Goal: Task Accomplishment & Management: Use online tool/utility

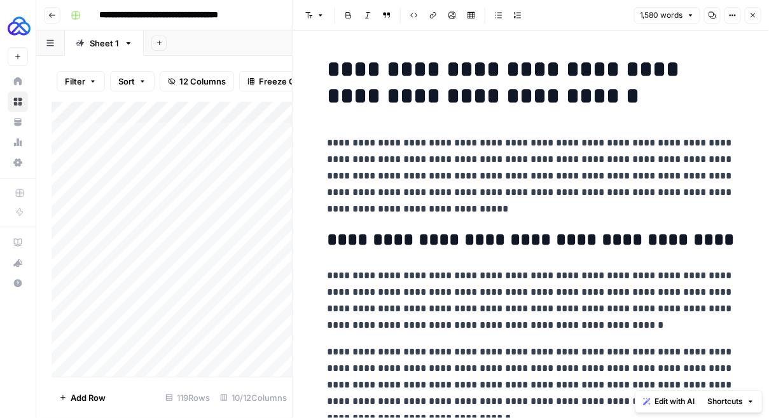
click at [54, 17] on icon "button" at bounding box center [52, 15] width 8 height 8
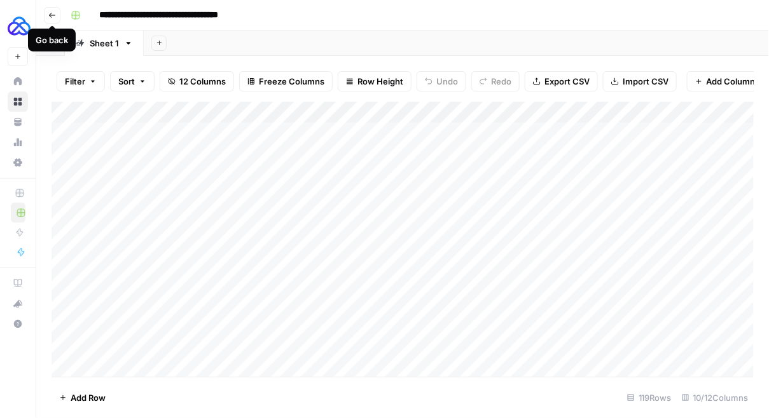
click at [55, 16] on icon "button" at bounding box center [52, 15] width 8 height 8
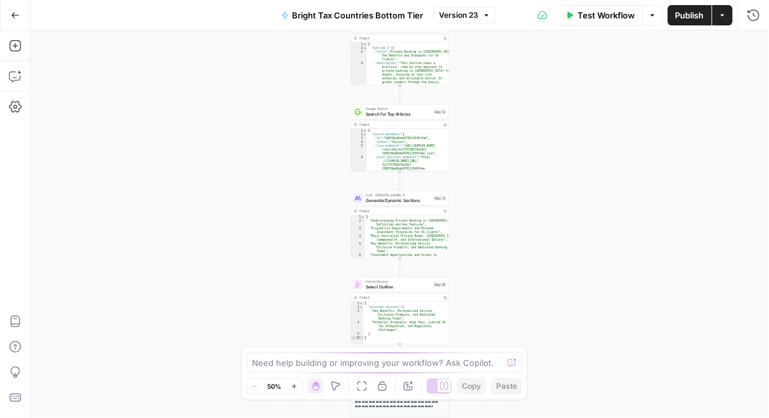
click at [20, 8] on button "Go Back" at bounding box center [15, 15] width 23 height 23
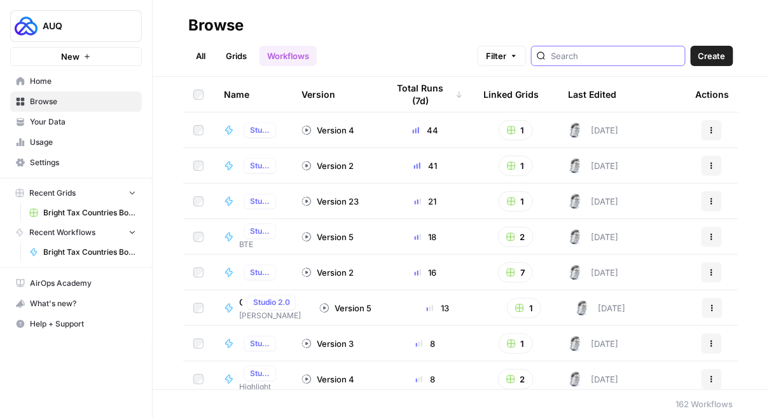
click at [614, 57] on input "search" at bounding box center [615, 56] width 129 height 13
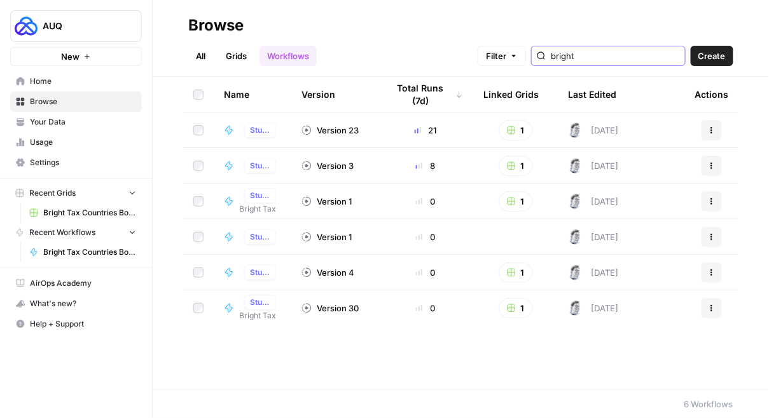
type input "bright"
click at [247, 52] on link "Grids" at bounding box center [236, 56] width 36 height 20
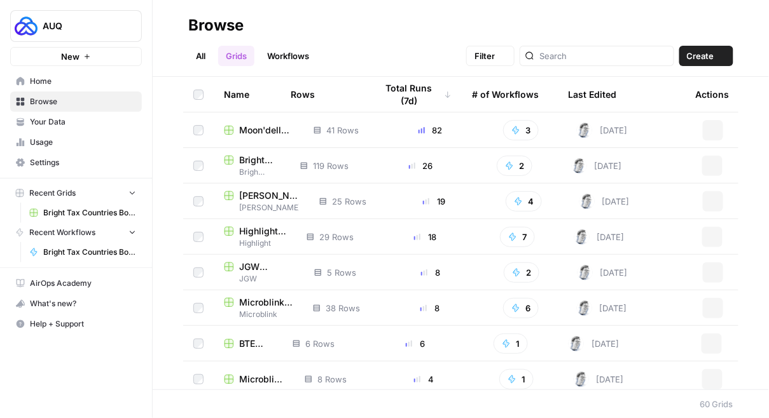
click at [203, 52] on link "All" at bounding box center [200, 56] width 25 height 20
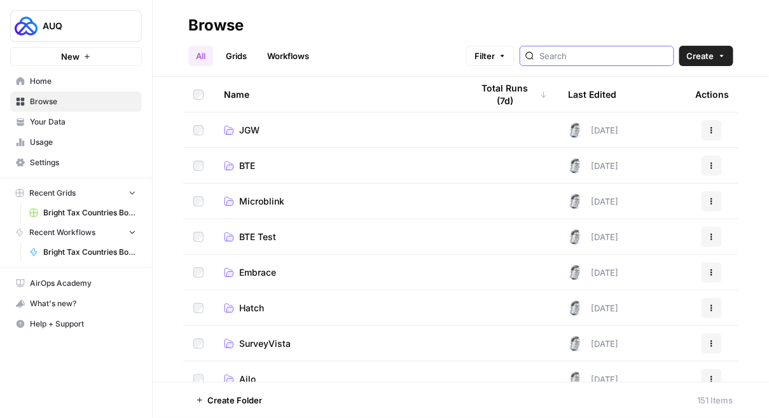
click at [594, 54] on input "search" at bounding box center [603, 56] width 129 height 13
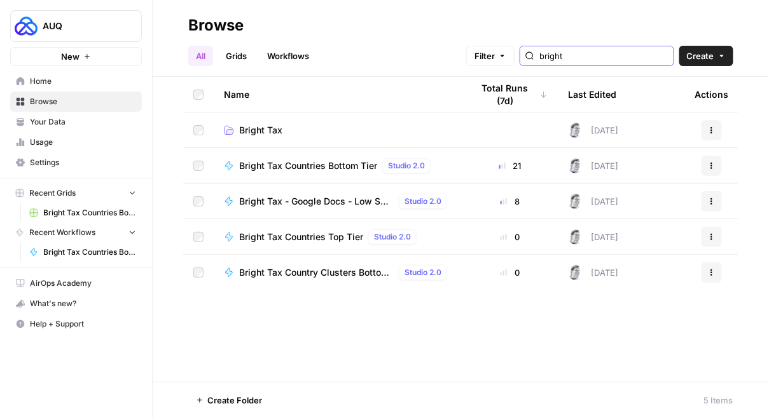
type input "bright"
click at [261, 132] on span "Bright Tax" at bounding box center [260, 130] width 43 height 13
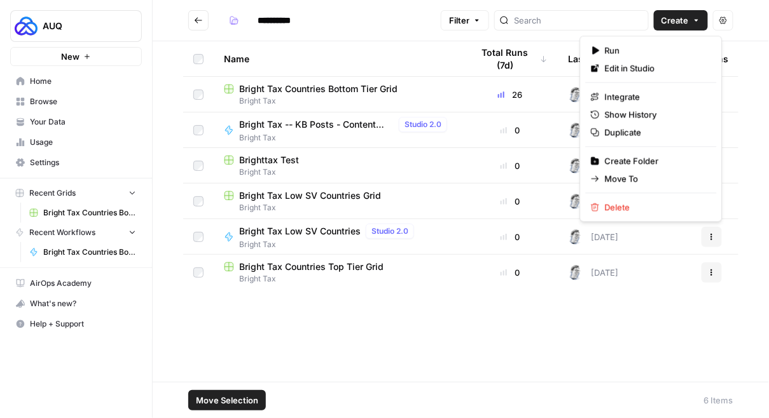
click at [710, 235] on icon "button" at bounding box center [712, 237] width 8 height 8
click at [628, 135] on span "Duplicate" at bounding box center [656, 132] width 102 height 13
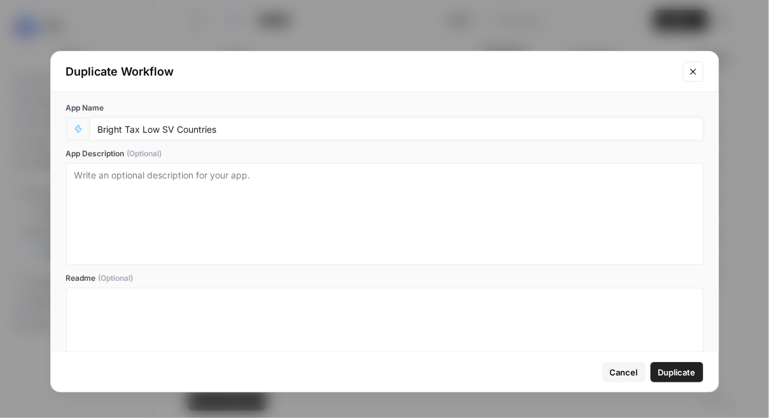
click at [234, 129] on input "Bright Tax Low SV Countries" at bounding box center [396, 128] width 597 height 11
click at [626, 364] on button "Cancel" at bounding box center [623, 372] width 43 height 20
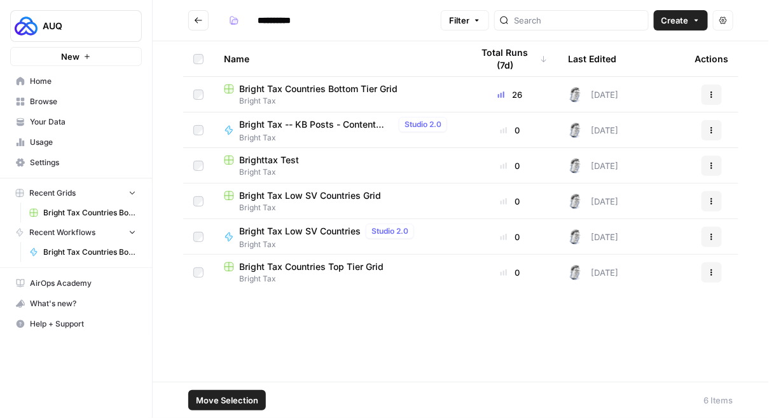
click at [712, 98] on button "Actions" at bounding box center [711, 95] width 20 height 20
click at [643, 122] on span "Duplicate" at bounding box center [656, 124] width 102 height 13
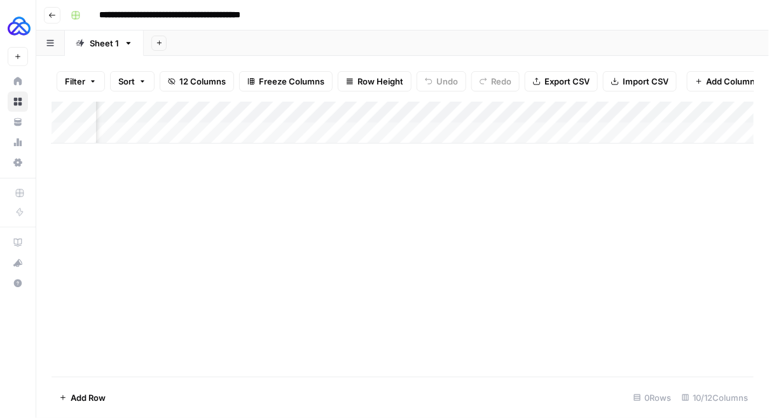
scroll to position [0, 277]
click at [482, 114] on div "Add Column" at bounding box center [403, 123] width 703 height 42
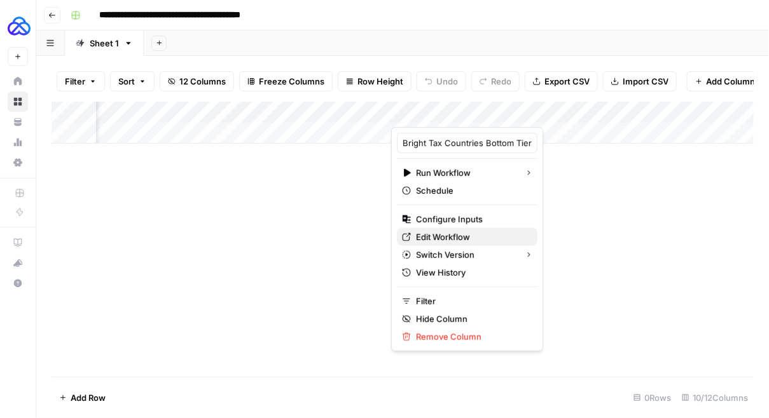
click at [444, 231] on span "Edit Workflow" at bounding box center [471, 237] width 111 height 13
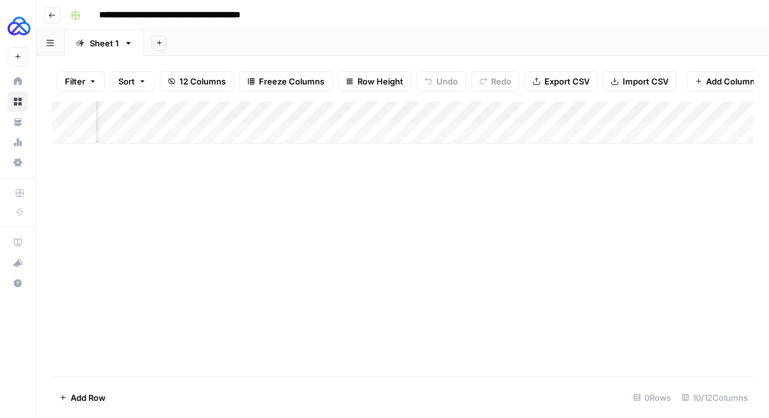
click at [53, 17] on icon "button" at bounding box center [52, 15] width 8 height 8
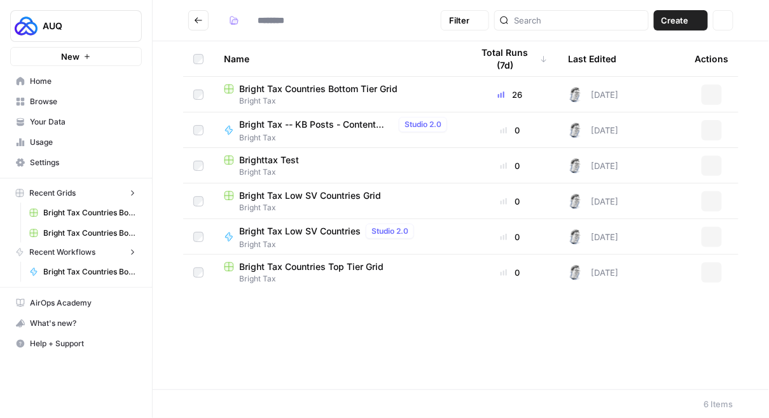
type input "**********"
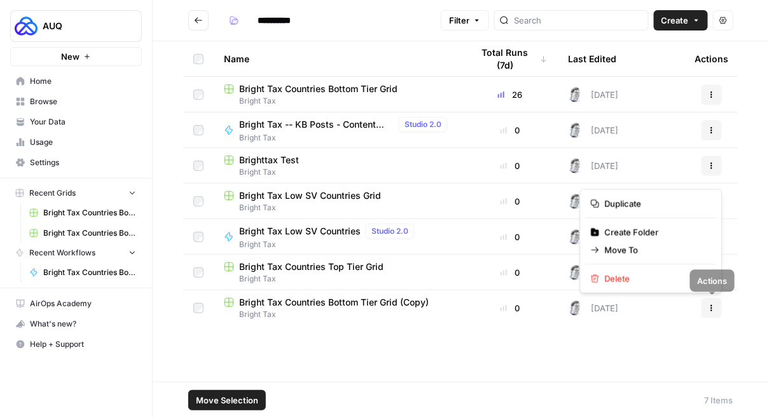
click at [714, 308] on icon "button" at bounding box center [712, 309] width 8 height 8
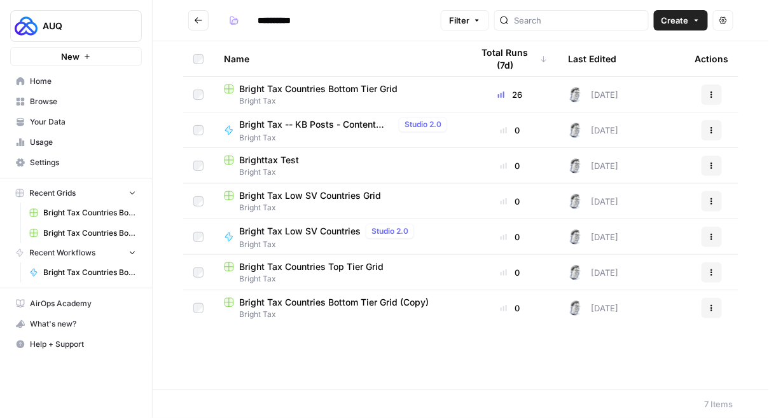
click at [327, 306] on span "Bright Tax Countries Bottom Tier Grid (Copy)" at bounding box center [333, 302] width 189 height 13
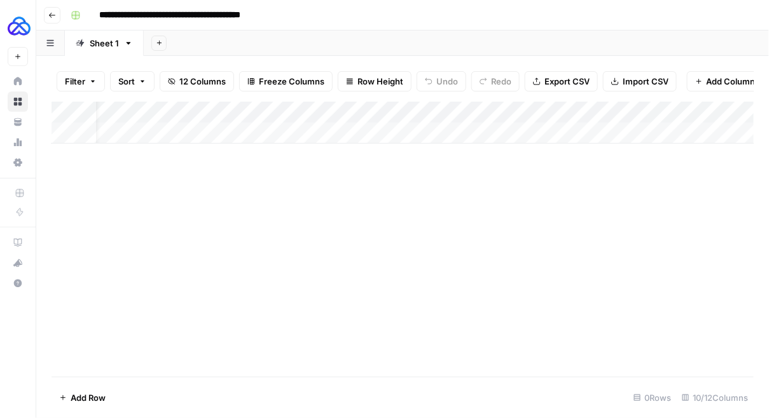
scroll to position [0, 233]
click at [525, 114] on div "Add Column" at bounding box center [403, 123] width 703 height 42
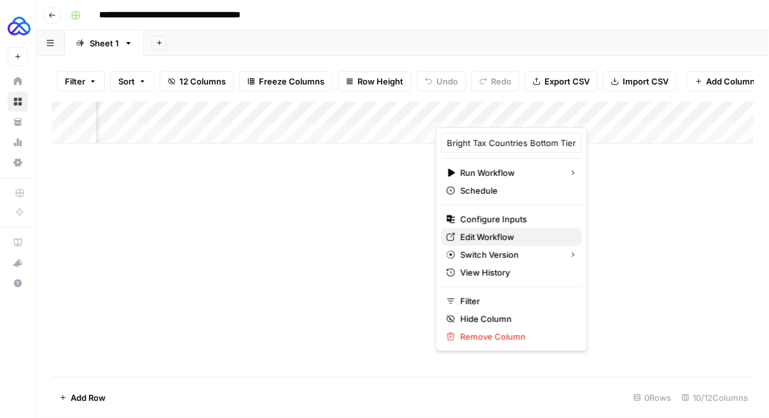
click at [487, 240] on span "Edit Workflow" at bounding box center [515, 237] width 111 height 13
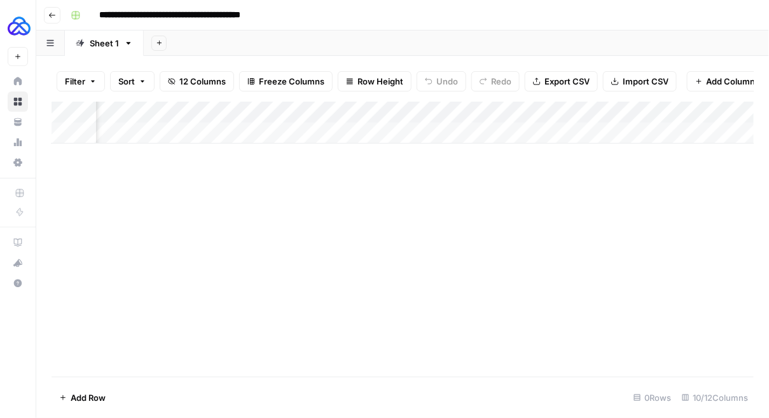
click at [55, 16] on icon "button" at bounding box center [52, 15] width 8 height 8
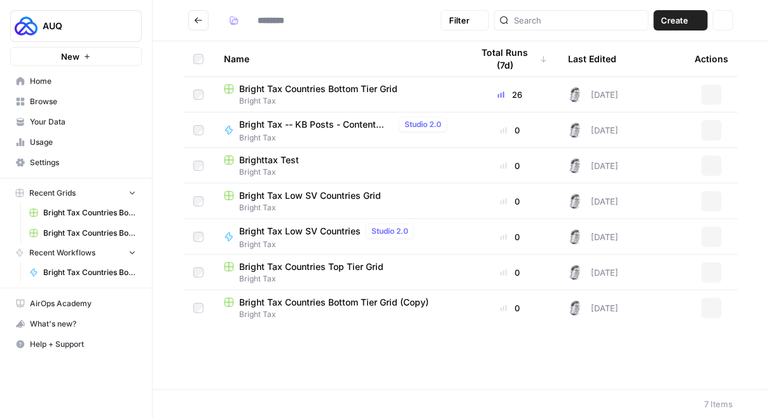
type input "**********"
click at [716, 301] on button "Actions" at bounding box center [711, 308] width 20 height 20
click at [354, 305] on span "Bright Tax Countries Bottom Tier Grid (Copy)" at bounding box center [333, 302] width 189 height 13
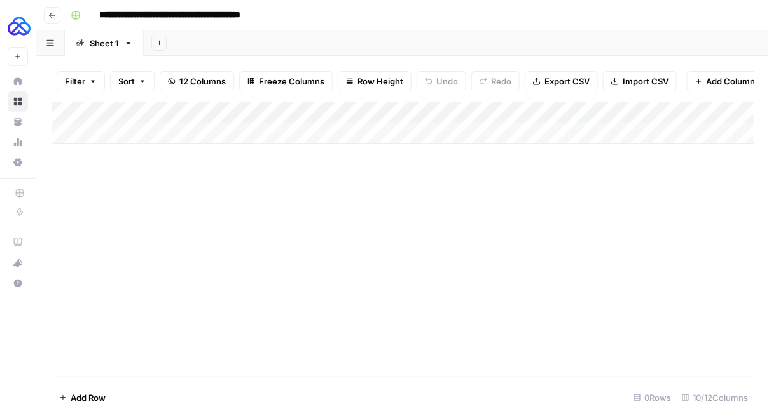
click at [190, 10] on input "**********" at bounding box center [195, 15] width 204 height 20
click at [272, 11] on input "**********" at bounding box center [195, 15] width 204 height 20
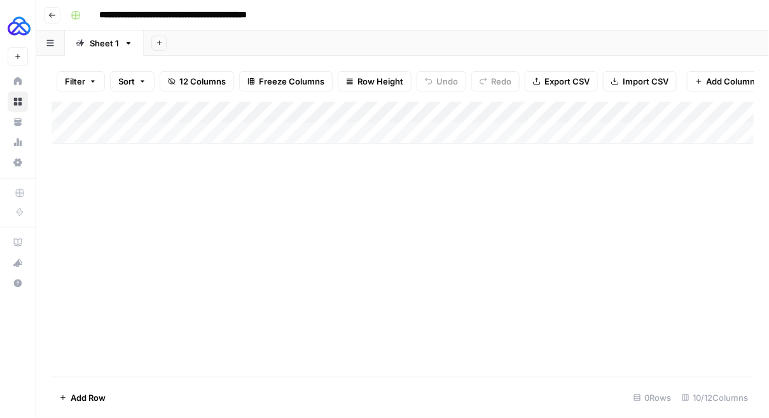
type input "**********"
click at [54, 12] on icon "button" at bounding box center [52, 15] width 8 height 8
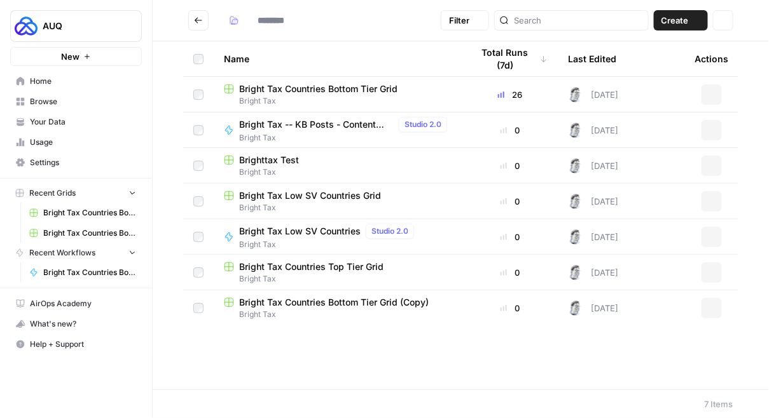
type input "**********"
click at [712, 169] on button "Actions" at bounding box center [711, 166] width 20 height 20
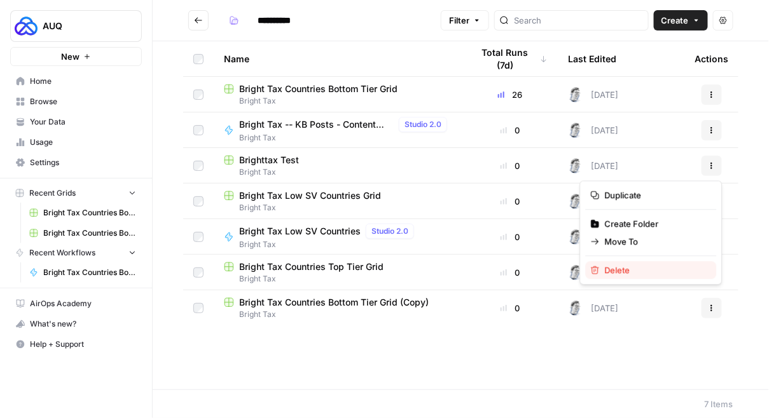
click at [600, 272] on div "Delete" at bounding box center [651, 270] width 121 height 13
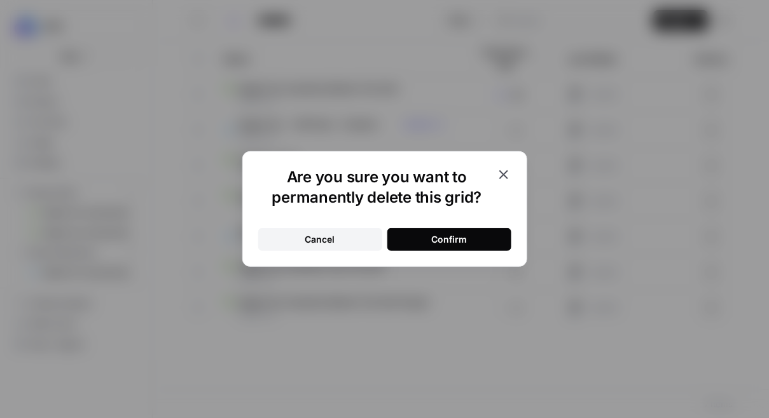
click at [507, 174] on icon "button" at bounding box center [503, 174] width 15 height 15
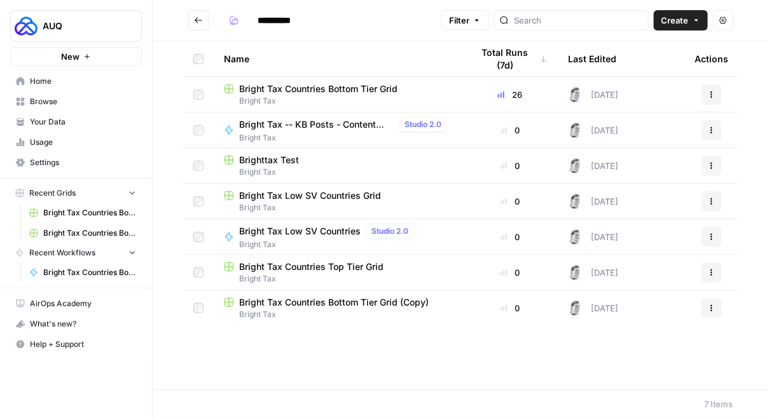
click at [286, 158] on span "Brighttax Test" at bounding box center [269, 160] width 60 height 13
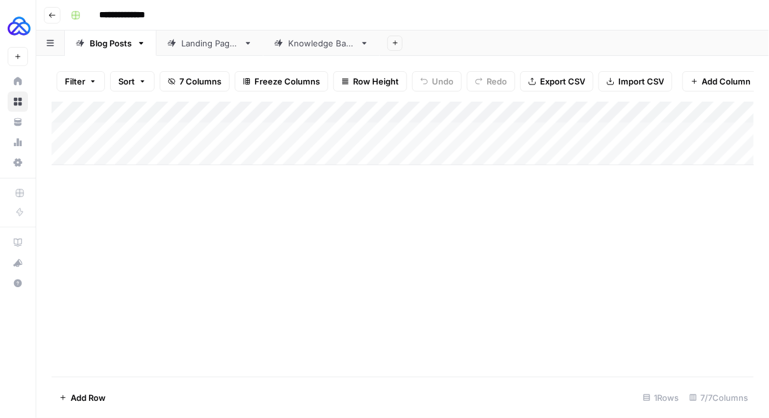
click at [162, 15] on input "**********" at bounding box center [129, 15] width 72 height 20
type input "**********"
click at [55, 10] on button "Go back" at bounding box center [52, 15] width 17 height 17
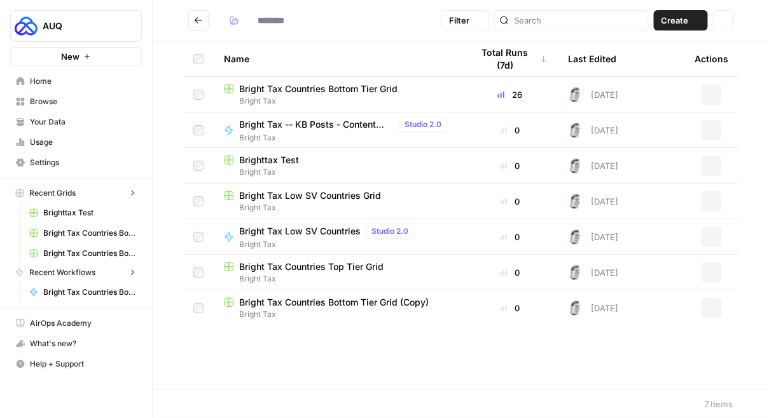
type input "**********"
click at [321, 125] on span "Bright Tax -- KB Posts - Content Brief" at bounding box center [316, 124] width 155 height 13
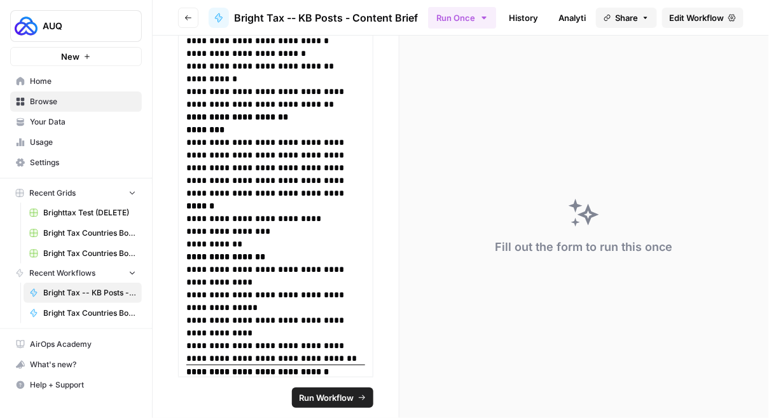
scroll to position [1996, 0]
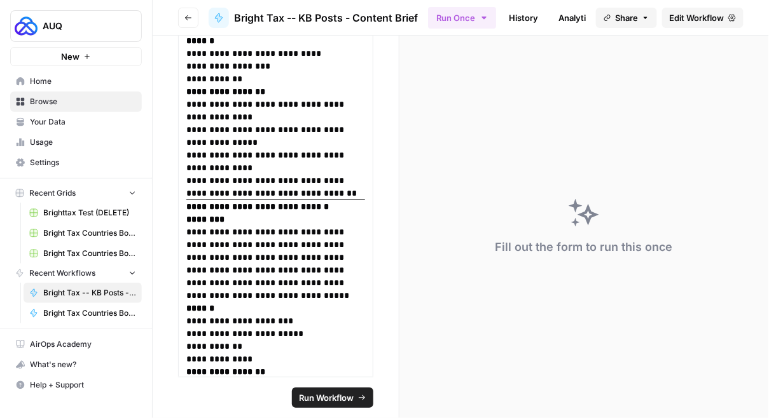
click at [411, 13] on span "Bright Tax -- KB Posts - Content Brief" at bounding box center [326, 17] width 184 height 15
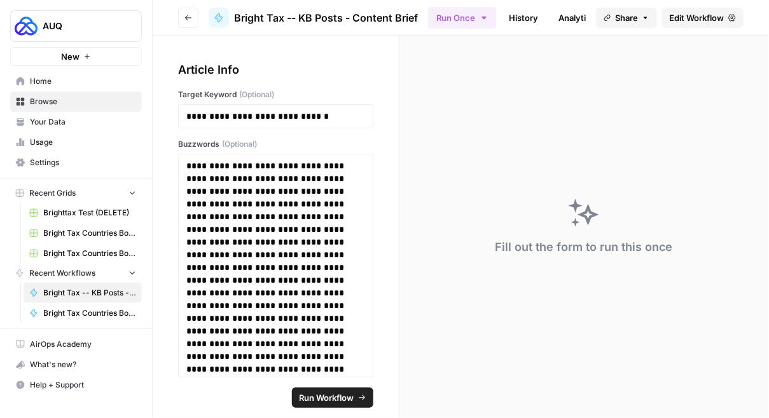
click at [184, 14] on icon "button" at bounding box center [188, 18] width 8 height 8
click at [186, 14] on icon "button" at bounding box center [188, 18] width 8 height 8
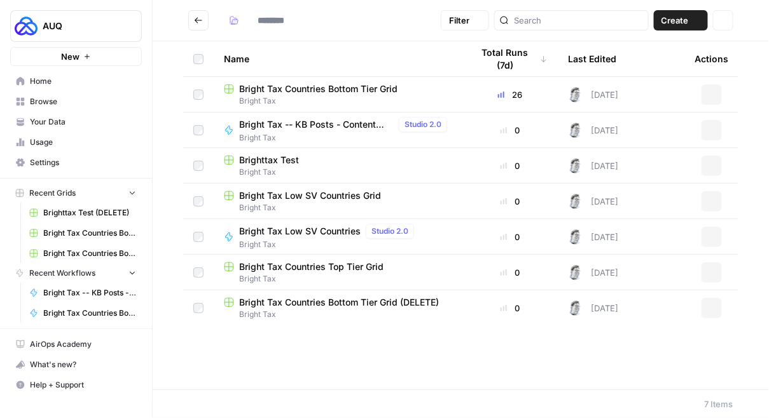
type input "**********"
click at [296, 230] on span "Bright Tax Low SV Countries" at bounding box center [299, 231] width 121 height 13
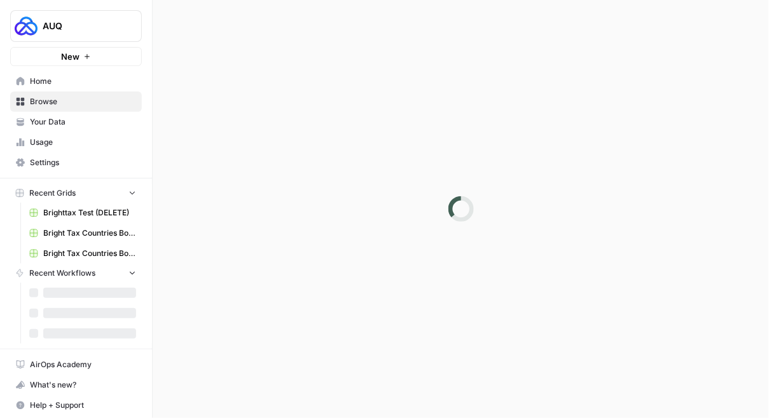
click at [296, 230] on div at bounding box center [461, 209] width 616 height 418
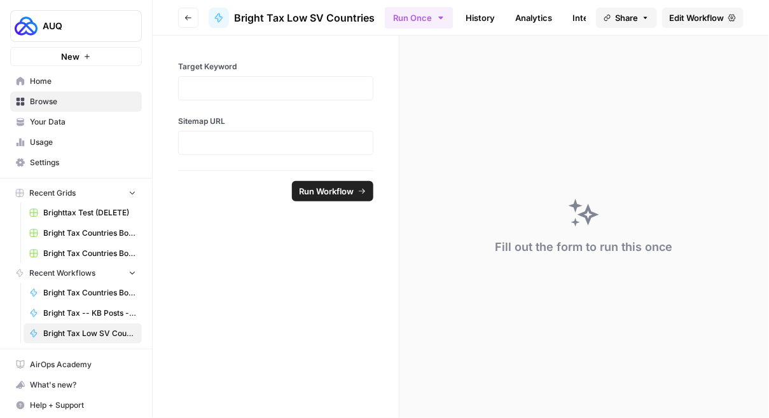
click at [186, 21] on icon "button" at bounding box center [188, 18] width 8 height 8
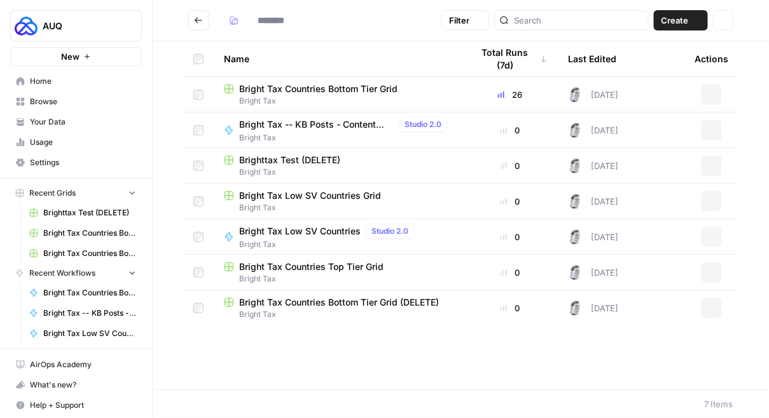
type input "**********"
click at [309, 191] on span "Bright Tax Low SV Countries Grid" at bounding box center [310, 195] width 142 height 13
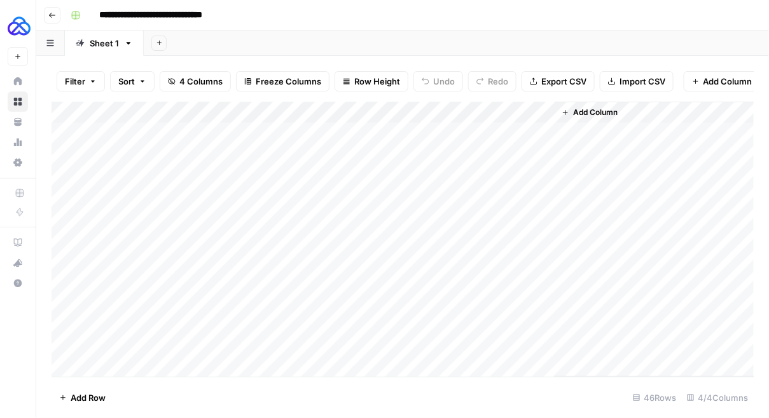
click at [414, 111] on div "Add Column" at bounding box center [403, 240] width 703 height 276
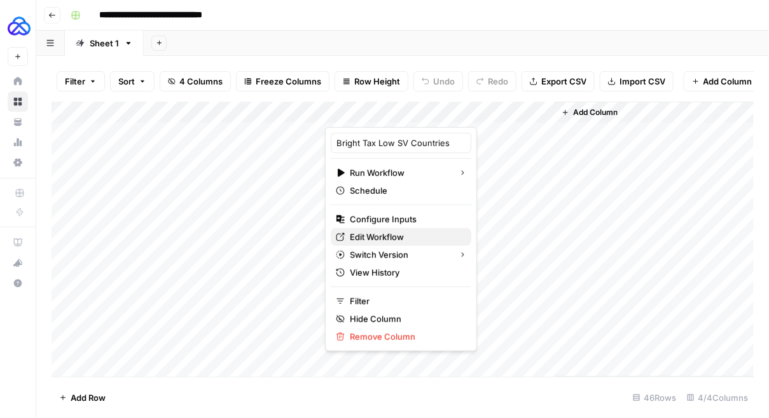
click at [396, 233] on span "Edit Workflow" at bounding box center [405, 237] width 111 height 13
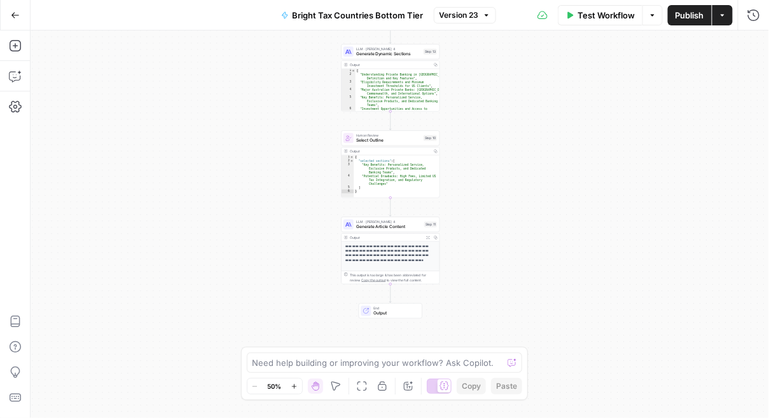
drag, startPoint x: 280, startPoint y: 272, endPoint x: 272, endPoint y: 192, distance: 79.8
click at [272, 192] on div "Workflow Set Inputs Inputs LLM · GPT-4.1 Generate Article Outlines Step 9 Outpu…" at bounding box center [400, 225] width 738 height 388
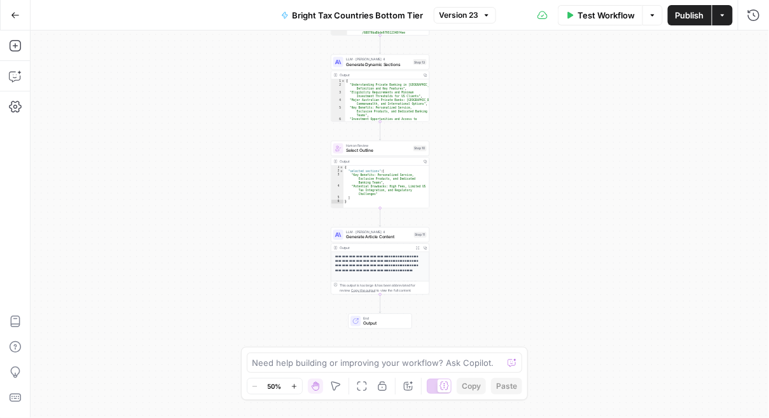
drag, startPoint x: 311, startPoint y: 139, endPoint x: 305, endPoint y: 138, distance: 6.4
click at [305, 138] on div "Workflow Set Inputs Inputs LLM · GPT-4.1 Generate Article Outlines Step 9 Outpu…" at bounding box center [400, 225] width 738 height 388
click at [364, 234] on span "Generate Article Content" at bounding box center [378, 237] width 65 height 6
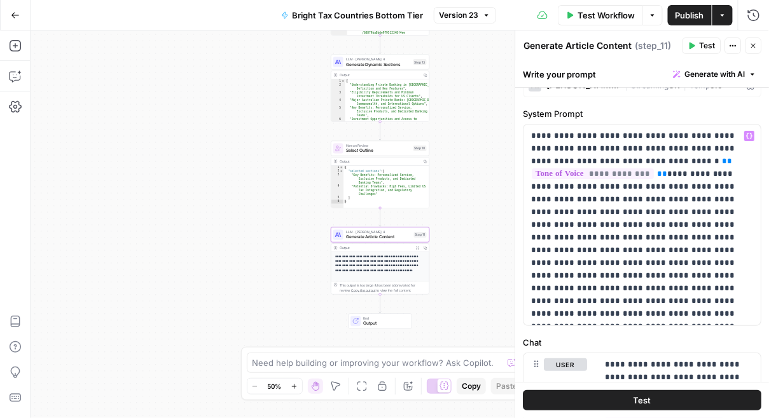
scroll to position [23, 0]
click at [750, 45] on icon "button" at bounding box center [754, 46] width 8 height 8
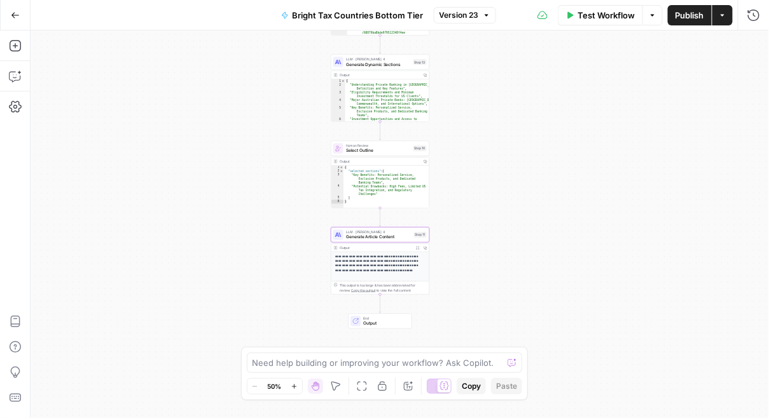
click at [383, 231] on span "LLM · [PERSON_NAME] 4" at bounding box center [378, 232] width 65 height 5
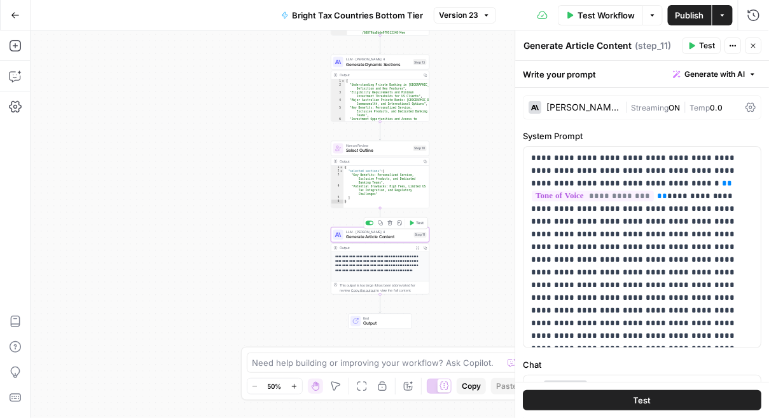
click at [382, 224] on icon "button" at bounding box center [380, 223] width 5 height 5
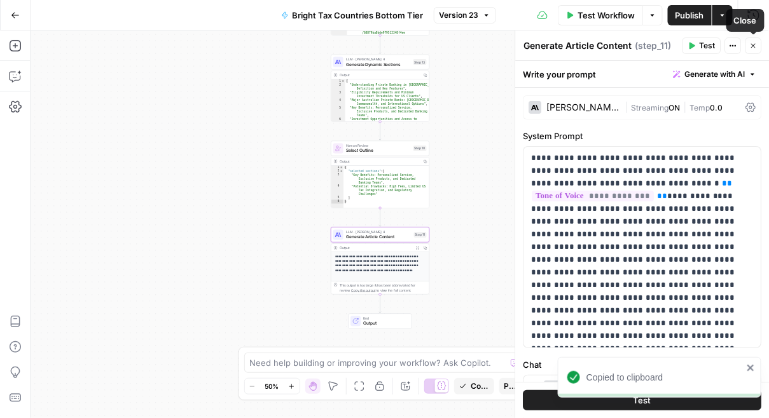
click at [754, 41] on button "Close" at bounding box center [753, 46] width 17 height 17
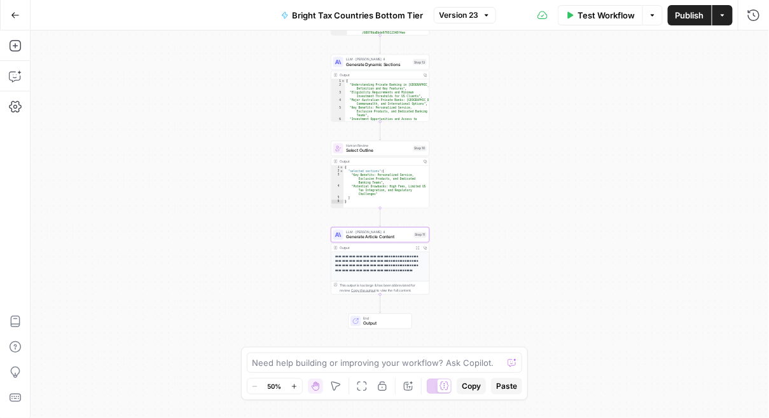
click at [508, 391] on span "Paste" at bounding box center [506, 386] width 21 height 11
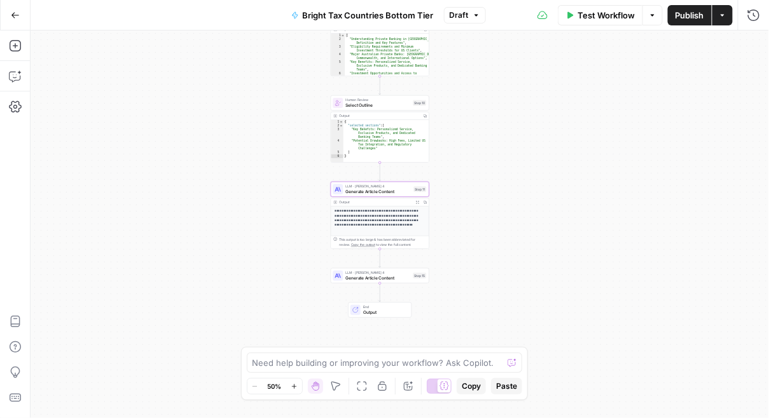
click at [381, 191] on span "Generate Article Content" at bounding box center [377, 192] width 65 height 6
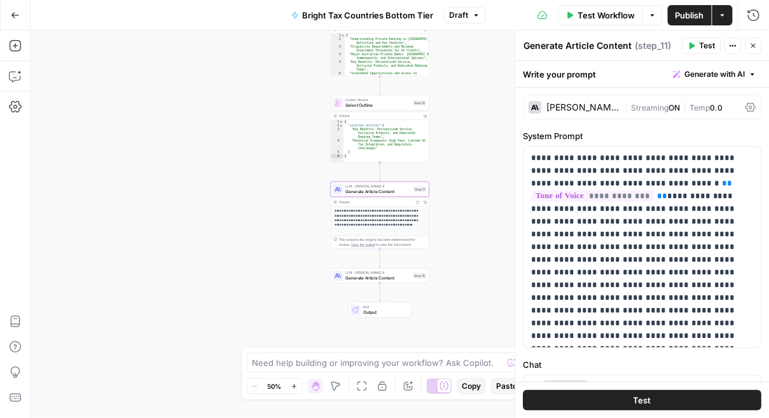
click at [357, 280] on span "Generate Article Content" at bounding box center [377, 278] width 65 height 6
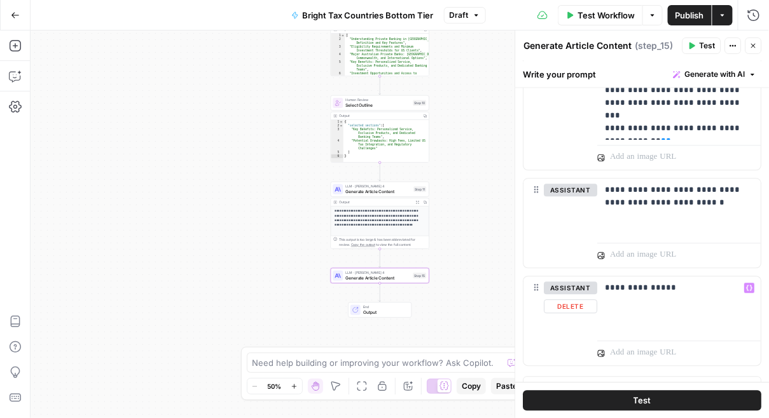
scroll to position [773, 0]
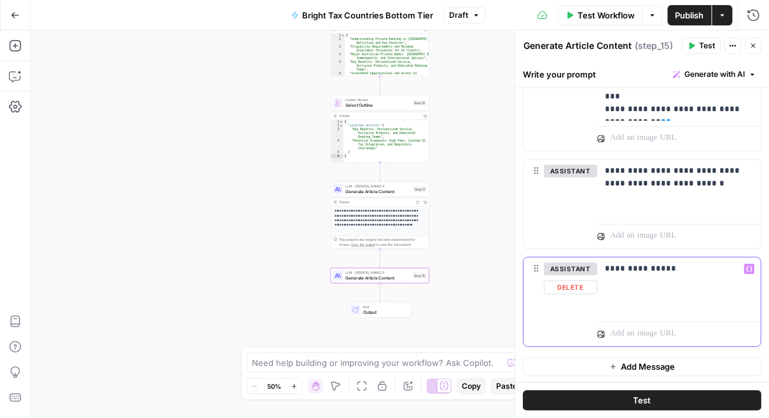
drag, startPoint x: 675, startPoint y: 270, endPoint x: 604, endPoint y: 269, distance: 70.6
click at [604, 269] on div "**********" at bounding box center [679, 287] width 163 height 58
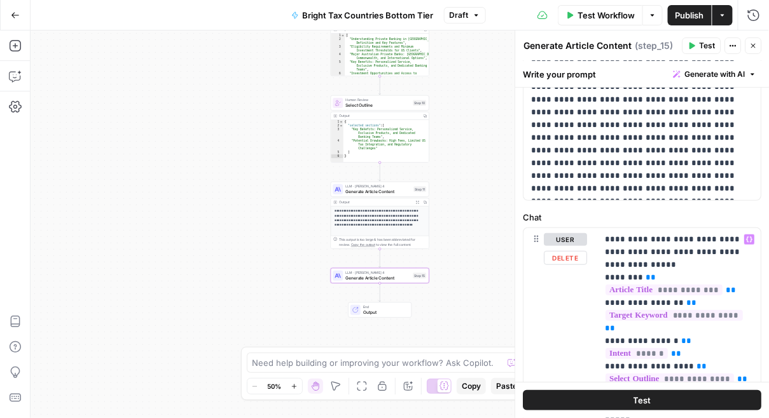
scroll to position [0, 0]
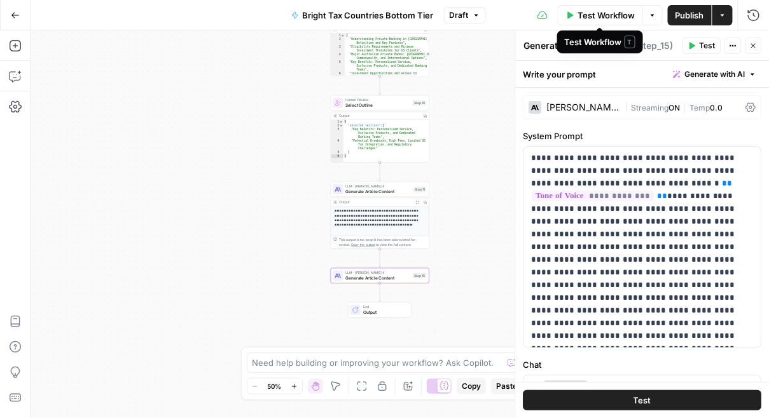
click at [553, 45] on textarea "Generate Article Content" at bounding box center [578, 45] width 108 height 13
click at [582, 46] on textarea "Generate Article Content" at bounding box center [578, 45] width 108 height 13
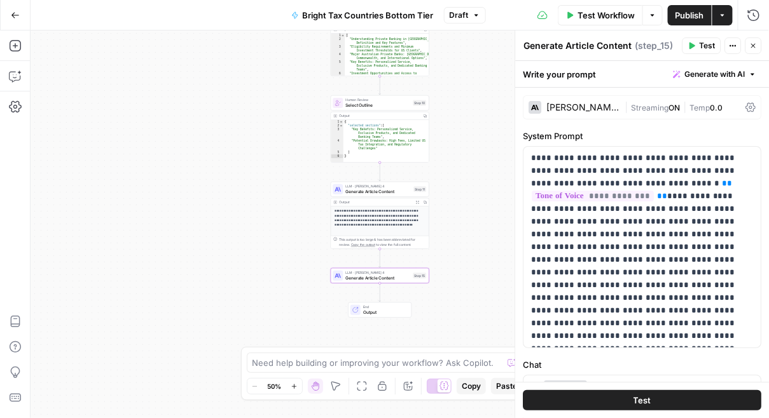
click at [582, 46] on textarea "Generate Article Content" at bounding box center [578, 45] width 108 height 13
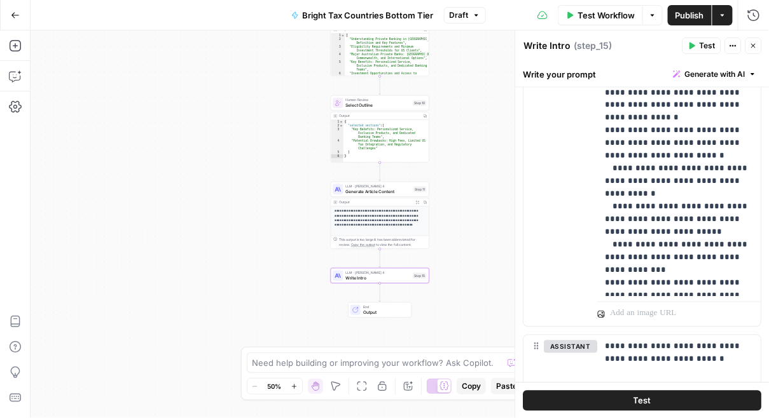
scroll to position [394, 0]
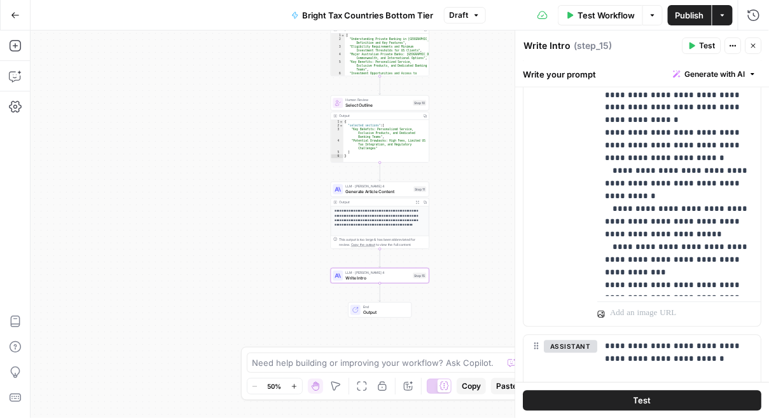
type textarea "Write Intro"
drag, startPoint x: 664, startPoint y: 240, endPoint x: 604, endPoint y: 197, distance: 73.4
click at [604, 197] on div "**********" at bounding box center [680, 38] width 164 height 518
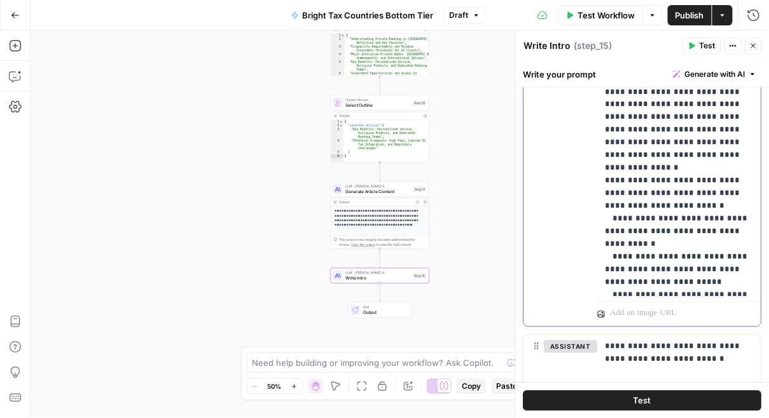
scroll to position [331, 0]
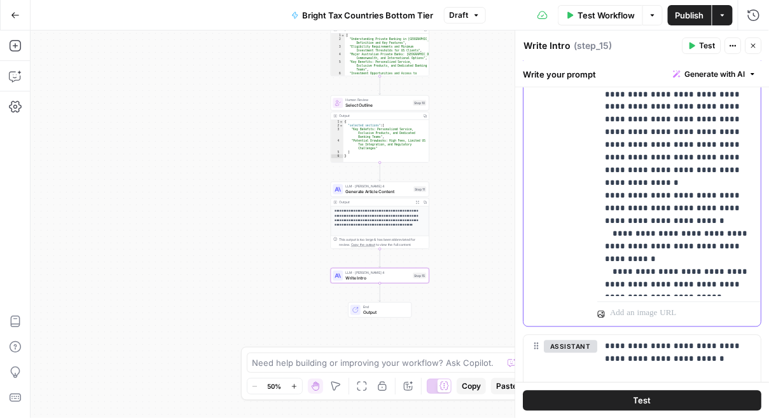
drag, startPoint x: 640, startPoint y: 246, endPoint x: 600, endPoint y: 112, distance: 139.8
click at [600, 112] on div "**********" at bounding box center [680, 38] width 164 height 518
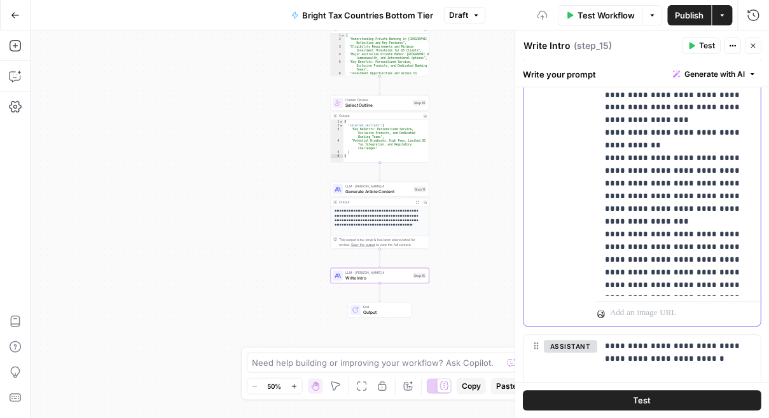
scroll to position [170, 0]
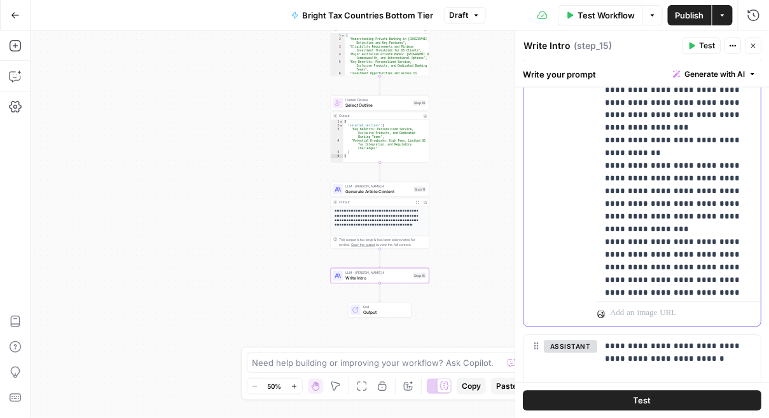
drag, startPoint x: 692, startPoint y: 252, endPoint x: 602, endPoint y: 160, distance: 129.0
click at [602, 160] on div "**********" at bounding box center [680, 38] width 164 height 518
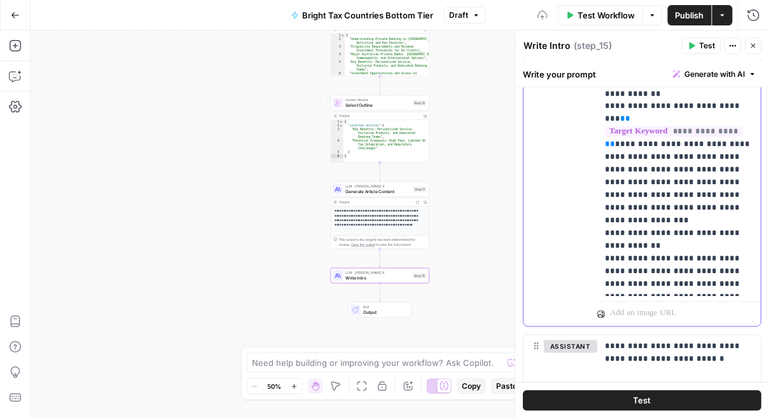
scroll to position [59, 0]
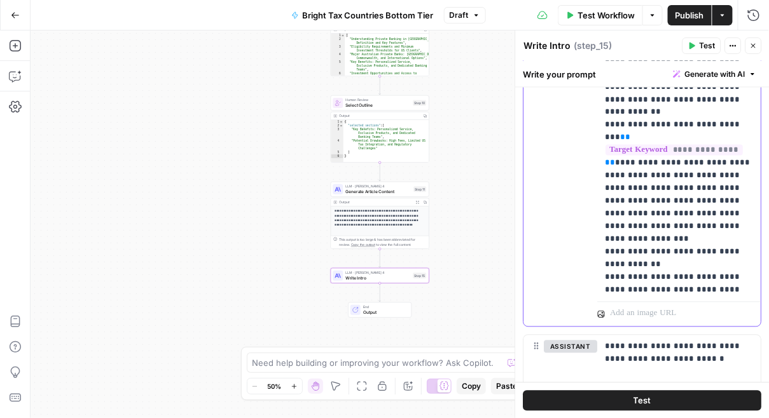
drag, startPoint x: 636, startPoint y: 263, endPoint x: 588, endPoint y: 200, distance: 79.4
click at [588, 200] on div "**********" at bounding box center [642, 53] width 237 height 548
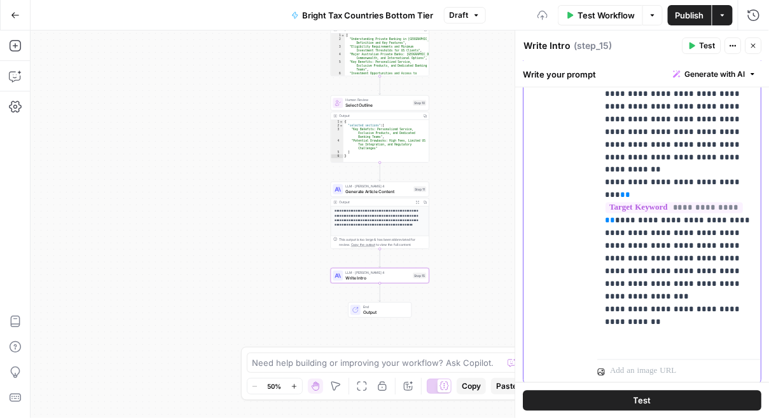
scroll to position [510, 0]
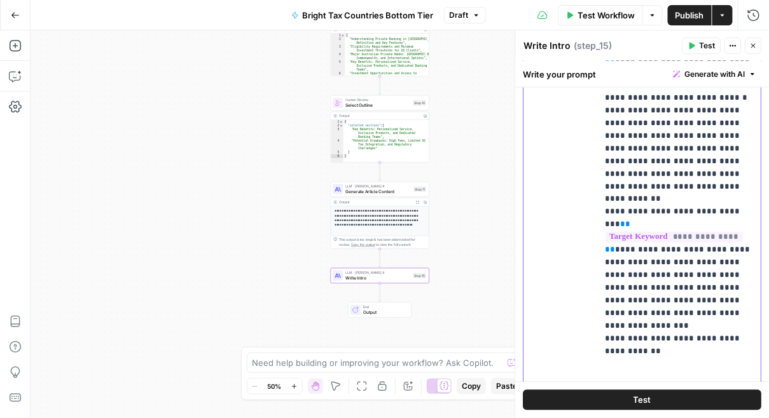
drag, startPoint x: 662, startPoint y: 274, endPoint x: 600, endPoint y: 263, distance: 62.6
click at [600, 263] on div "**********" at bounding box center [680, 125] width 164 height 518
click at [607, 287] on p "**********" at bounding box center [679, 174] width 149 height 725
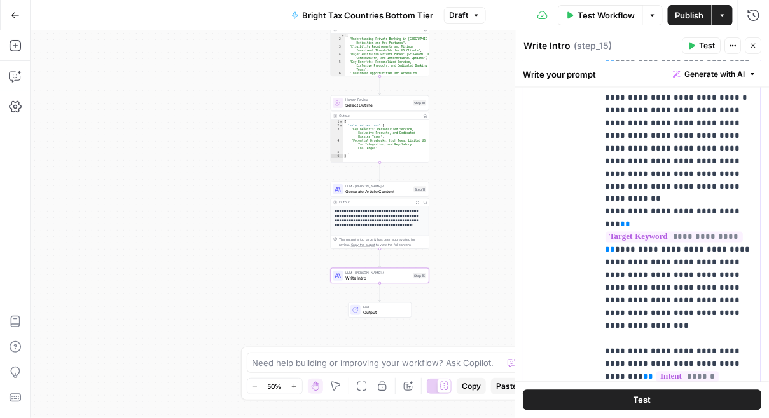
click at [612, 263] on p "**********" at bounding box center [679, 155] width 149 height 687
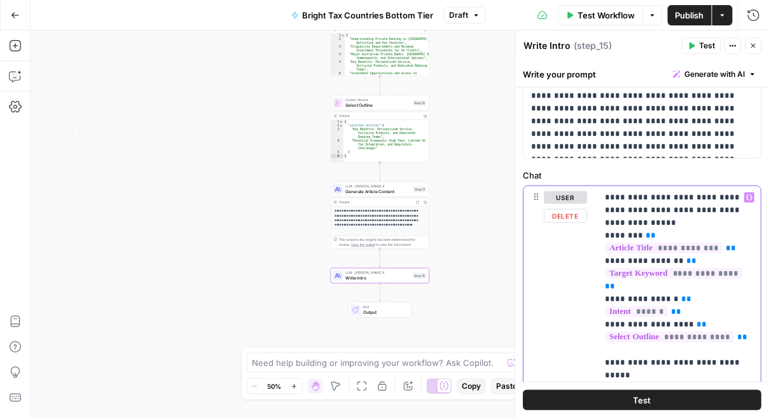
scroll to position [0, 0]
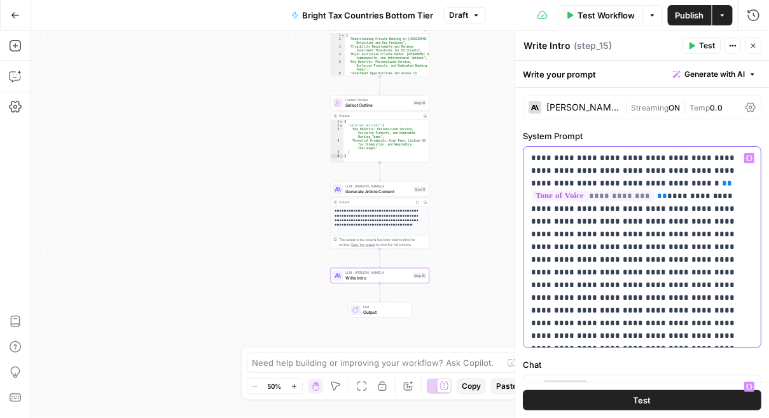
click at [707, 209] on p "**********" at bounding box center [643, 247] width 223 height 191
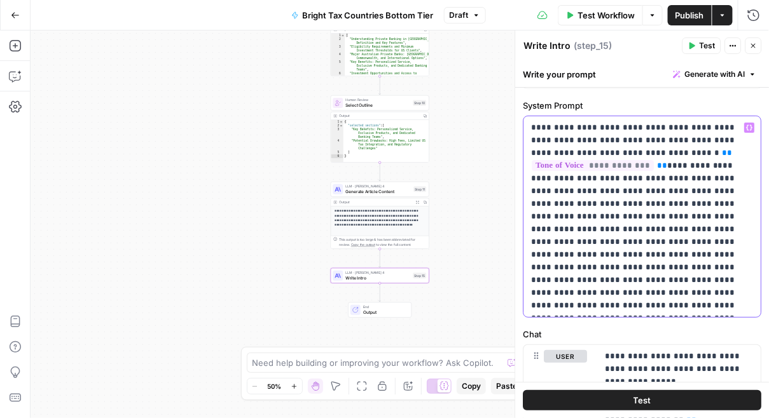
scroll to position [31, 0]
drag, startPoint x: 573, startPoint y: 278, endPoint x: 764, endPoint y: 334, distance: 199.4
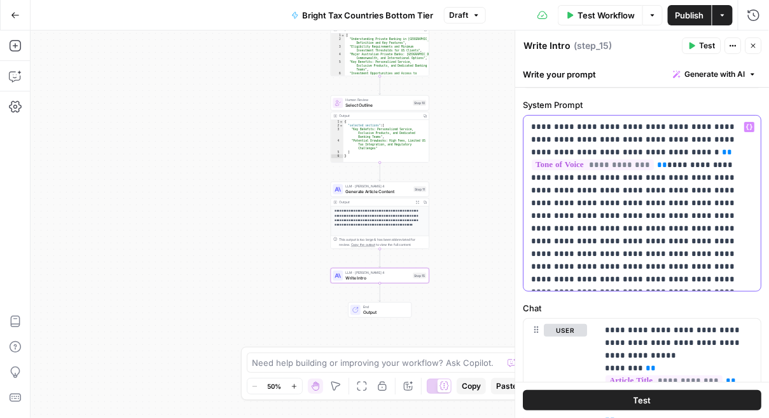
drag, startPoint x: 665, startPoint y: 278, endPoint x: 731, endPoint y: 252, distance: 70.3
click at [731, 252] on p "**********" at bounding box center [643, 203] width 223 height 165
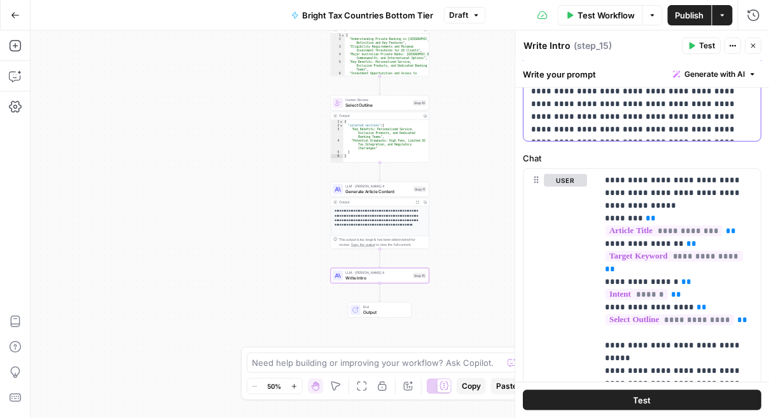
scroll to position [158, 0]
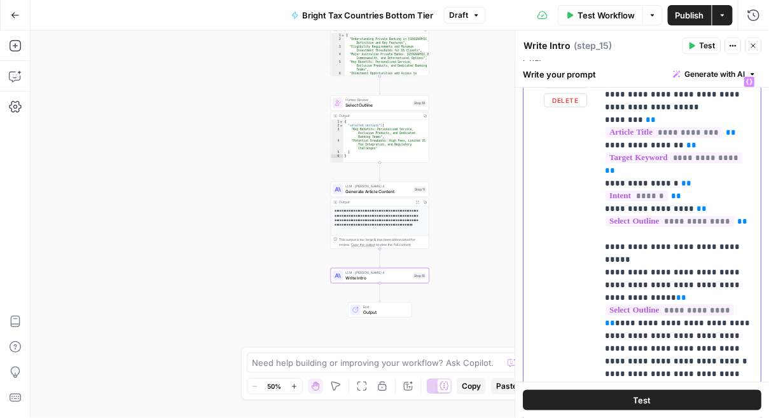
scroll to position [255, 0]
drag, startPoint x: 604, startPoint y: 221, endPoint x: 729, endPoint y: 375, distance: 198.0
click at [729, 375] on div "**********" at bounding box center [680, 329] width 164 height 518
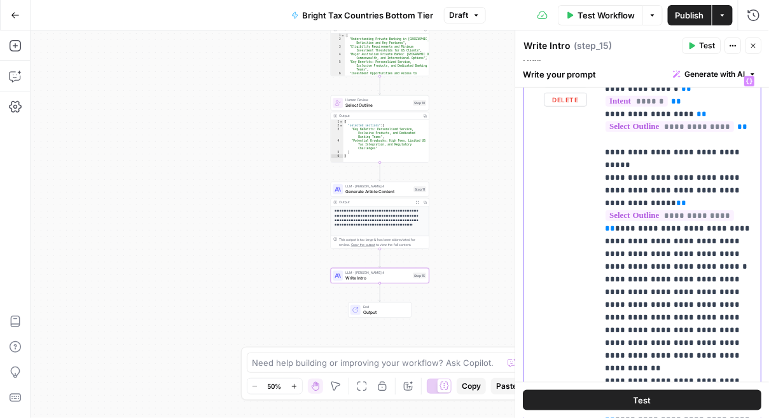
scroll to position [101, 0]
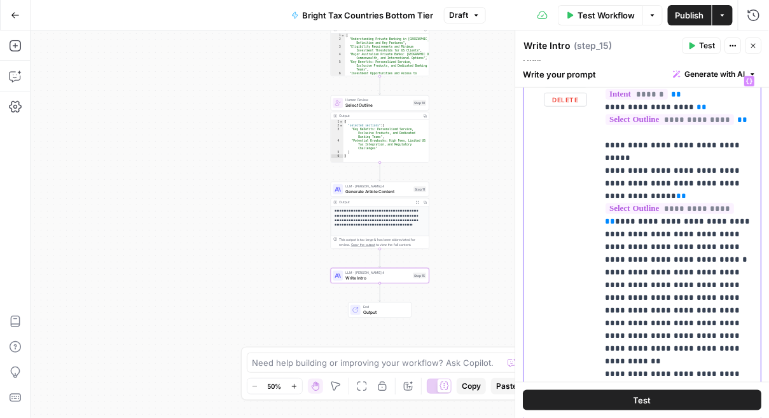
drag, startPoint x: 701, startPoint y: 306, endPoint x: 605, endPoint y: 129, distance: 201.2
click at [605, 129] on p "**********" at bounding box center [679, 311] width 149 height 674
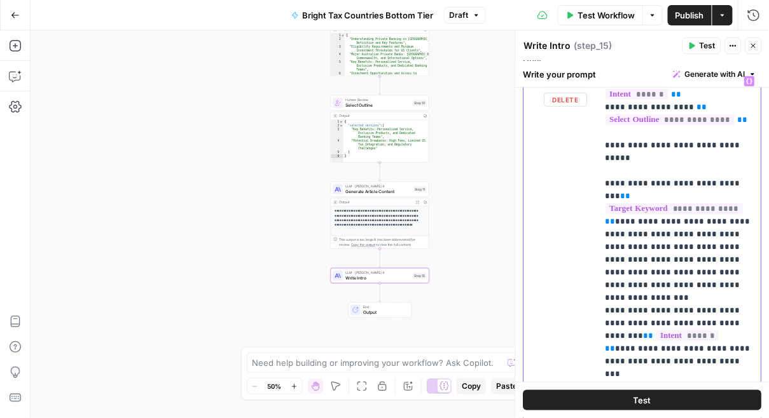
scroll to position [0, 0]
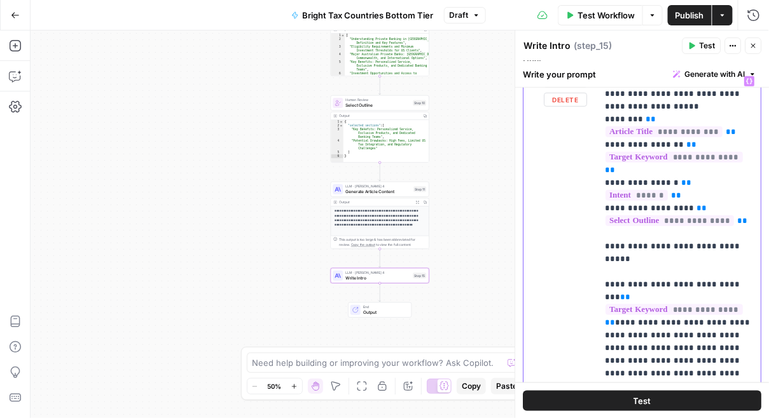
click at [612, 245] on p "**********" at bounding box center [679, 323] width 149 height 496
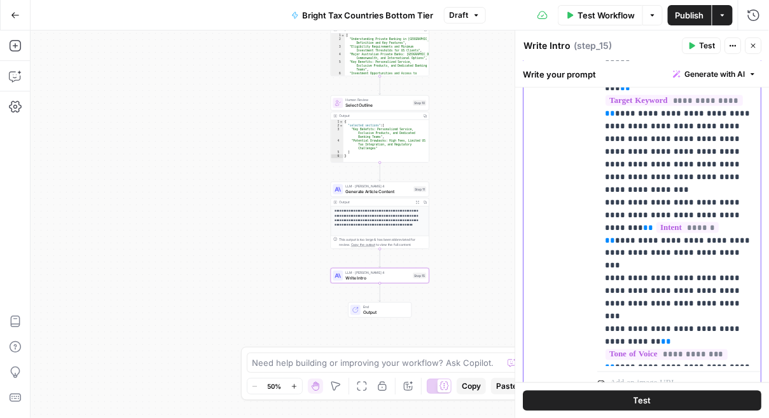
scroll to position [468, 0]
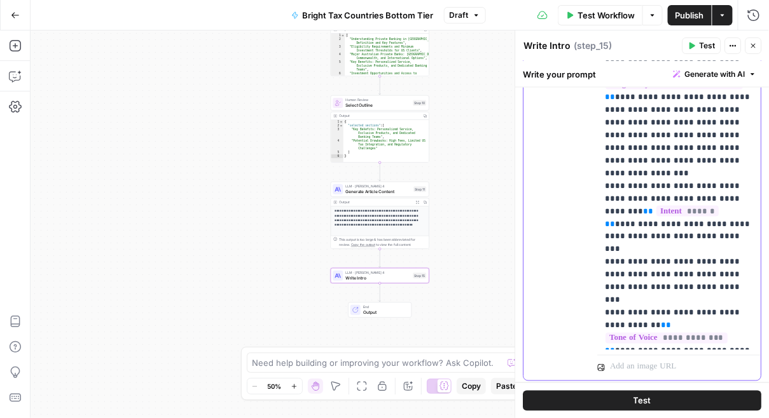
drag, startPoint x: 654, startPoint y: 274, endPoint x: 755, endPoint y: 347, distance: 124.8
click at [755, 348] on div "**********" at bounding box center [680, 103] width 164 height 493
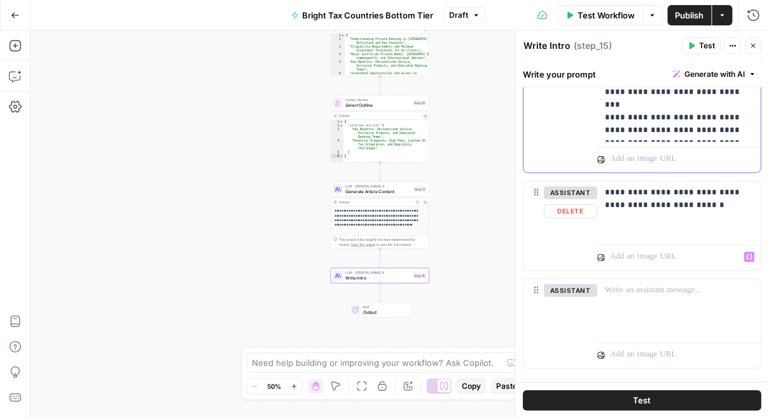
scroll to position [634, 0]
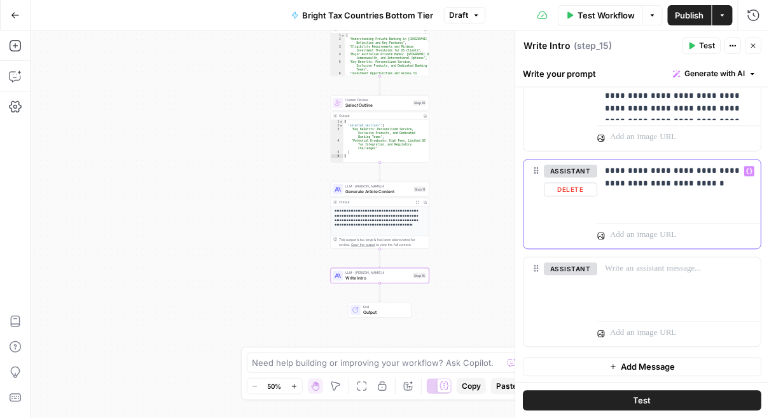
drag, startPoint x: 729, startPoint y: 182, endPoint x: 609, endPoint y: 167, distance: 121.1
click at [609, 167] on p "**********" at bounding box center [679, 177] width 149 height 25
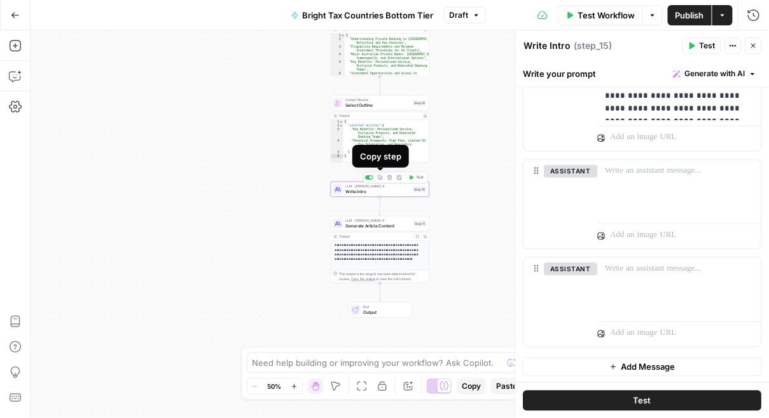
click at [382, 179] on icon "button" at bounding box center [380, 177] width 5 height 5
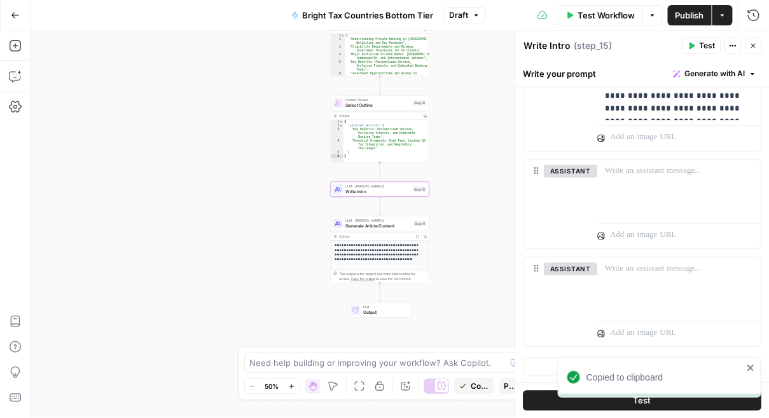
click at [510, 386] on span "Paste" at bounding box center [512, 386] width 16 height 11
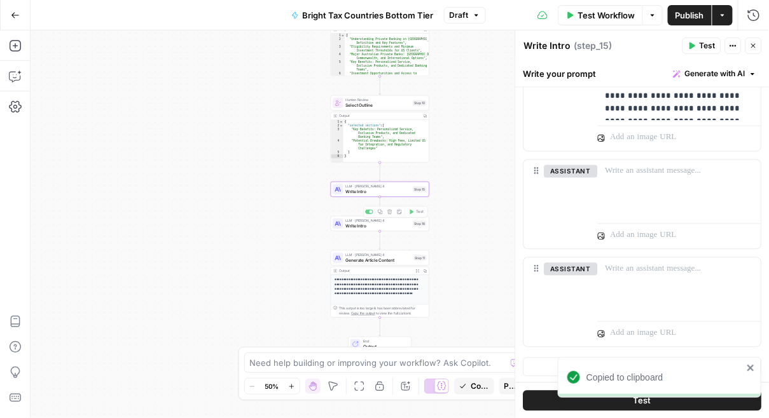
click at [363, 231] on div "Workflow Set Inputs Inputs LLM · GPT-4.1 Generate Article Outlines Step 9 Outpu…" at bounding box center [400, 225] width 738 height 388
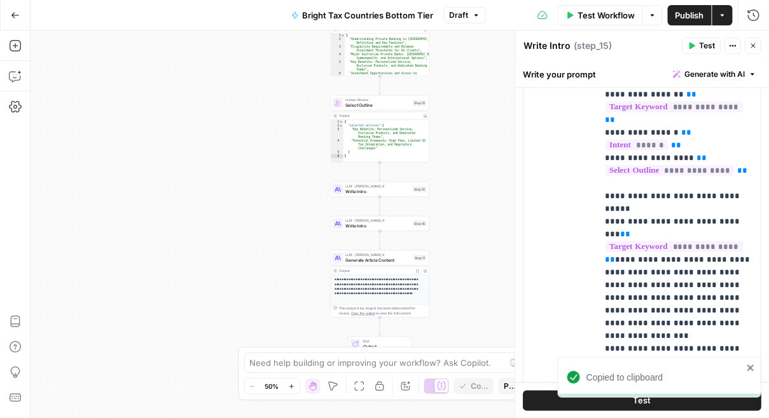
scroll to position [0, 0]
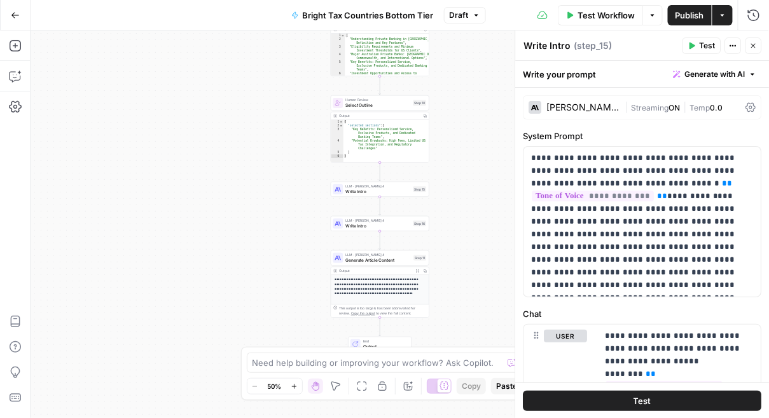
click at [556, 48] on textarea "Write Intro" at bounding box center [547, 45] width 47 height 13
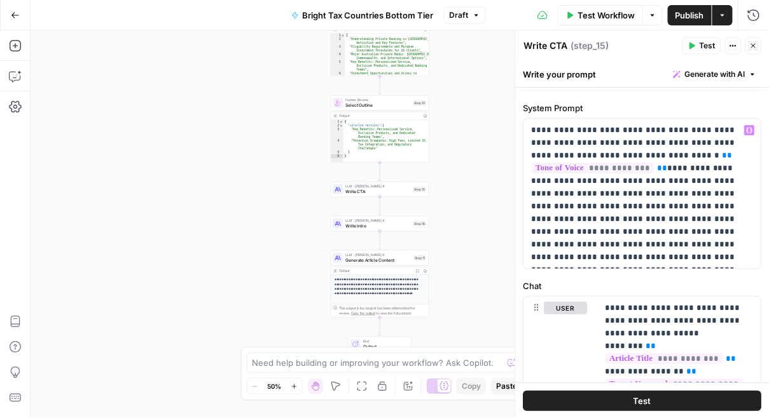
scroll to position [27, 0]
type textarea "Write CTA"
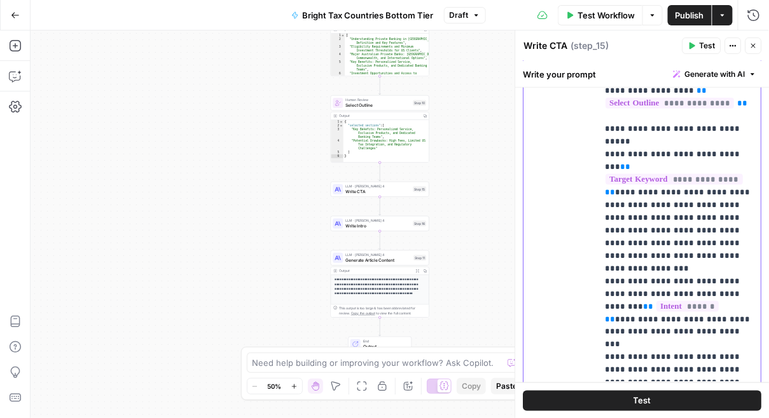
scroll to position [369, 0]
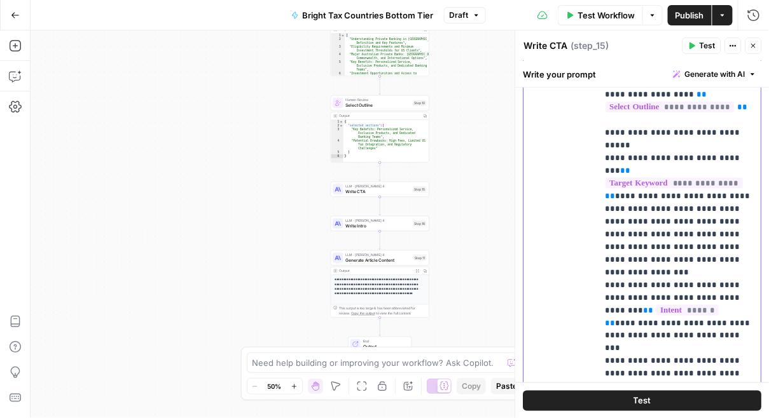
drag, startPoint x: 616, startPoint y: 320, endPoint x: 608, endPoint y: 320, distance: 8.3
click at [608, 320] on p "**********" at bounding box center [679, 171] width 149 height 420
drag, startPoint x: 604, startPoint y: 156, endPoint x: 685, endPoint y: 207, distance: 95.4
click at [685, 207] on div "**********" at bounding box center [680, 164] width 164 height 417
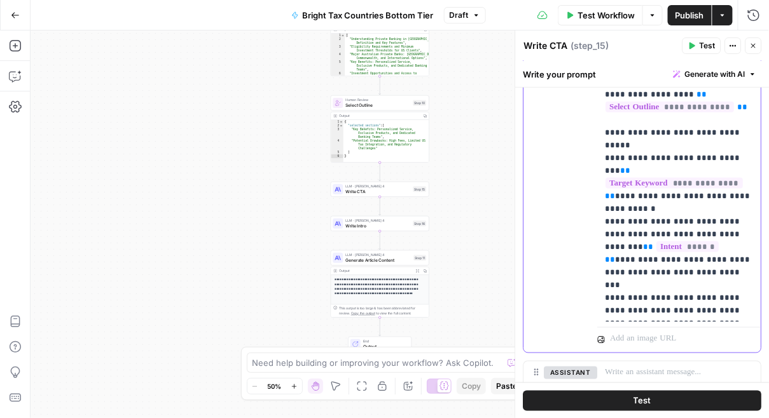
click at [609, 169] on p "**********" at bounding box center [679, 139] width 149 height 356
click at [675, 170] on p "**********" at bounding box center [679, 139] width 149 height 356
drag, startPoint x: 614, startPoint y: 233, endPoint x: 597, endPoint y: 233, distance: 16.5
click at [598, 233] on div "**********" at bounding box center [680, 139] width 164 height 366
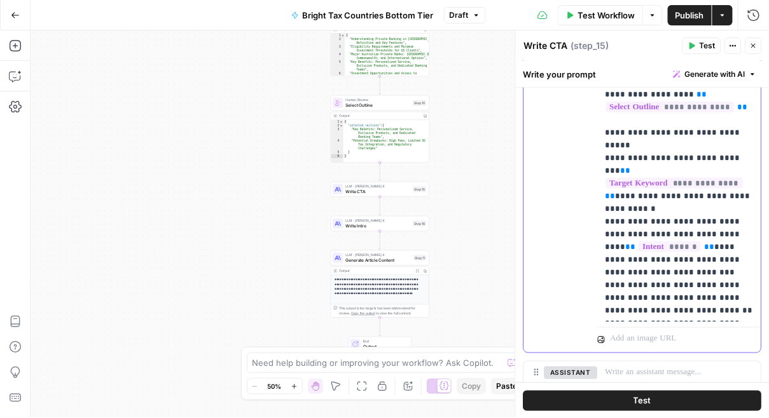
click at [598, 275] on div "**********" at bounding box center [680, 139] width 164 height 366
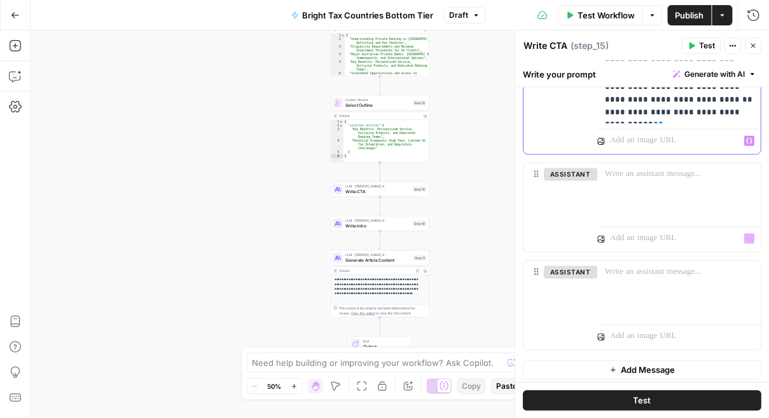
scroll to position [583, 0]
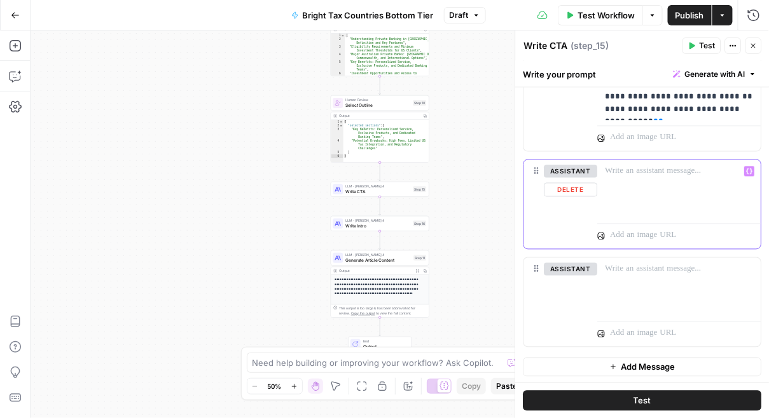
click at [651, 181] on div at bounding box center [679, 189] width 163 height 58
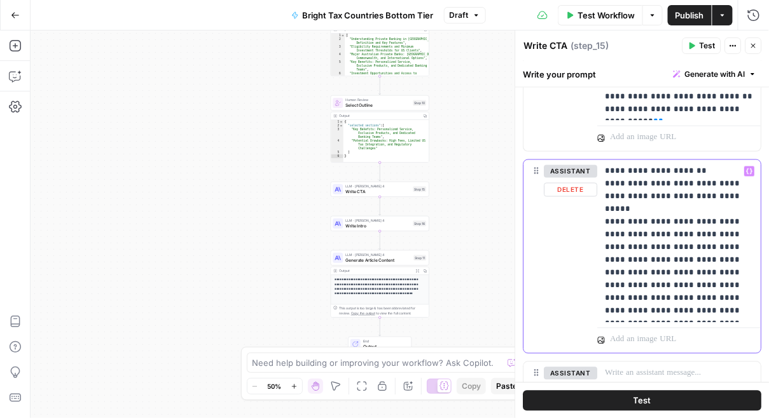
click at [650, 196] on p "**********" at bounding box center [679, 241] width 149 height 153
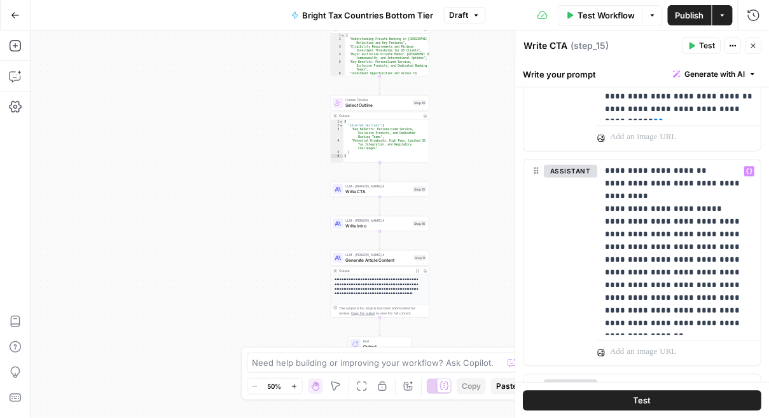
click at [457, 183] on div "Workflow Set Inputs Inputs LLM · GPT-4.1 Generate Article Outlines Step 9 Outpu…" at bounding box center [400, 225] width 738 height 388
click at [754, 40] on button "Close" at bounding box center [753, 46] width 17 height 17
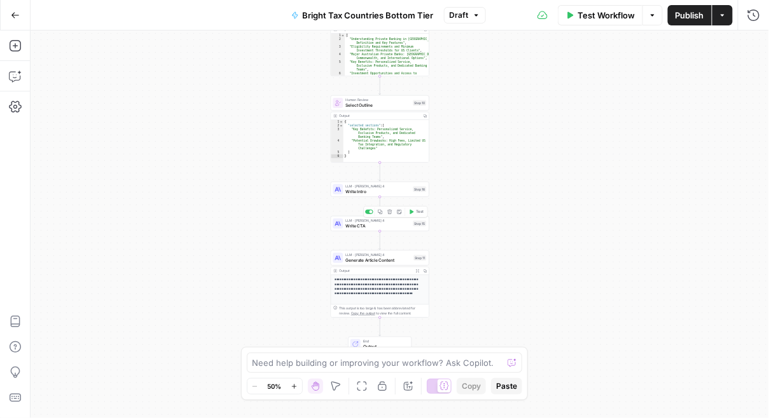
click at [358, 195] on div "LLM · Claude Sonnet 4 Write Intro Step 16 Copy step Delete step Add Note Test" at bounding box center [380, 189] width 99 height 15
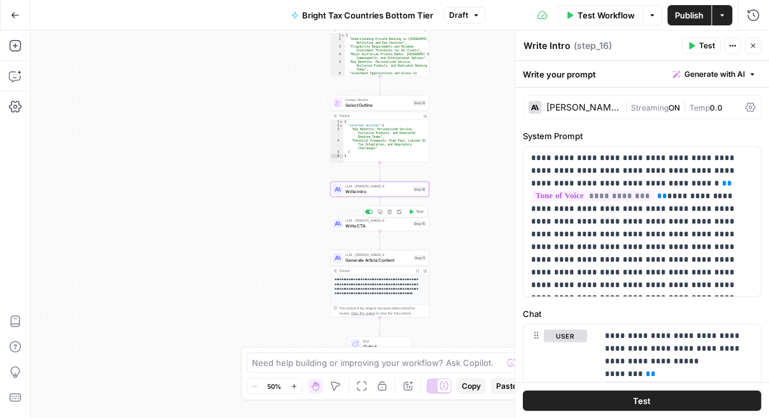
click at [366, 228] on span "Write CTA" at bounding box center [377, 226] width 65 height 6
click at [585, 111] on div "Claude Sonnet 4" at bounding box center [583, 107] width 73 height 9
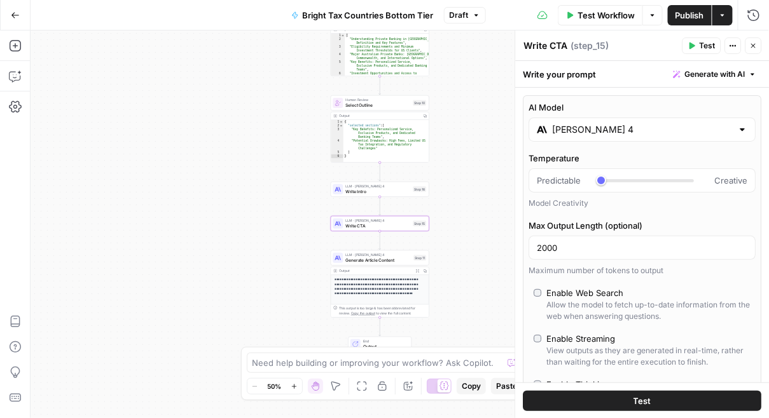
click at [579, 131] on input "Claude Sonnet 4" at bounding box center [643, 129] width 180 height 13
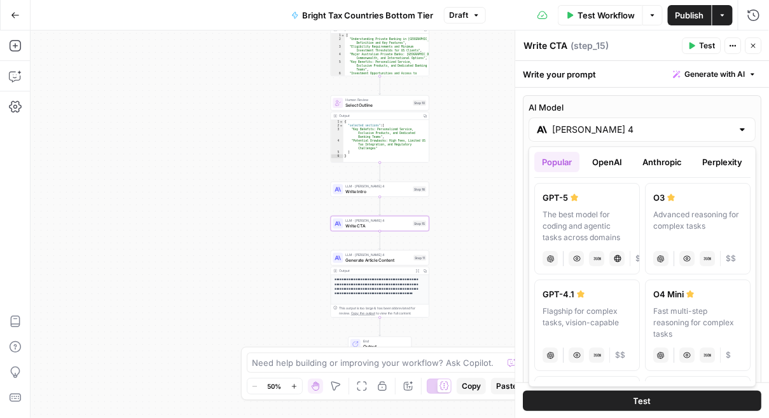
click at [570, 301] on label "GPT-4.1 Flagship for complex tasks, vision-capable chat Vision Capabilities JSO…" at bounding box center [587, 326] width 106 height 92
type input "GPT-4.1"
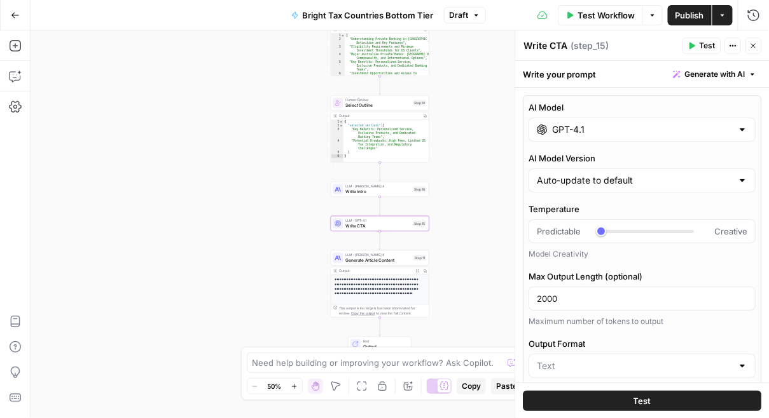
click at [339, 193] on div at bounding box center [338, 189] width 10 height 10
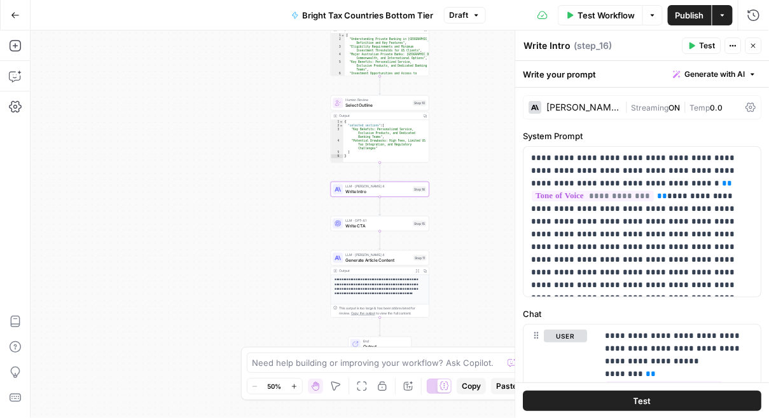
click at [570, 106] on div "Claude Sonnet 4" at bounding box center [583, 107] width 73 height 9
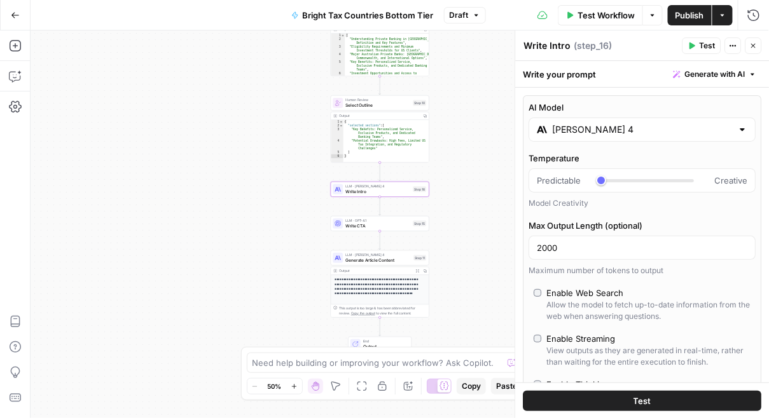
click at [572, 128] on input "Claude Sonnet 4" at bounding box center [643, 129] width 180 height 13
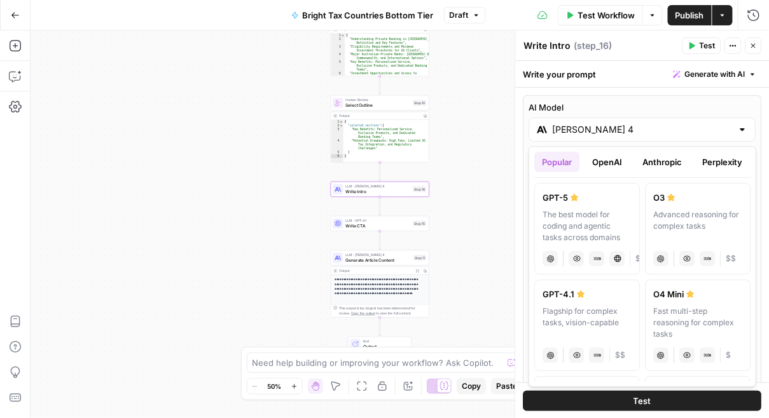
click at [579, 300] on label "GPT-4.1 Flagship for complex tasks, vision-capable chat Vision Capabilities JSO…" at bounding box center [587, 326] width 106 height 92
type input "GPT-4.1"
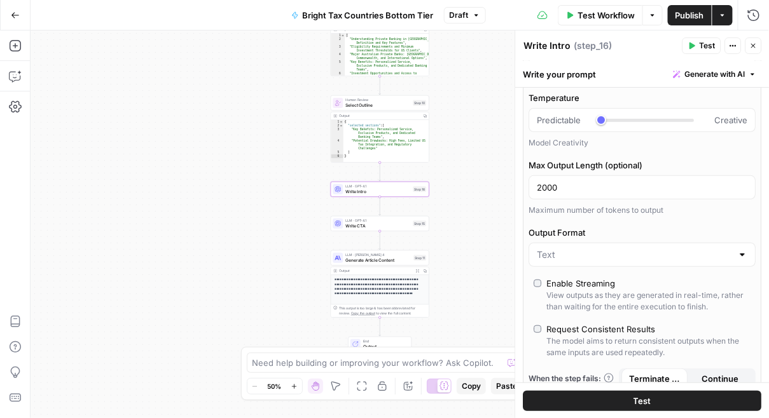
scroll to position [107, 0]
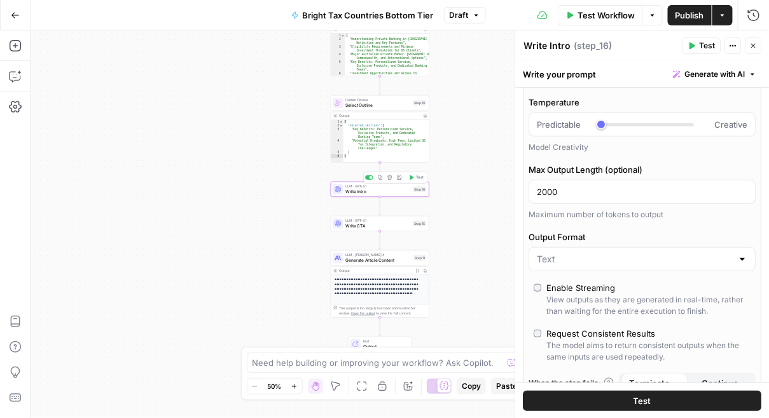
click at [387, 192] on span "Write Intro" at bounding box center [377, 192] width 65 height 6
drag, startPoint x: 582, startPoint y: 191, endPoint x: 503, endPoint y: 191, distance: 79.5
click at [507, 191] on body "AUQ New Home Browse Your Data Usage Settings Recent Grids Bright Tax Countries …" at bounding box center [384, 209] width 769 height 418
drag, startPoint x: 581, startPoint y: 191, endPoint x: 492, endPoint y: 191, distance: 88.4
click at [493, 191] on body "AUQ New Home Browse Your Data Usage Settings Recent Grids Bright Tax Countries …" at bounding box center [384, 209] width 769 height 418
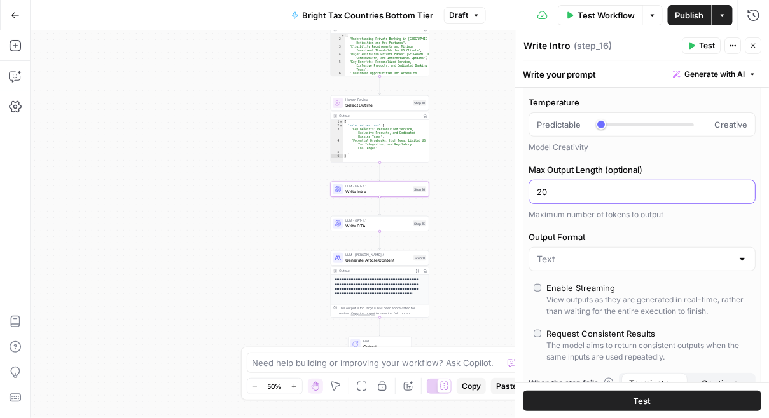
type input "2"
type input "120"
click at [374, 225] on span "Write CTA" at bounding box center [377, 226] width 65 height 6
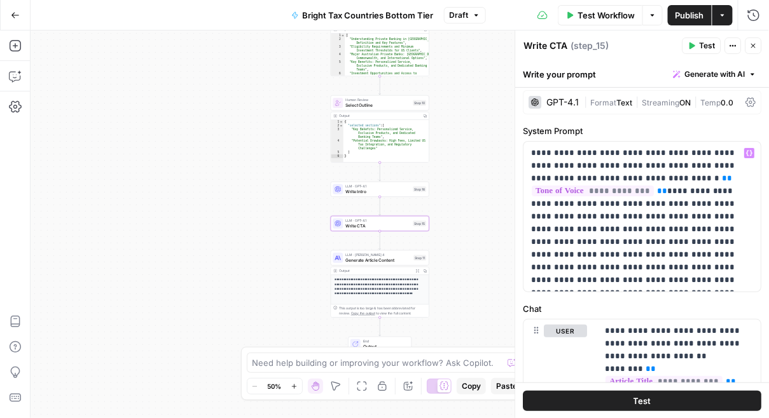
scroll to position [0, 0]
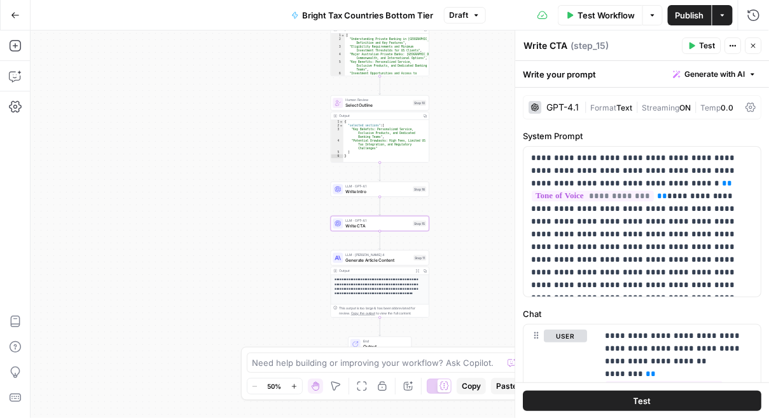
click at [719, 100] on div "GPT-4.1 | Format Text | Streaming ON | Temp 0.0" at bounding box center [642, 107] width 238 height 24
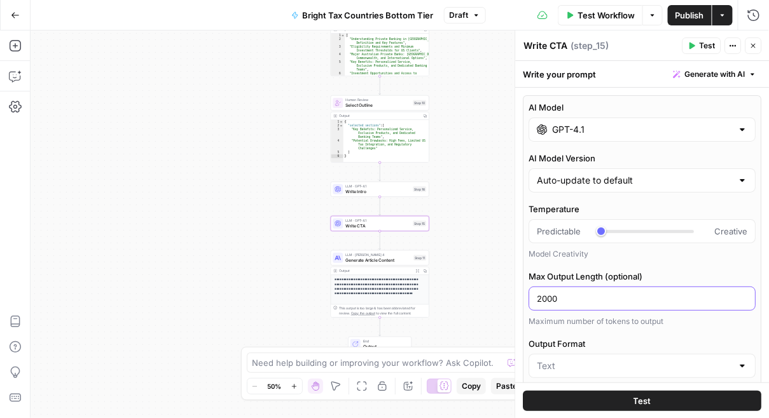
drag, startPoint x: 560, startPoint y: 296, endPoint x: 459, endPoint y: 294, distance: 100.5
click at [460, 294] on body "AUQ New Home Browse Your Data Usage Settings Recent Grids Bright Tax Countries …" at bounding box center [384, 209] width 769 height 418
type input "2"
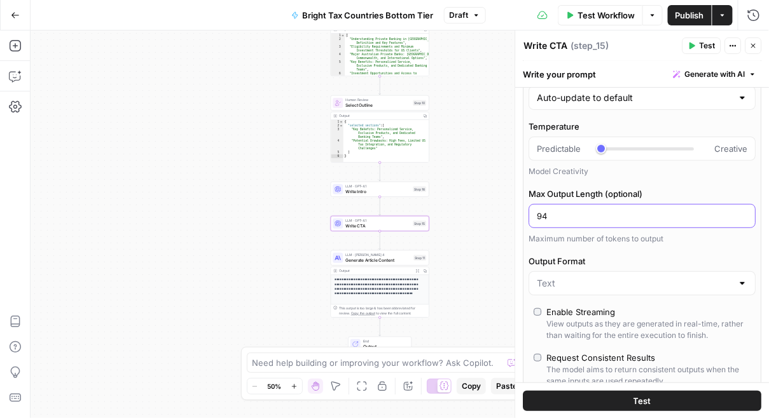
scroll to position [92, 0]
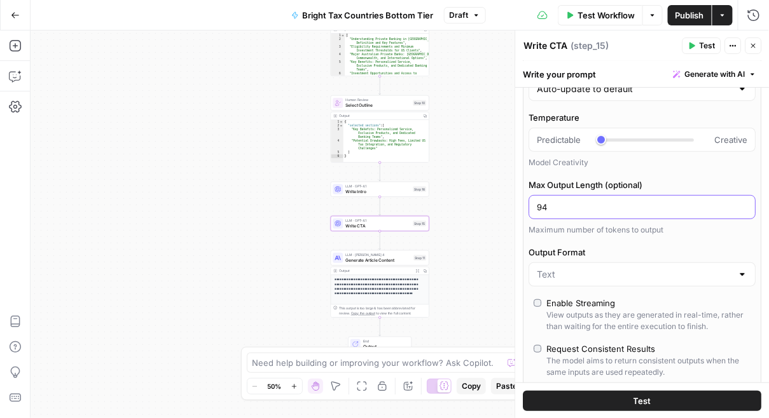
type input "94"
click at [555, 277] on input "Output Format" at bounding box center [634, 274] width 195 height 13
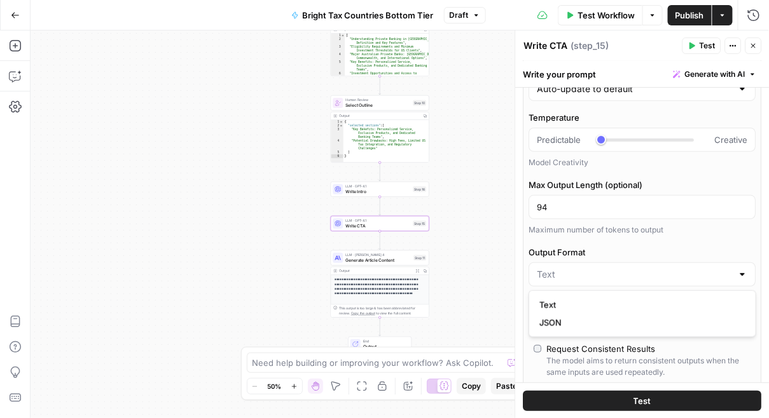
click at [600, 242] on div "AI Model GPT-4.1 AI Model Version Auto-update to default Temperature Predictabl…" at bounding box center [642, 224] width 238 height 441
click at [353, 195] on span "Write Intro" at bounding box center [377, 192] width 65 height 6
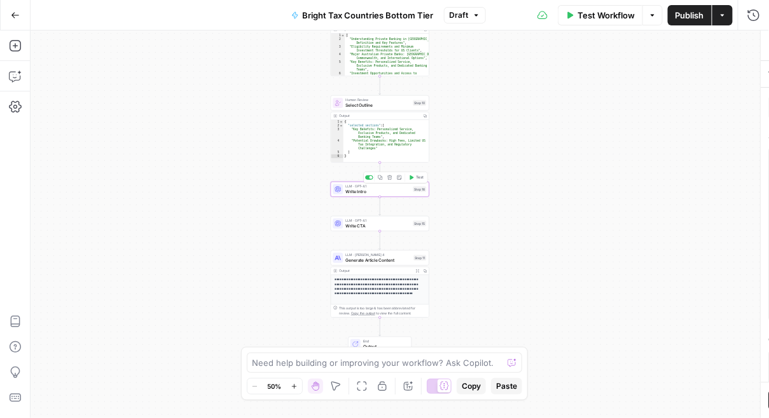
type textarea "Write Intro"
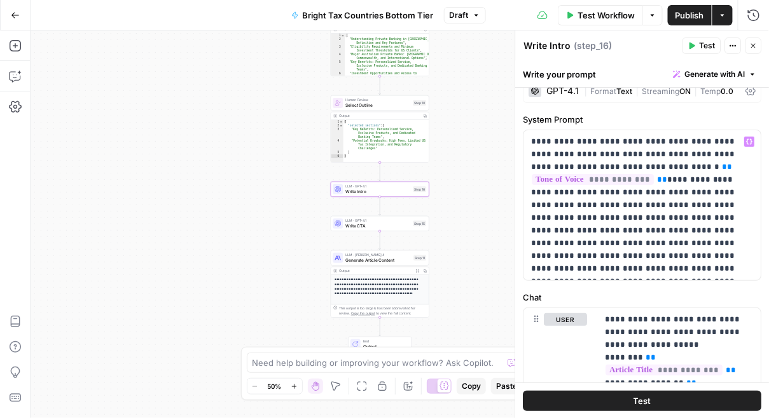
scroll to position [0, 0]
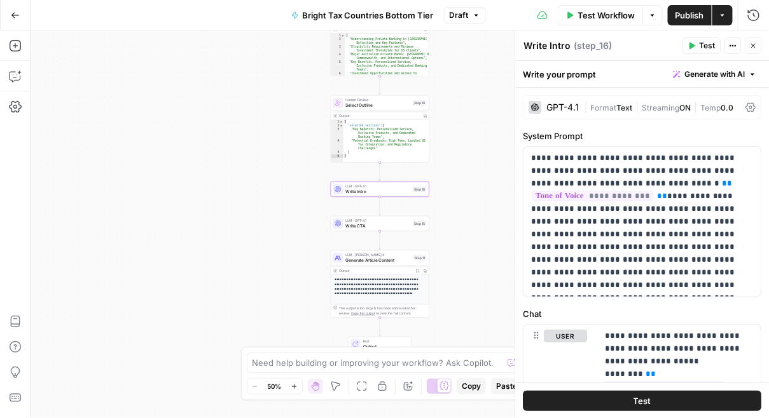
click at [741, 107] on div "GPT-4.1 | Format Text | Streaming ON | Temp 0.0" at bounding box center [642, 107] width 238 height 24
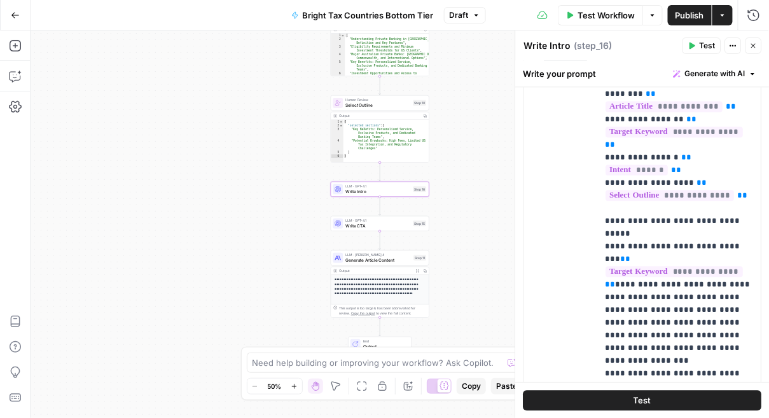
scroll to position [703, 0]
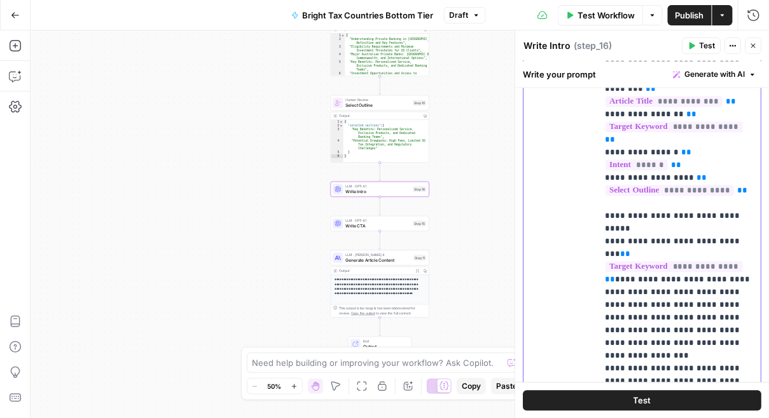
click at [609, 303] on p "**********" at bounding box center [679, 255] width 149 height 420
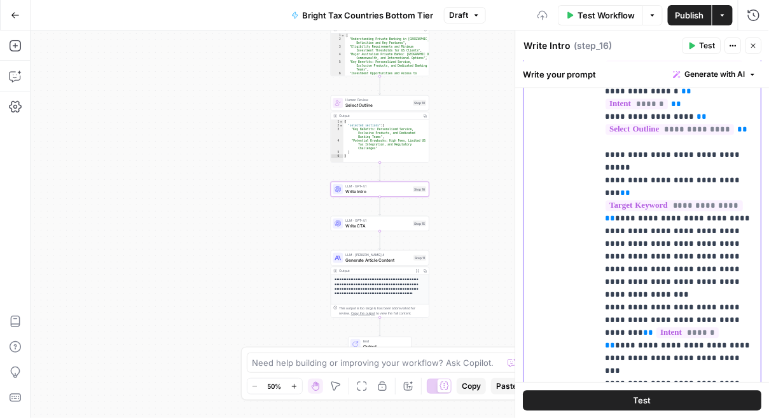
scroll to position [766, 0]
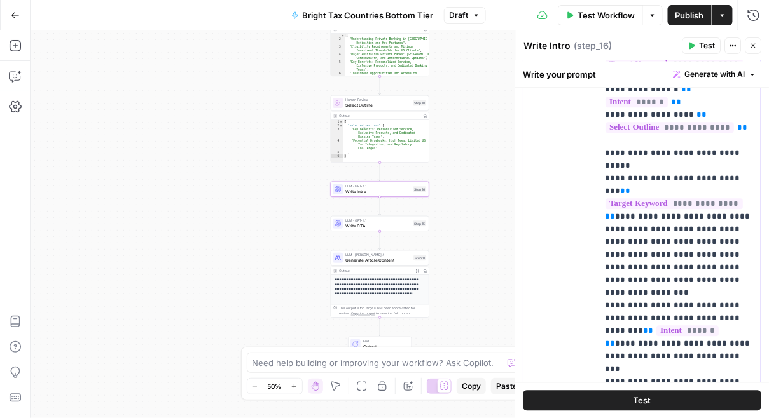
click at [612, 301] on p "**********" at bounding box center [679, 192] width 149 height 420
click at [611, 340] on p "**********" at bounding box center [679, 192] width 149 height 420
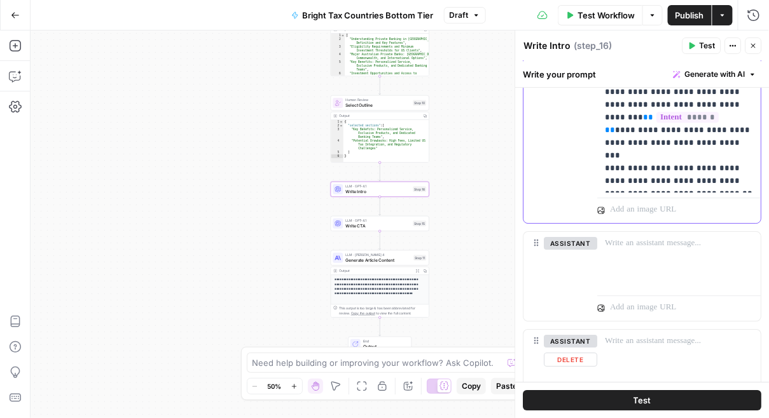
scroll to position [965, 0]
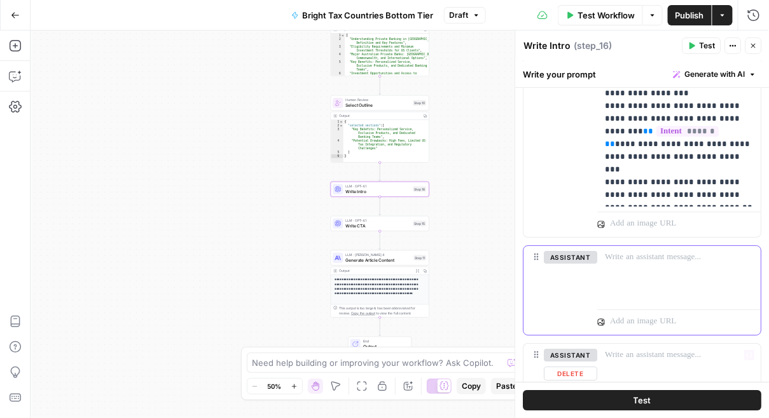
click at [664, 277] on div at bounding box center [679, 275] width 163 height 58
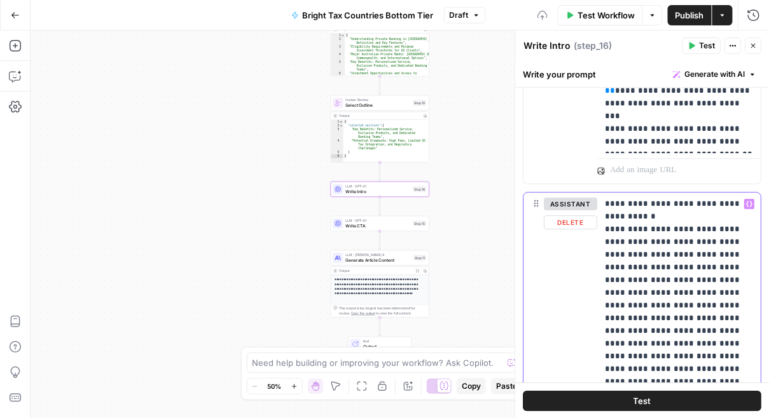
scroll to position [1020, 0]
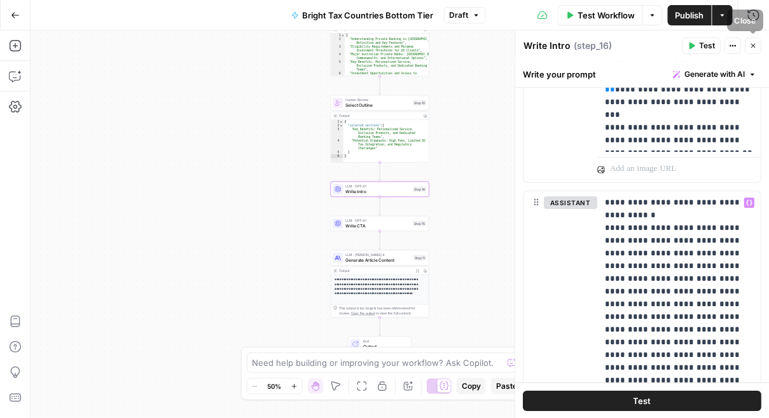
click at [752, 44] on icon "button" at bounding box center [753, 46] width 4 height 4
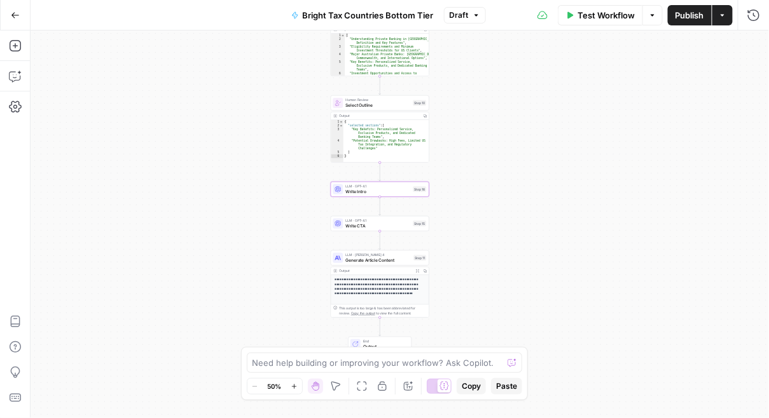
click at [366, 230] on div "LLM · GPT-4.1 Write CTA Step 15 Copy step Delete step Add Note Test" at bounding box center [380, 223] width 99 height 15
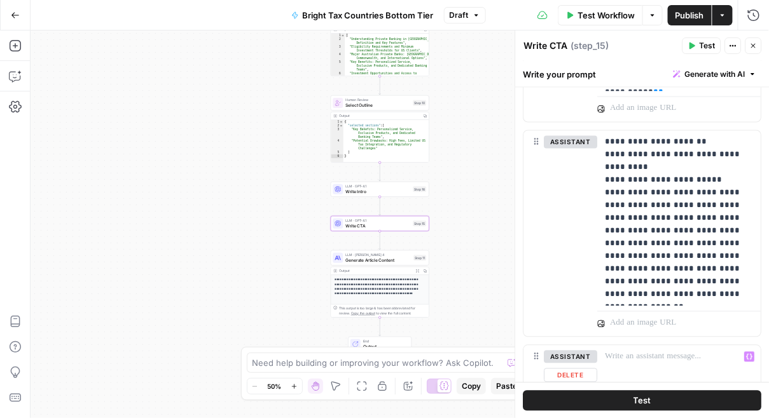
scroll to position [612, 0]
click at [755, 44] on icon "button" at bounding box center [754, 46] width 8 height 8
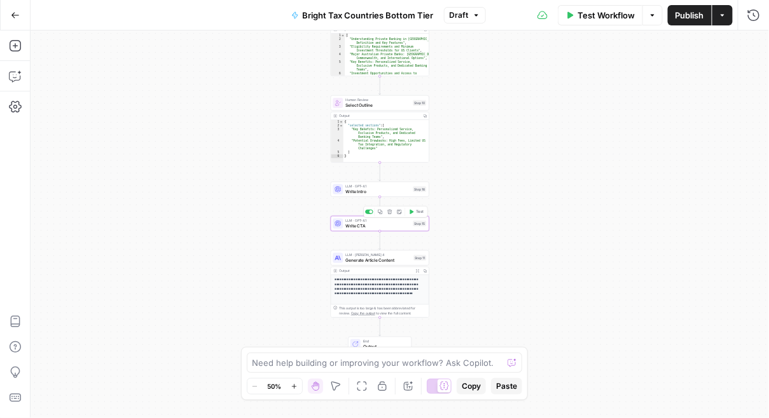
click at [371, 224] on span "Write CTA" at bounding box center [377, 226] width 65 height 6
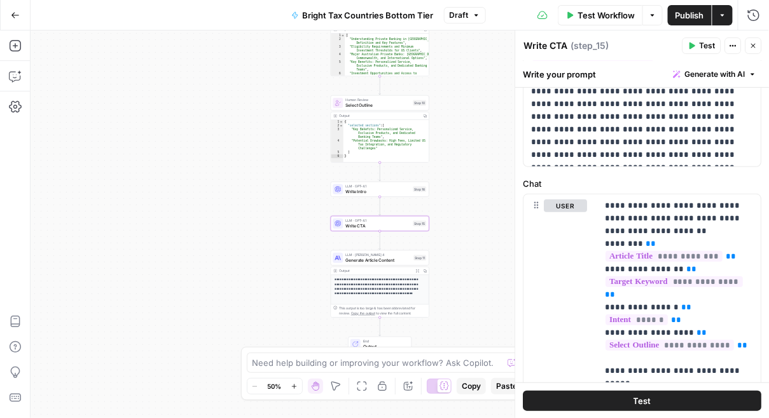
scroll to position [132, 0]
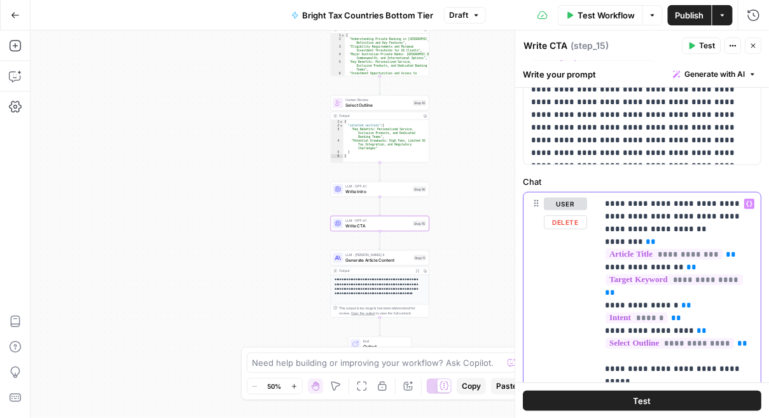
drag, startPoint x: 746, startPoint y: 316, endPoint x: 602, endPoint y: 301, distance: 144.4
click at [602, 301] on div "**********" at bounding box center [679, 382] width 163 height 379
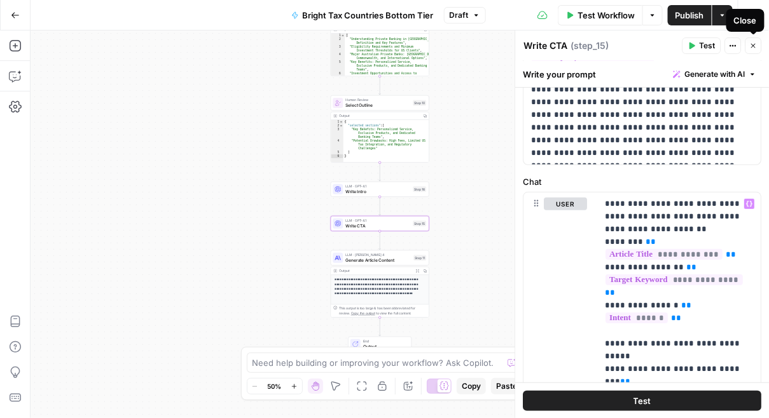
click at [752, 50] on button "Close" at bounding box center [753, 46] width 17 height 17
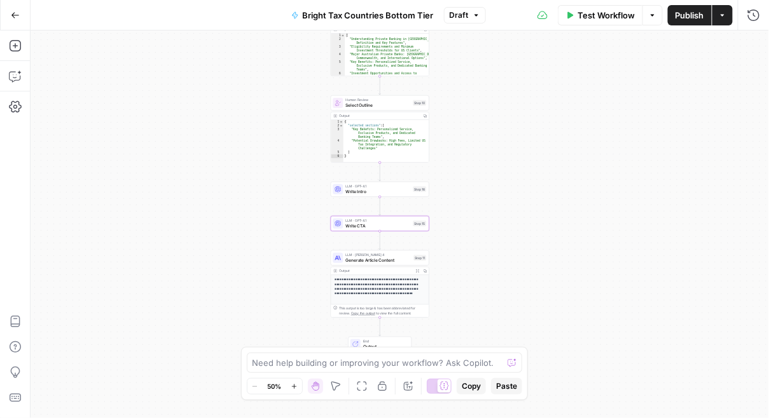
click at [354, 226] on span "Write CTA" at bounding box center [377, 226] width 65 height 6
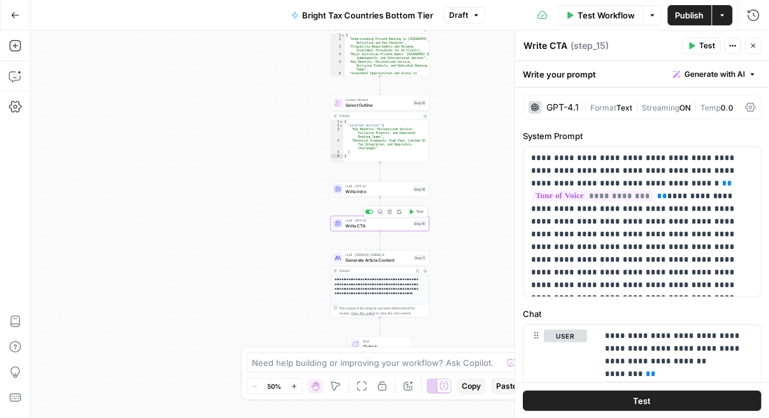
click at [382, 213] on icon "button" at bounding box center [380, 212] width 5 height 5
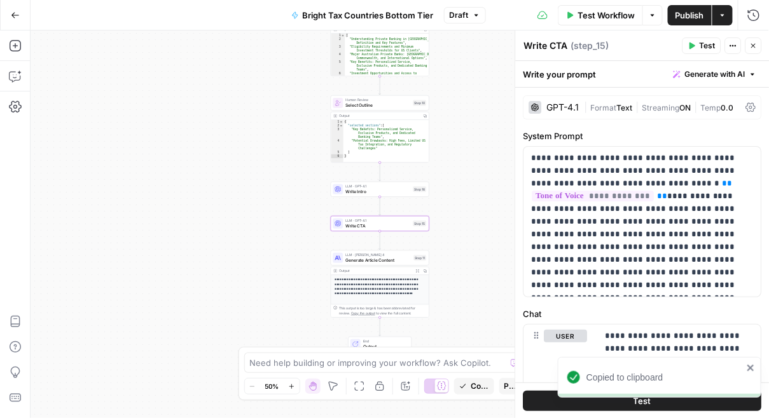
click at [509, 388] on span "Paste" at bounding box center [512, 386] width 16 height 11
click at [368, 261] on span "Write CTA" at bounding box center [377, 261] width 65 height 6
click at [558, 46] on textarea "Write CTA" at bounding box center [546, 45] width 44 height 13
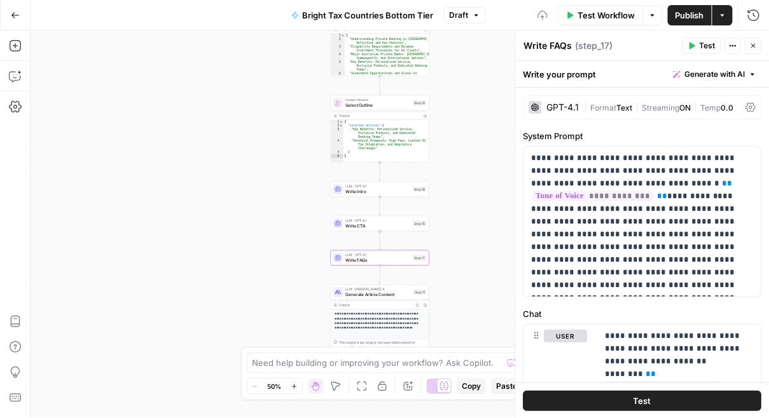
type textarea "Write FAQs"
click at [753, 43] on span "E" at bounding box center [750, 42] width 10 height 12
click at [752, 45] on icon "button" at bounding box center [754, 46] width 8 height 8
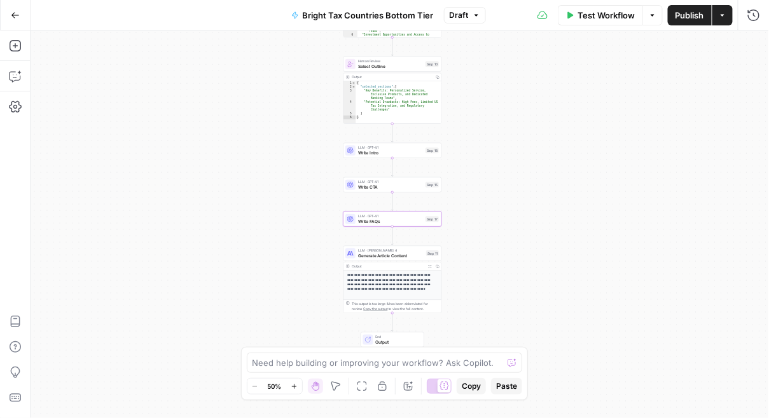
click at [377, 256] on span "Generate Article Content" at bounding box center [390, 255] width 65 height 6
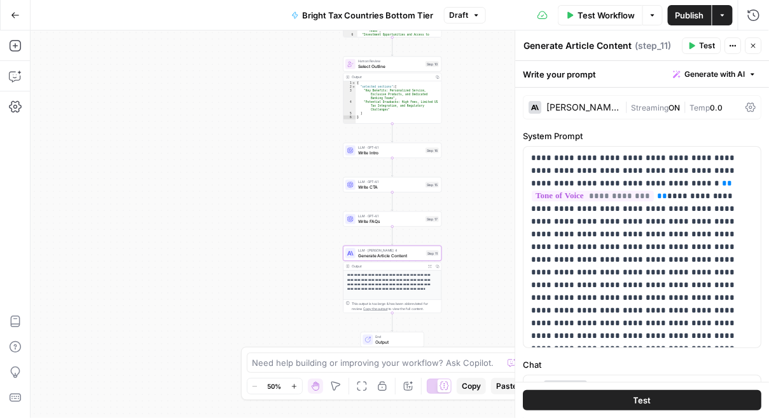
click at [752, 39] on button "Close" at bounding box center [753, 46] width 17 height 17
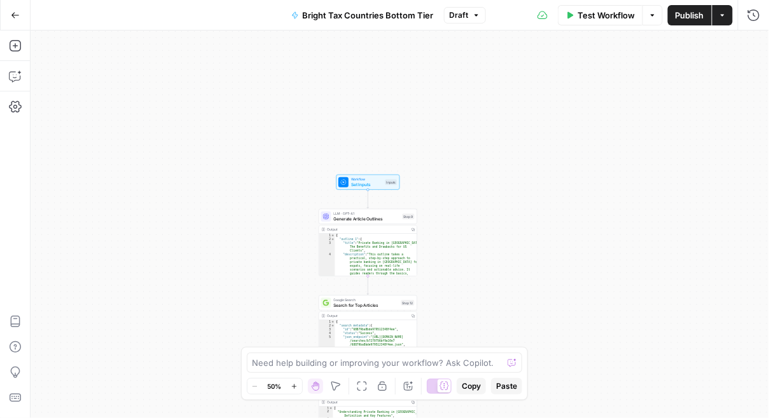
click at [356, 215] on span "LLM · GPT-4.1" at bounding box center [367, 213] width 66 height 5
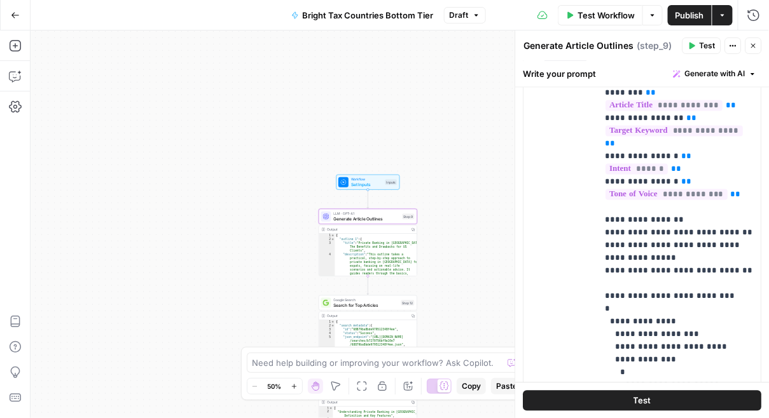
scroll to position [657, 0]
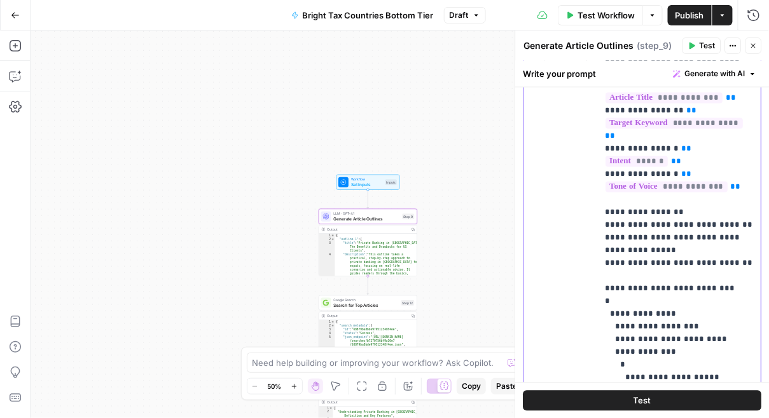
click at [745, 183] on p "**********" at bounding box center [679, 276] width 149 height 471
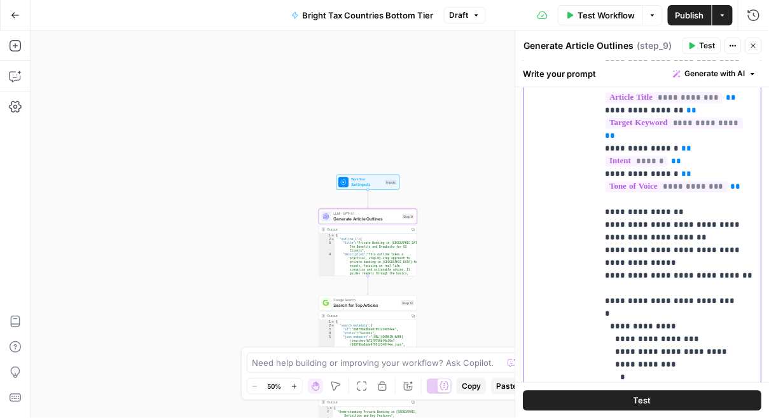
click at [628, 197] on p "**********" at bounding box center [679, 282] width 149 height 483
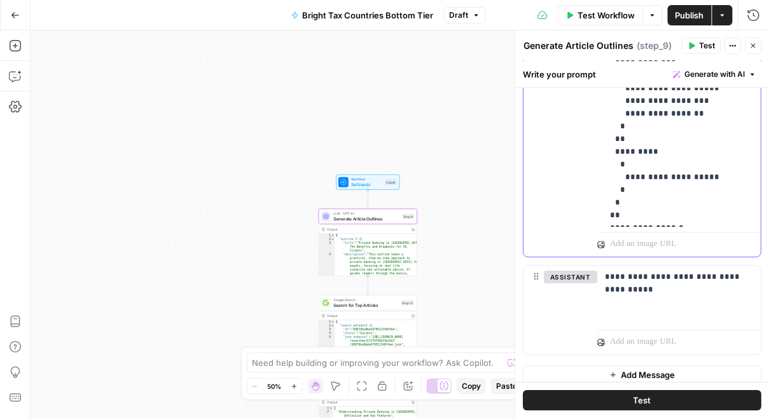
scroll to position [968, 0]
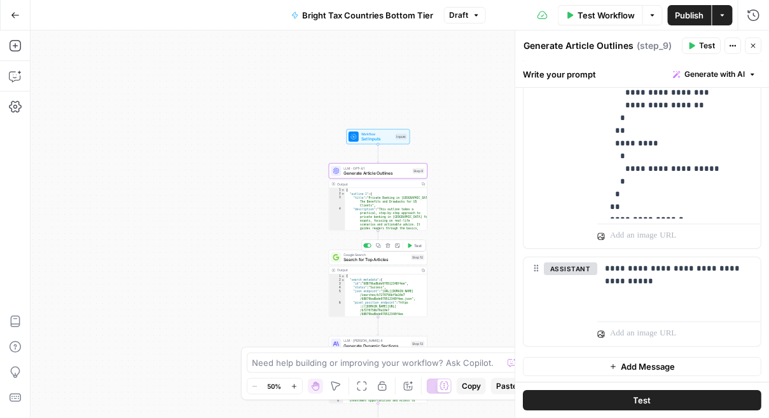
click at [371, 259] on span "Search for Top Articles" at bounding box center [376, 260] width 65 height 6
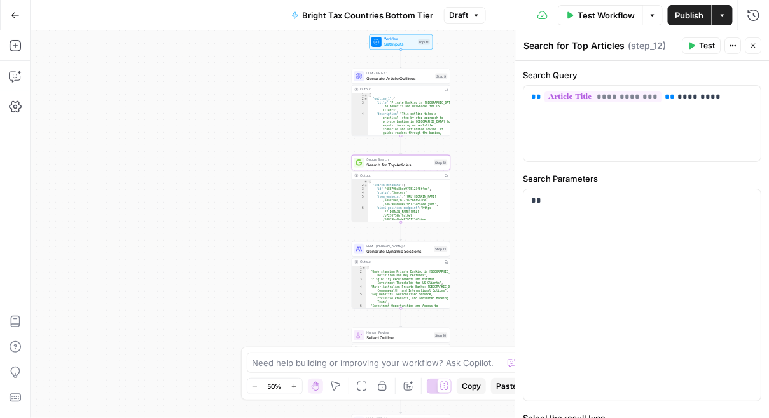
click at [382, 249] on span "Generate Dynamic Sections" at bounding box center [399, 252] width 65 height 6
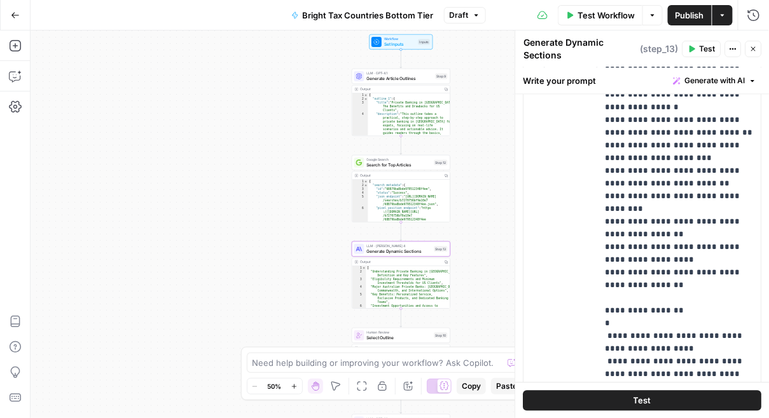
scroll to position [781, 0]
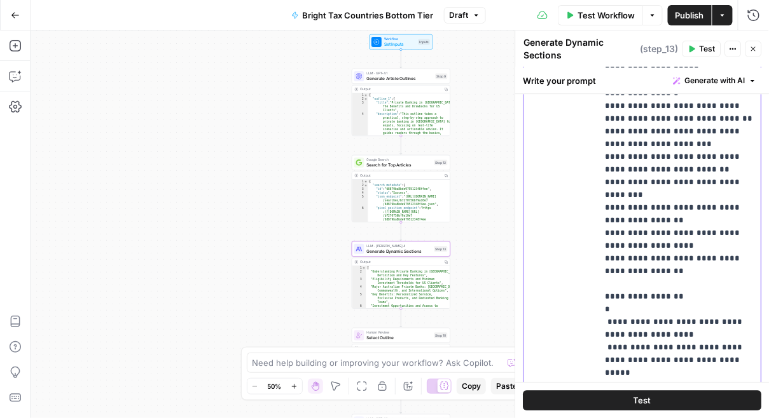
drag, startPoint x: 694, startPoint y: 296, endPoint x: 597, endPoint y: 296, distance: 96.7
click at [598, 296] on div "**********" at bounding box center [679, 277] width 163 height 518
copy p "**********"
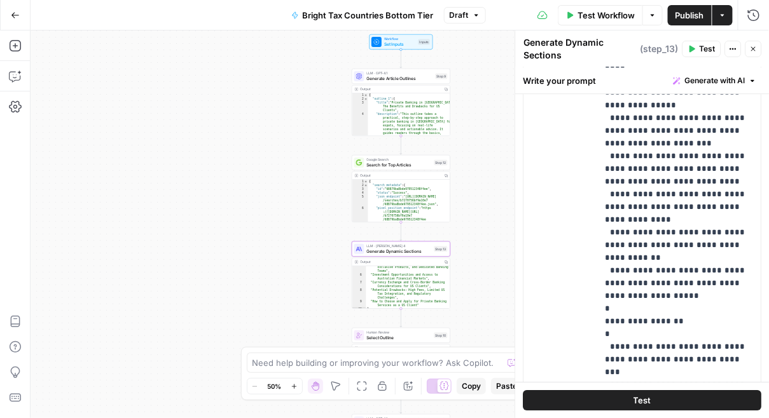
scroll to position [66, 0]
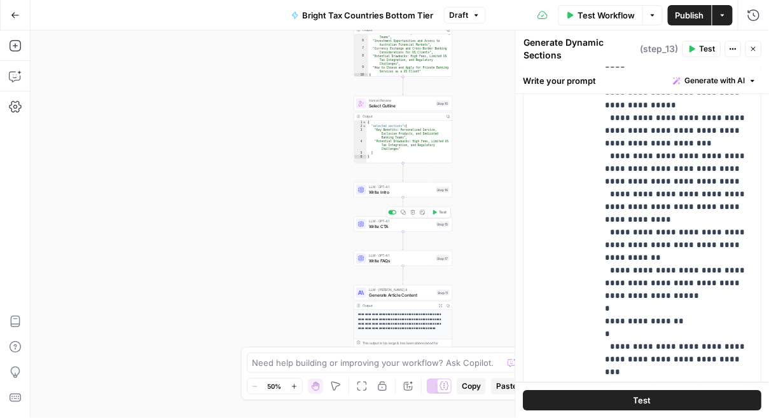
click at [384, 226] on span "Write CTA" at bounding box center [401, 226] width 65 height 6
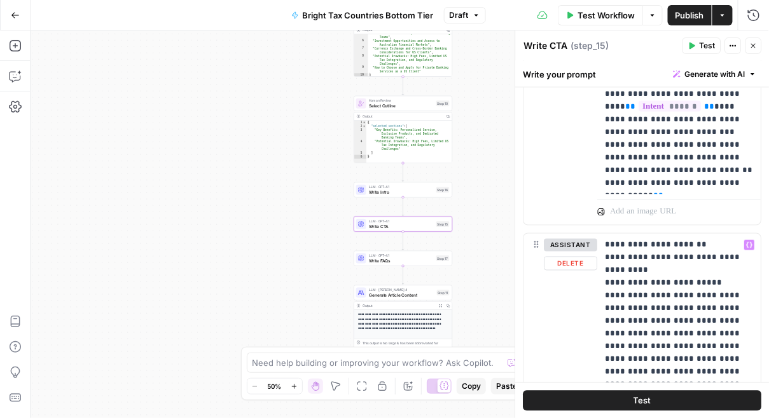
scroll to position [499, 0]
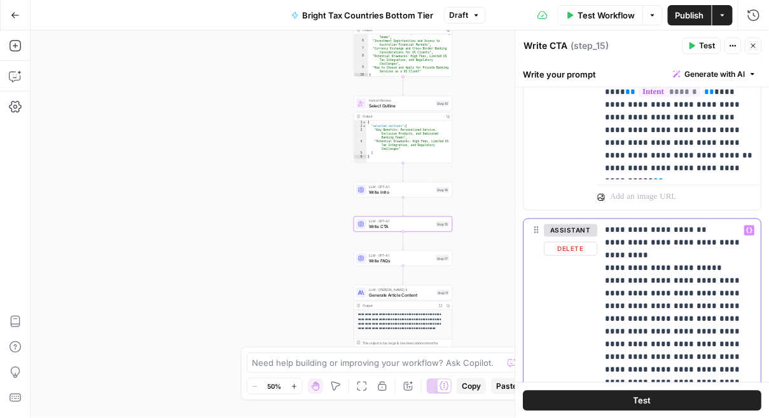
drag, startPoint x: 692, startPoint y: 228, endPoint x: 578, endPoint y: 228, distance: 113.8
click at [578, 228] on div "**********" at bounding box center [642, 322] width 237 height 206
paste div
click at [671, 230] on p "**********" at bounding box center [679, 306] width 149 height 165
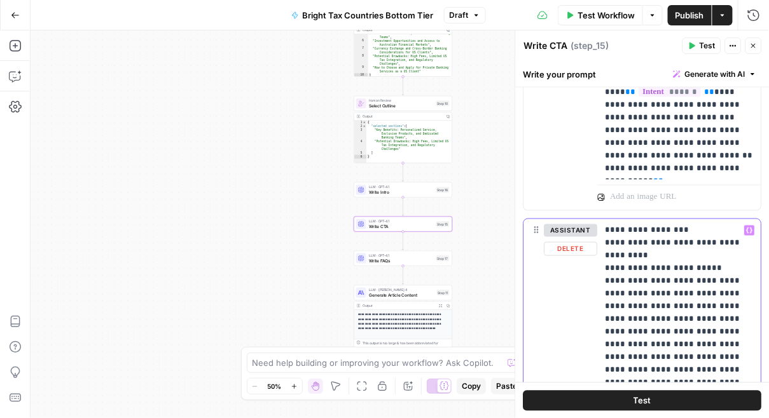
drag, startPoint x: 698, startPoint y: 228, endPoint x: 602, endPoint y: 228, distance: 95.4
click at [602, 228] on div "**********" at bounding box center [679, 306] width 163 height 175
copy p "**********"
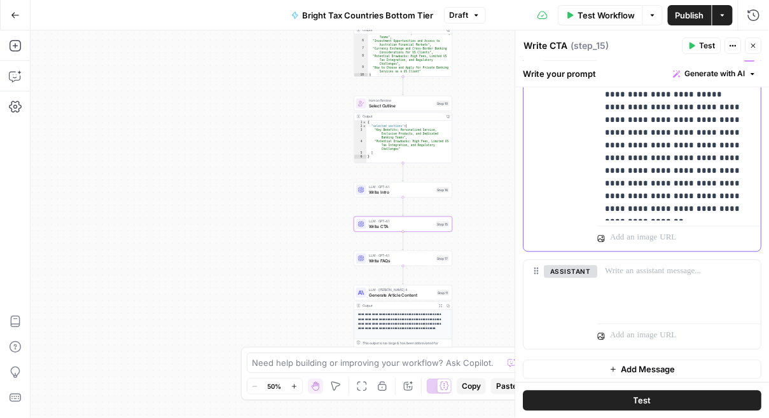
scroll to position [675, 0]
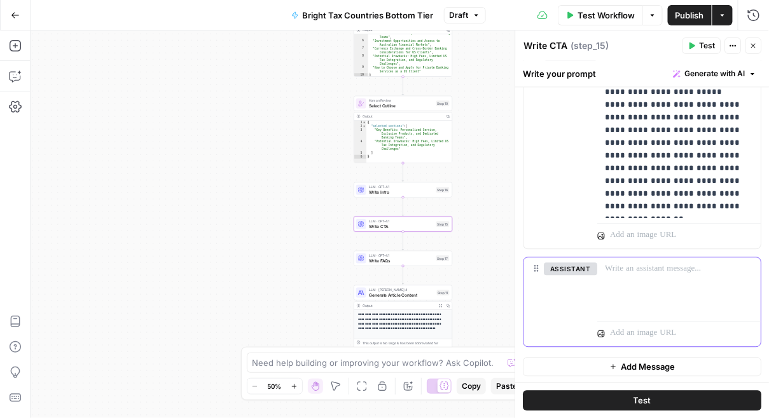
click at [636, 286] on div at bounding box center [679, 287] width 163 height 58
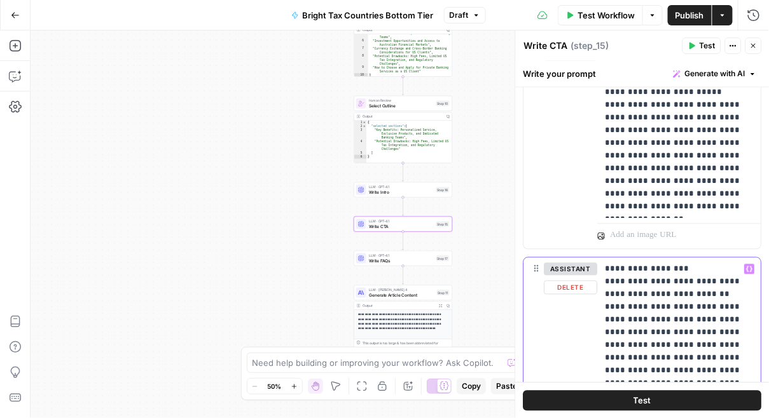
click at [736, 281] on p "**********" at bounding box center [679, 352] width 149 height 178
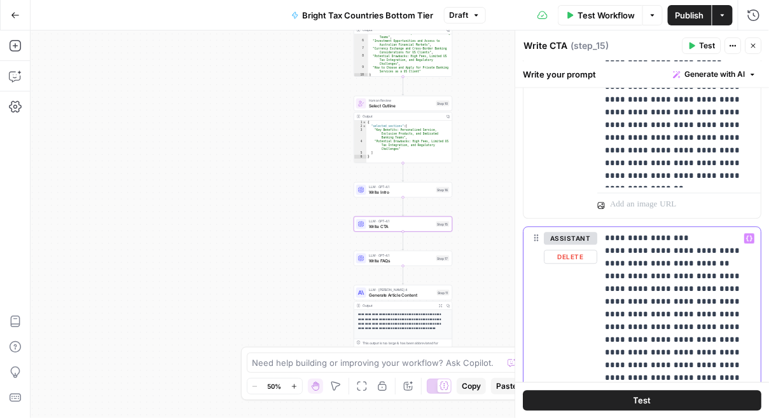
scroll to position [713, 0]
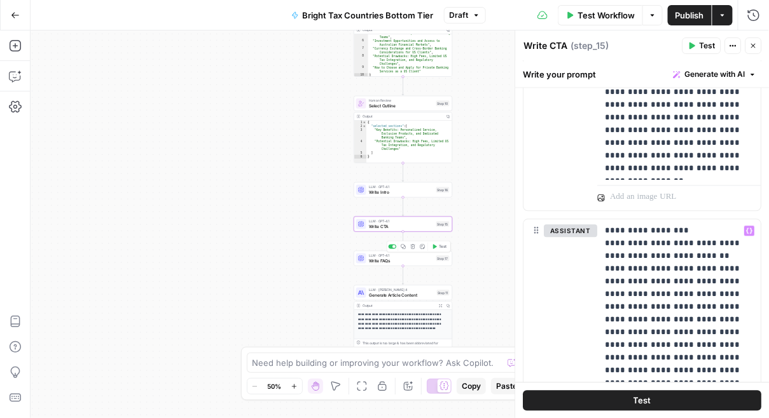
click at [389, 261] on span "Write FAQs" at bounding box center [401, 261] width 65 height 6
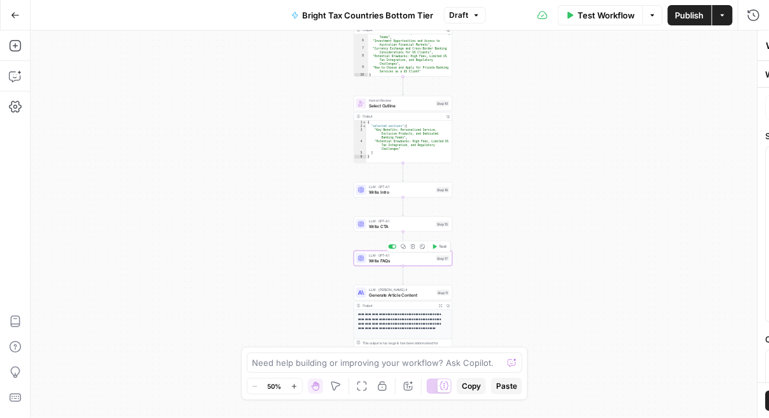
type textarea "Write FAQs"
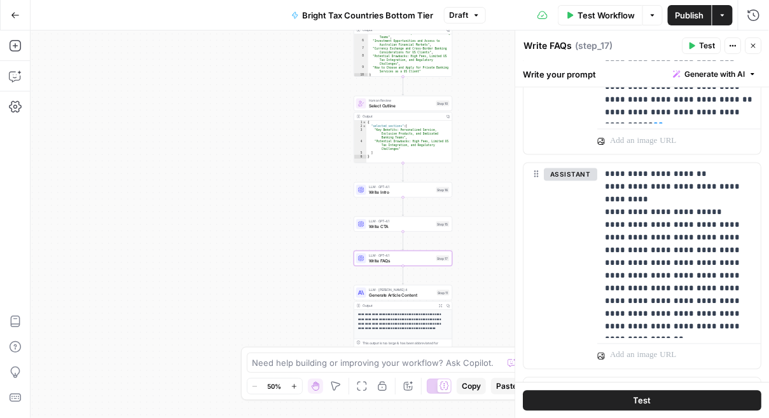
scroll to position [557, 0]
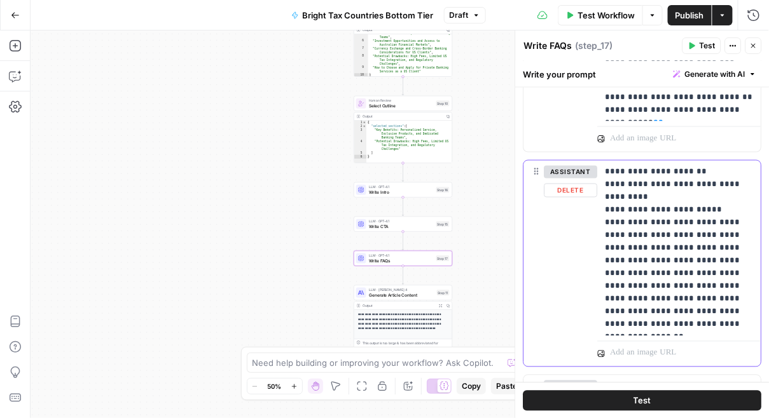
click at [671, 311] on p "**********" at bounding box center [679, 248] width 149 height 165
click at [671, 312] on p "**********" at bounding box center [679, 248] width 149 height 165
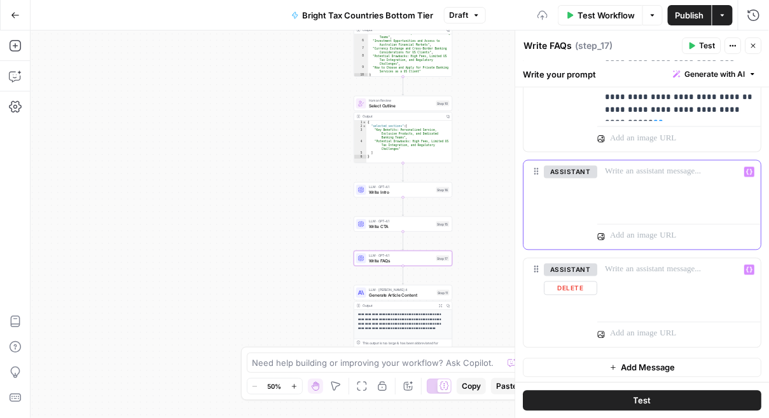
scroll to position [558, 0]
click at [382, 224] on span "Write CTA" at bounding box center [401, 226] width 65 height 6
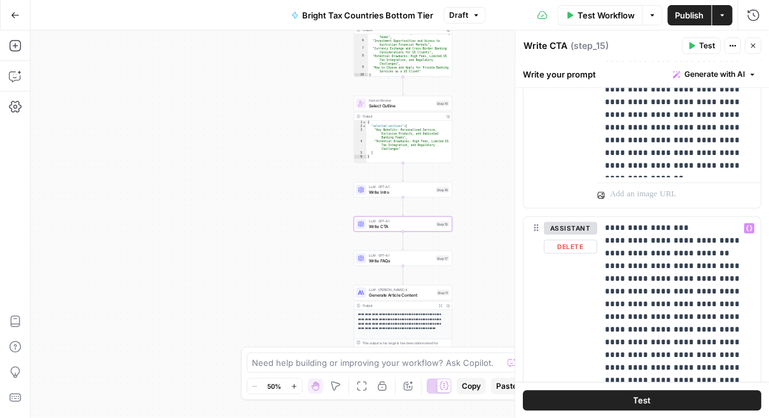
scroll to position [717, 0]
drag, startPoint x: 651, startPoint y: 221, endPoint x: 602, endPoint y: 220, distance: 49.6
click at [602, 220] on div "**********" at bounding box center [679, 310] width 163 height 188
copy p "**********"
click at [370, 191] on span "Write Intro" at bounding box center [401, 192] width 65 height 6
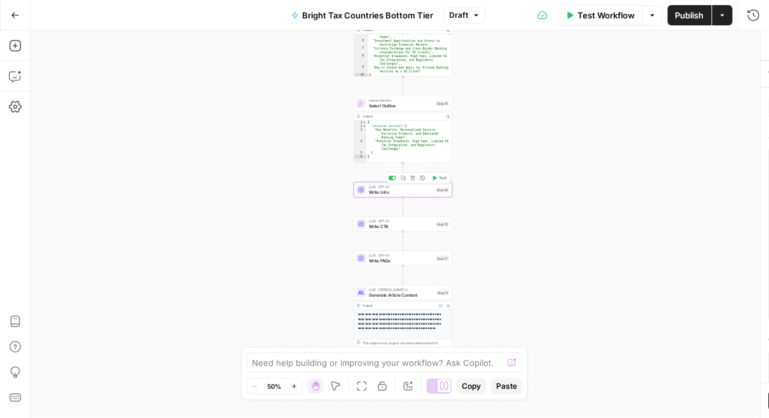
type textarea "Write Intro"
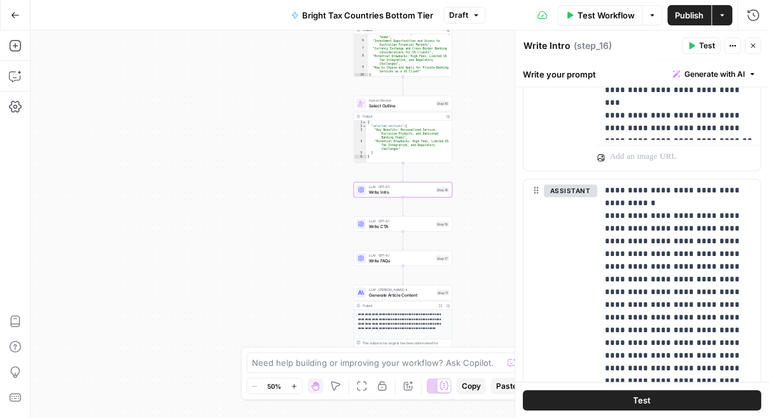
scroll to position [689, 0]
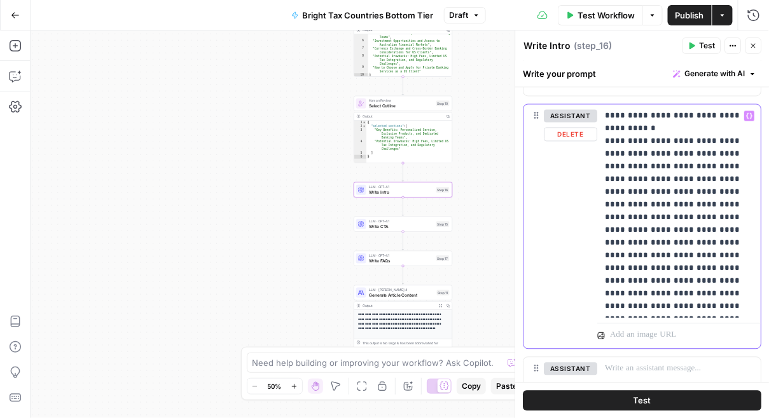
drag, startPoint x: 657, startPoint y: 125, endPoint x: 600, endPoint y: 114, distance: 57.6
click at [600, 114] on div "**********" at bounding box center [679, 212] width 163 height 214
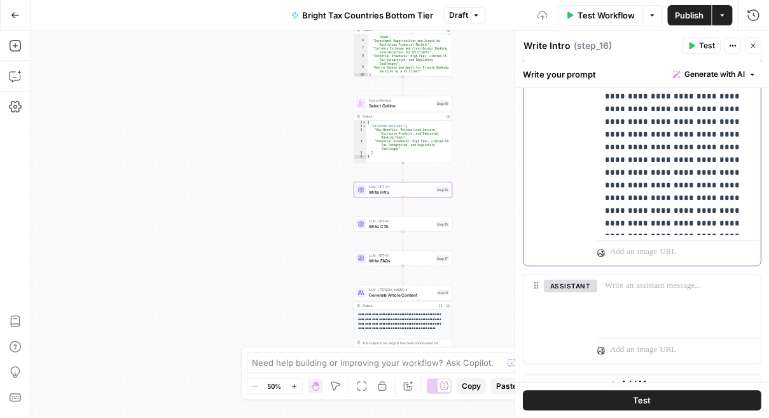
scroll to position [776, 0]
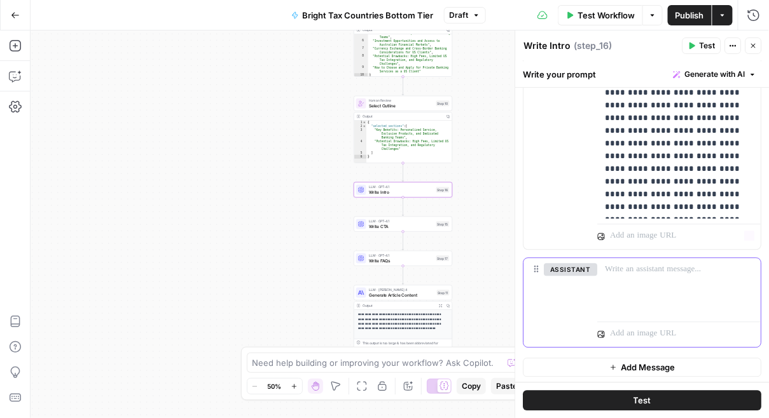
click at [640, 266] on p at bounding box center [679, 269] width 148 height 13
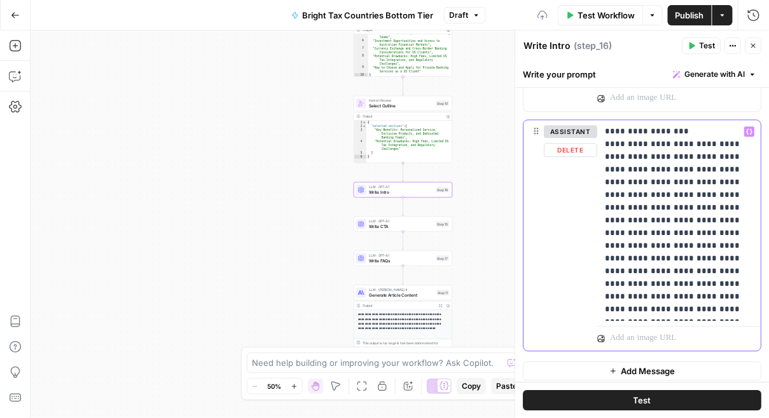
scroll to position [919, 0]
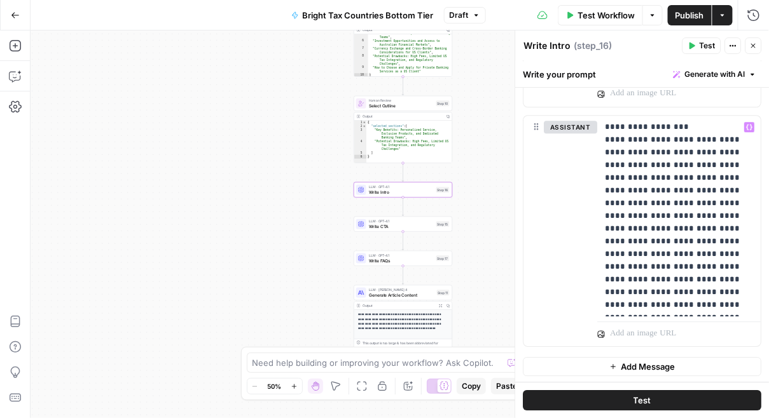
click at [757, 46] on span "Close" at bounding box center [757, 46] width 1 height 1
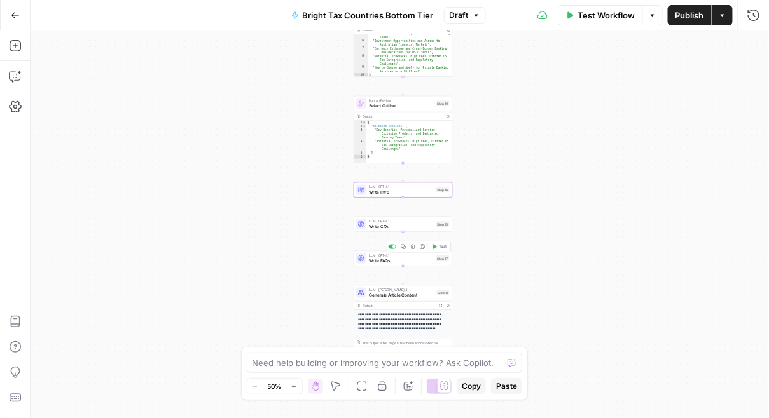
click at [362, 259] on icon at bounding box center [361, 259] width 6 height 6
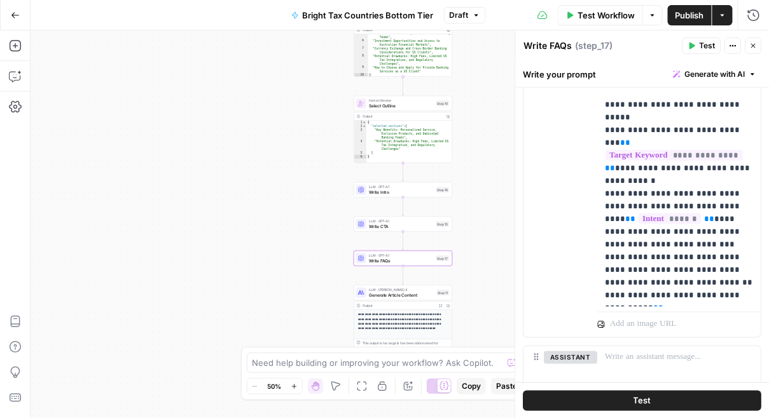
scroll to position [366, 0]
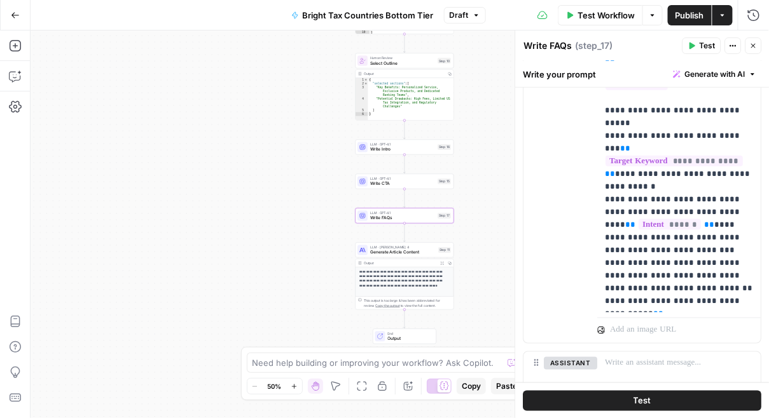
click at [391, 252] on span "Generate Article Content" at bounding box center [402, 252] width 65 height 6
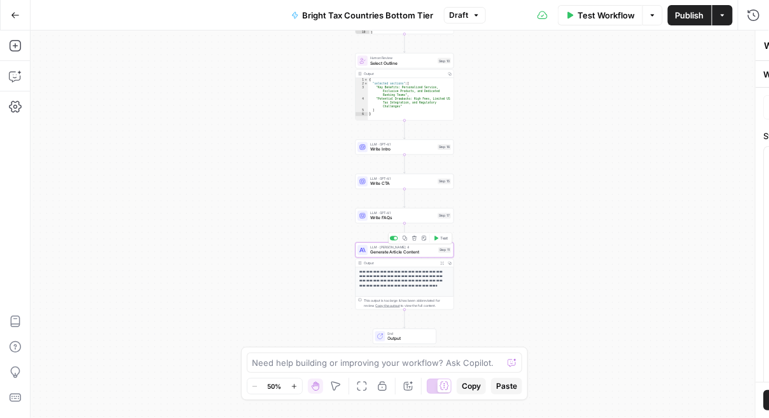
type textarea "Generate Article Content"
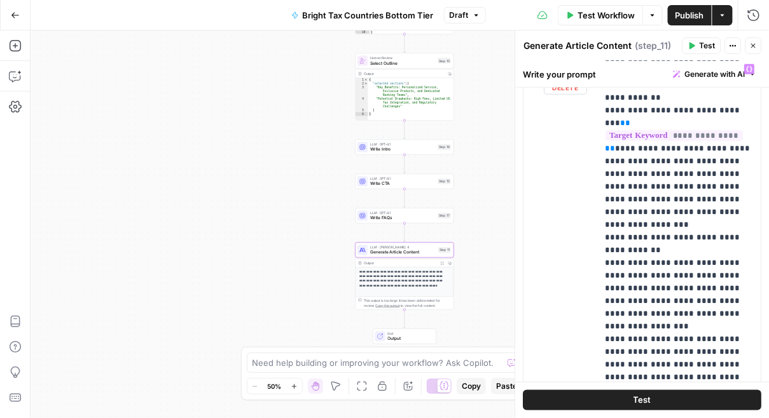
scroll to position [360, 0]
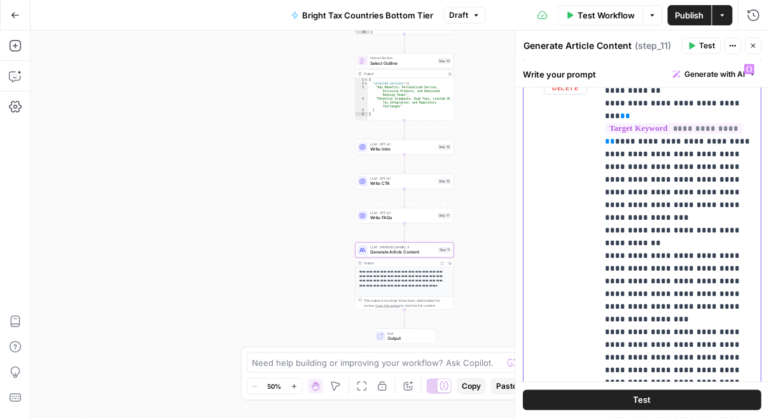
drag, startPoint x: 687, startPoint y: 342, endPoint x: 591, endPoint y: 257, distance: 128.8
click at [591, 257] on div "**********" at bounding box center [642, 332] width 237 height 548
copy p "**********"
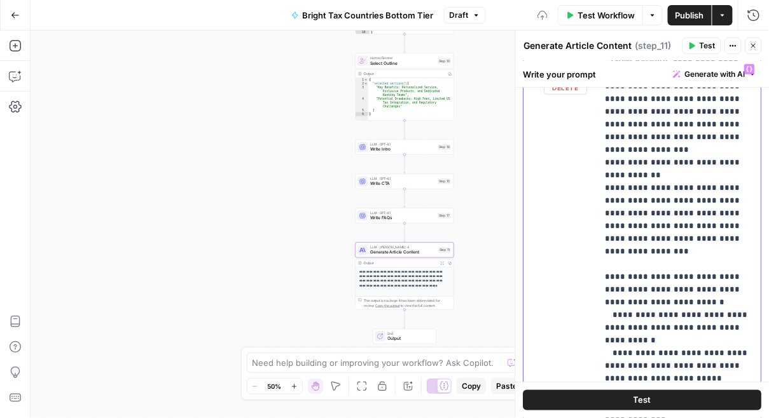
scroll to position [433, 0]
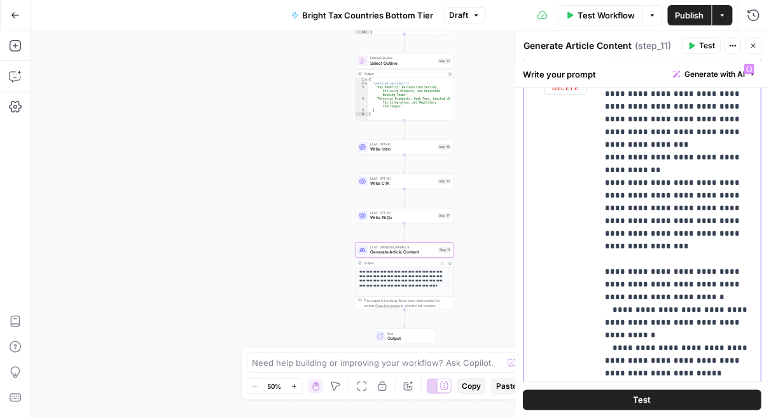
drag, startPoint x: 639, startPoint y: 334, endPoint x: 579, endPoint y: 192, distance: 154.1
click at [579, 192] on div "**********" at bounding box center [642, 332] width 237 height 548
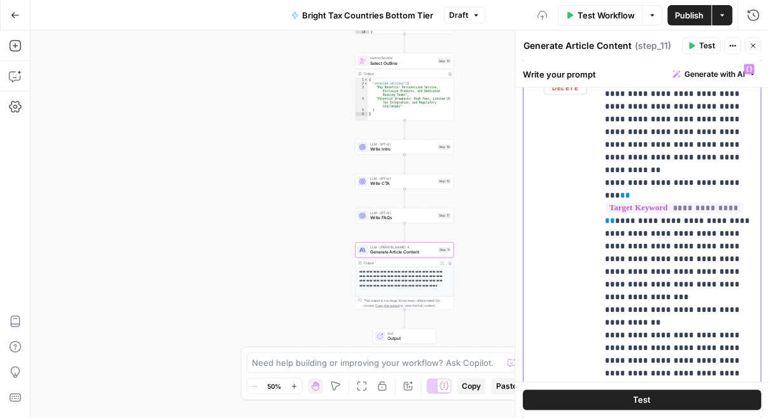
scroll to position [268, 0]
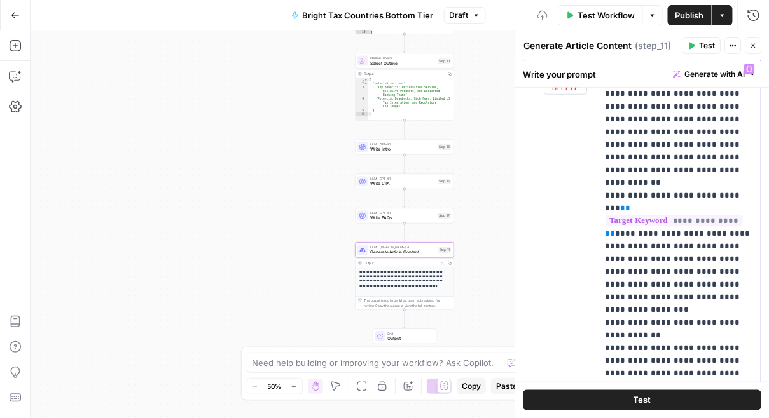
click at [609, 343] on p "**********" at bounding box center [679, 183] width 149 height 776
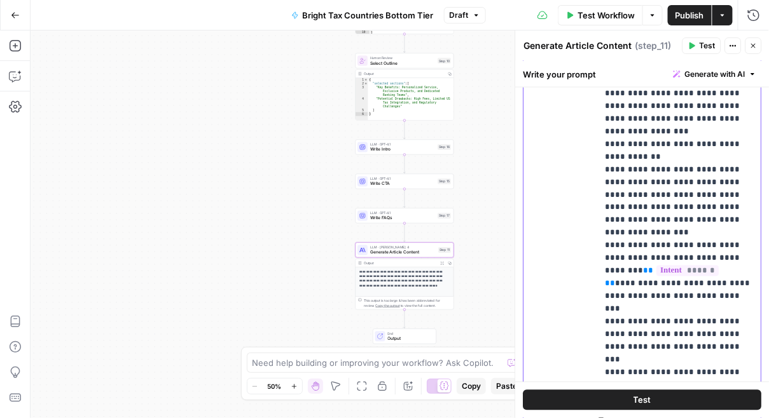
scroll to position [523, 0]
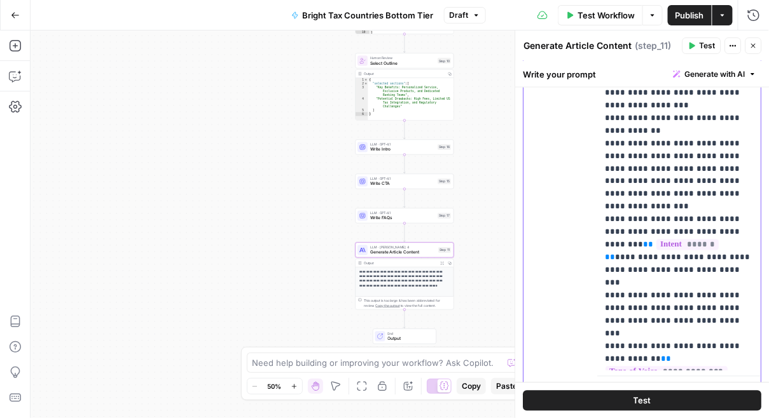
drag, startPoint x: 613, startPoint y: 202, endPoint x: 603, endPoint y: 202, distance: 10.2
click at [603, 202] on div "**********" at bounding box center [680, 112] width 164 height 518
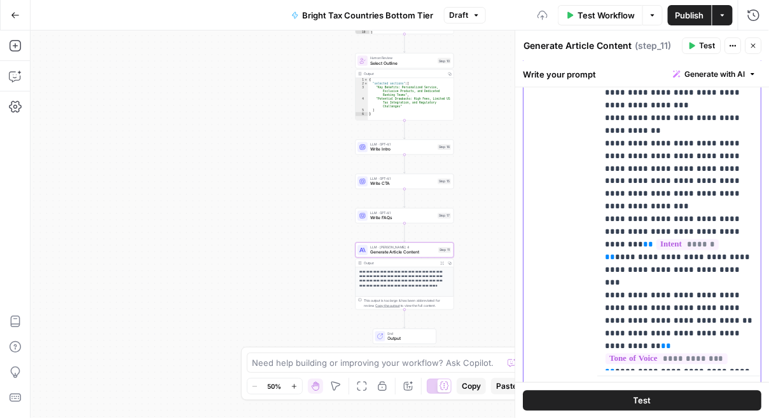
drag, startPoint x: 611, startPoint y: 245, endPoint x: 587, endPoint y: 245, distance: 24.2
click at [594, 245] on div "**********" at bounding box center [642, 127] width 237 height 548
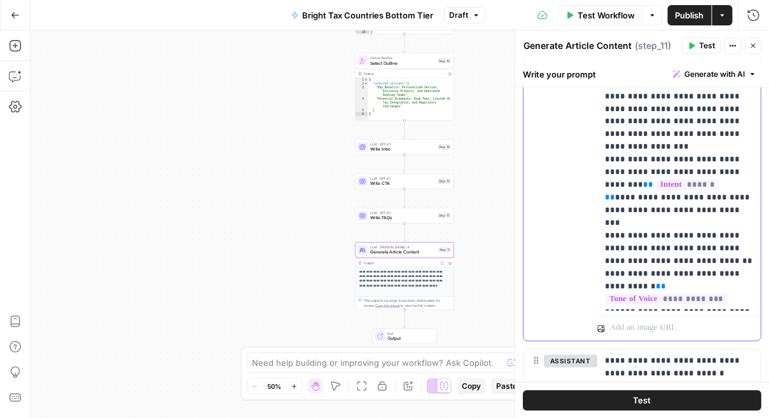
scroll to position [589, 0]
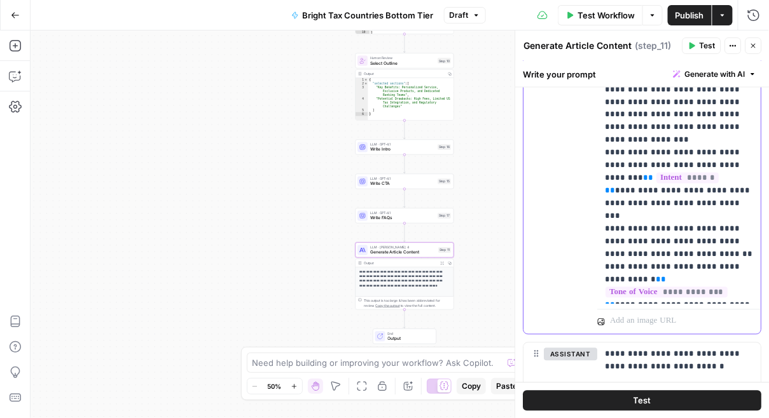
drag, startPoint x: 656, startPoint y: 230, endPoint x: 640, endPoint y: 252, distance: 26.8
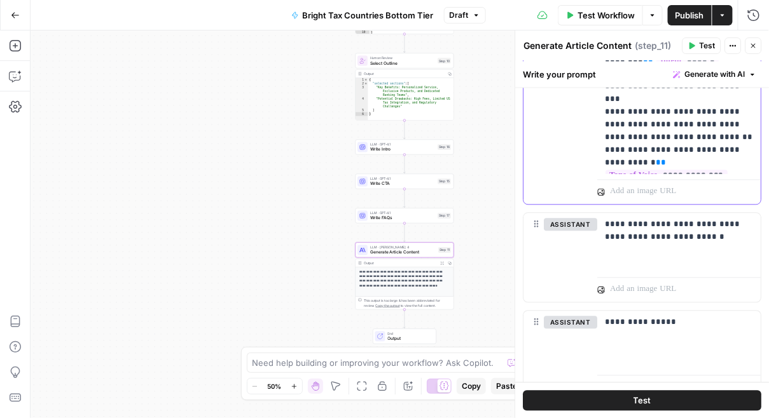
scroll to position [773, 0]
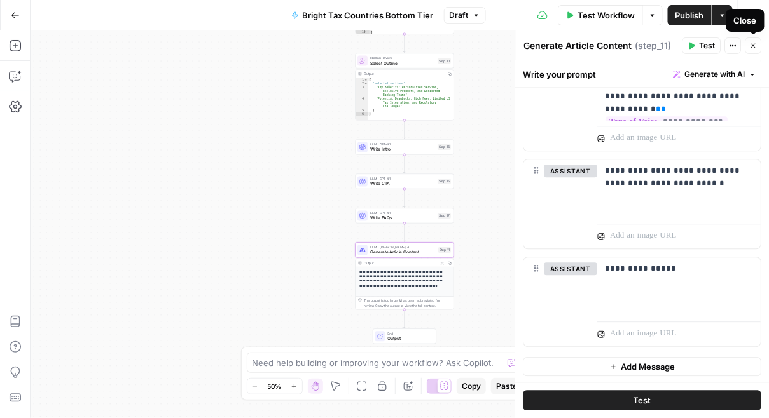
click at [752, 47] on icon "button" at bounding box center [754, 46] width 8 height 8
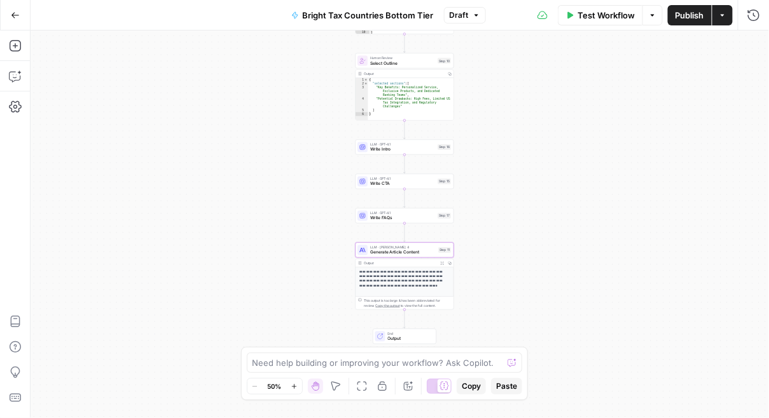
click at [390, 217] on span "Write FAQs" at bounding box center [402, 218] width 65 height 6
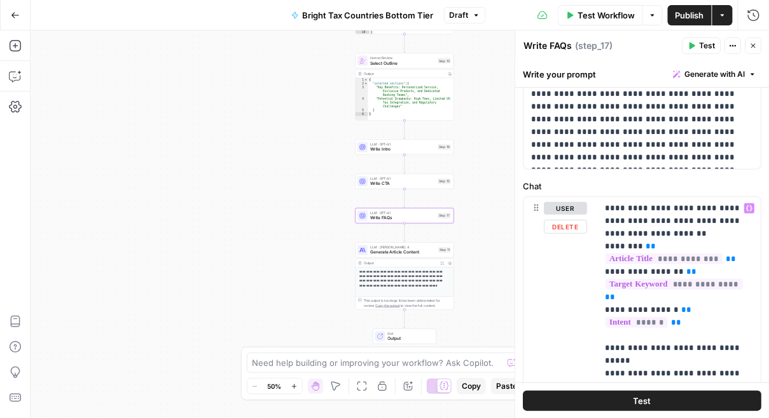
scroll to position [143, 0]
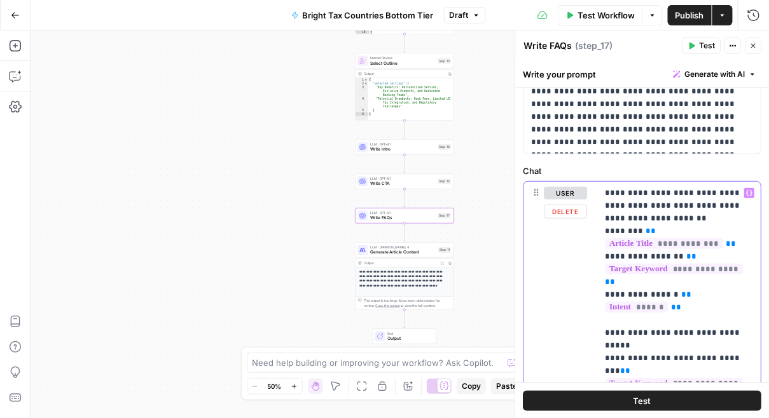
click at [710, 203] on p "**********" at bounding box center [679, 358] width 149 height 343
drag, startPoint x: 699, startPoint y: 205, endPoint x: 647, endPoint y: 206, distance: 52.1
click at [647, 206] on p "**********" at bounding box center [679, 358] width 149 height 343
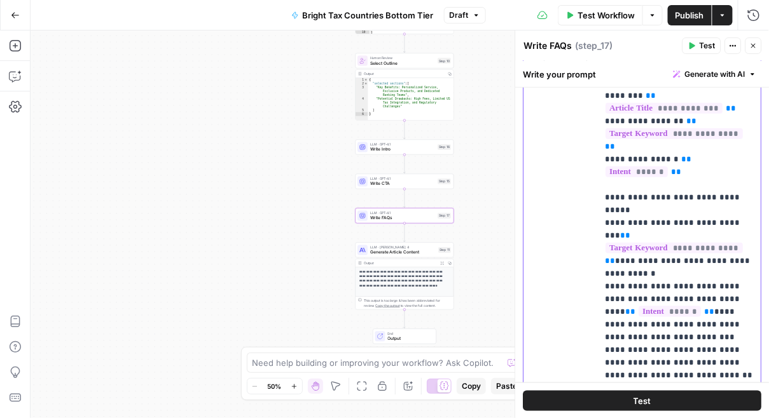
scroll to position [293, 0]
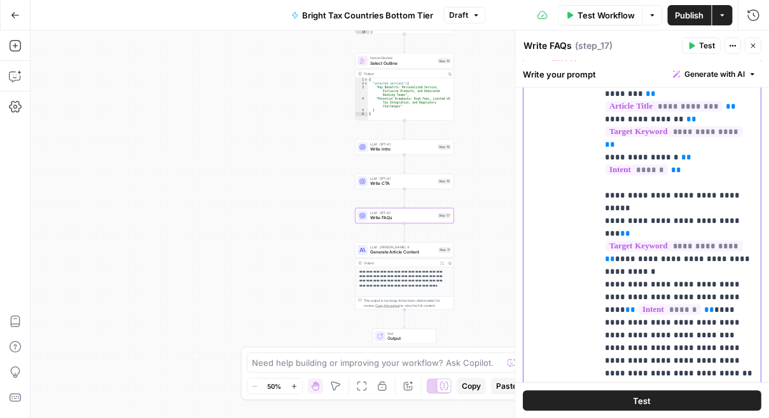
drag, startPoint x: 693, startPoint y: 271, endPoint x: 616, endPoint y: 225, distance: 90.1
click at [616, 225] on p "**********" at bounding box center [679, 208] width 149 height 343
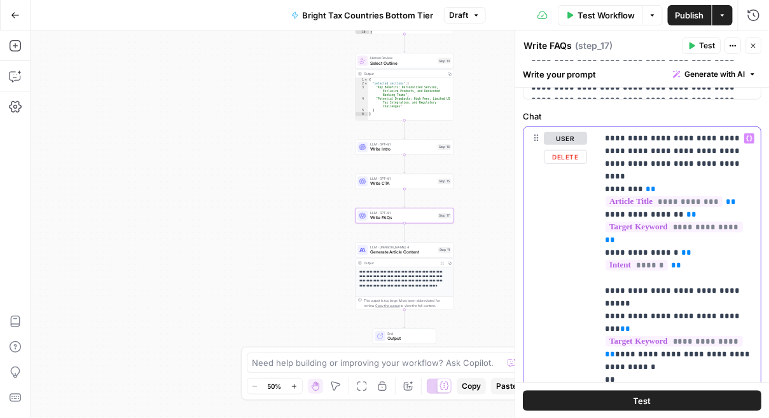
scroll to position [198, 0]
drag, startPoint x: 703, startPoint y: 314, endPoint x: 617, endPoint y: 315, distance: 85.9
click at [617, 315] on p "**********" at bounding box center [679, 278] width 149 height 292
drag, startPoint x: 624, startPoint y: 313, endPoint x: 613, endPoint y: 313, distance: 10.8
click at [613, 313] on p "**********" at bounding box center [679, 323] width 149 height 382
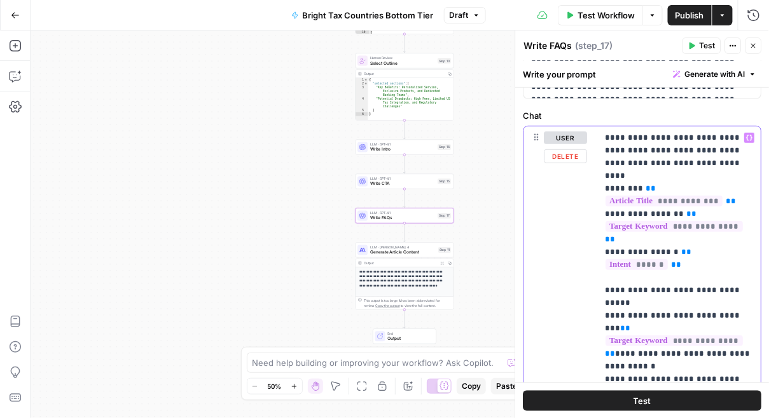
click at [673, 313] on p "**********" at bounding box center [679, 323] width 149 height 382
click at [674, 314] on p "**********" at bounding box center [679, 316] width 149 height 369
drag, startPoint x: 677, startPoint y: 314, endPoint x: 661, endPoint y: 315, distance: 15.9
click at [661, 315] on p "**********" at bounding box center [679, 316] width 149 height 369
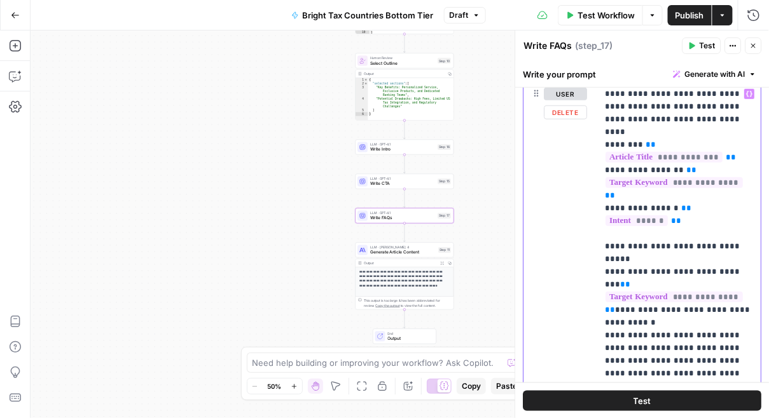
scroll to position [249, 0]
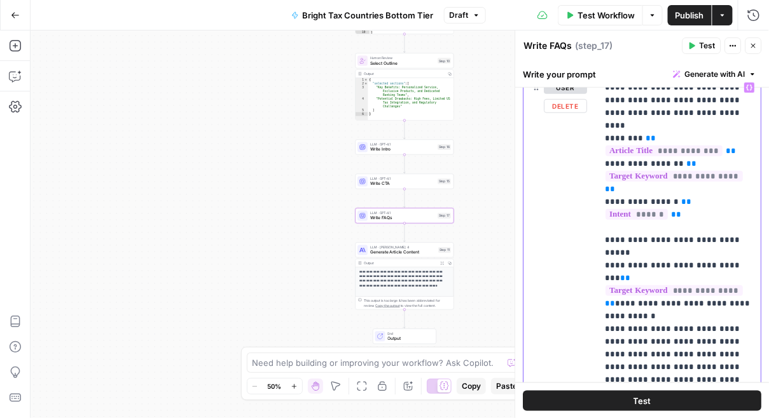
click at [674, 319] on p "**********" at bounding box center [679, 272] width 149 height 382
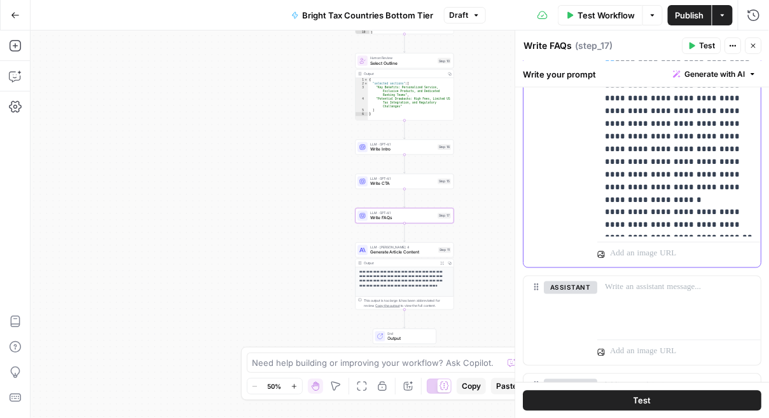
scroll to position [493, 0]
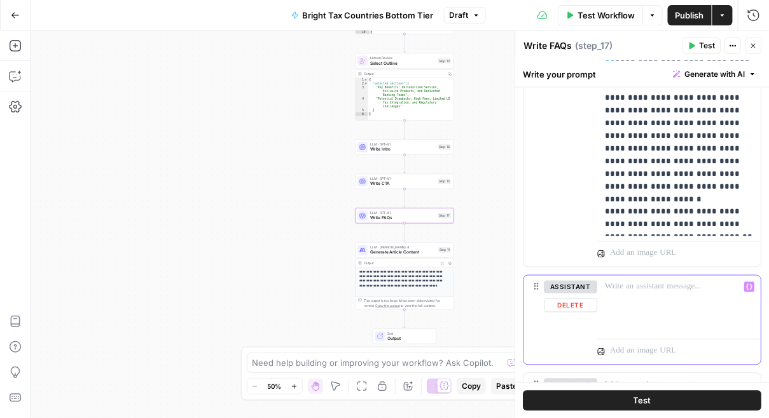
click at [675, 278] on div at bounding box center [679, 305] width 163 height 58
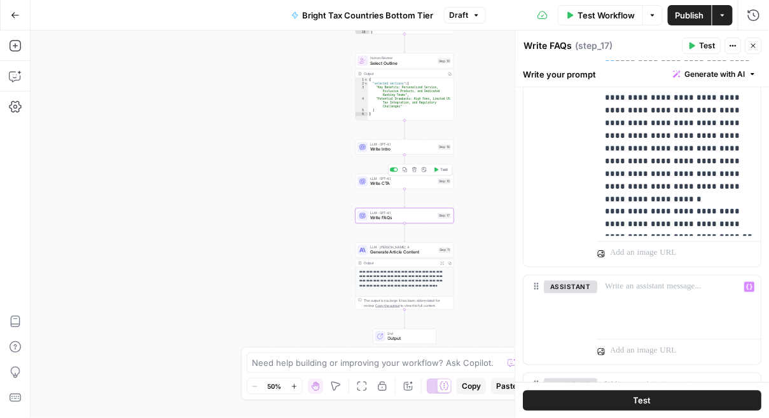
click at [394, 179] on span "LLM · GPT-4.1" at bounding box center [402, 178] width 65 height 5
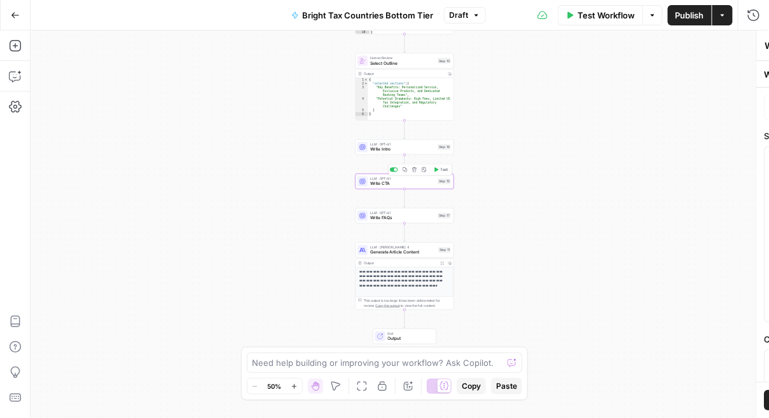
type textarea "Write CTA"
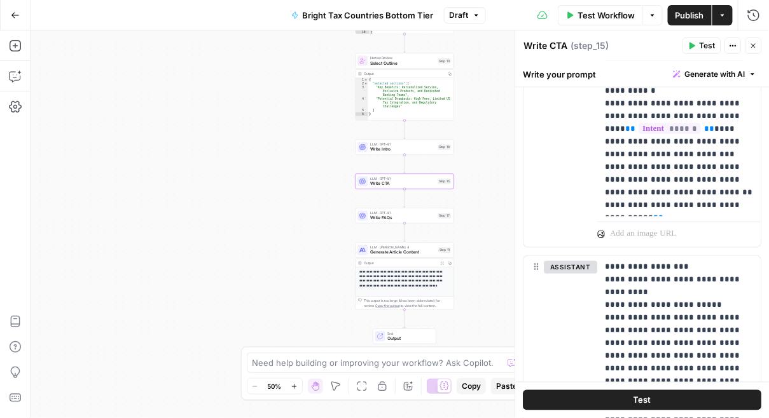
scroll to position [804, 0]
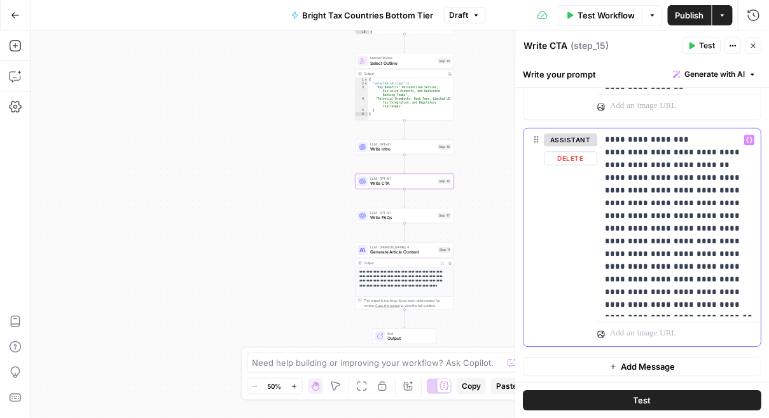
drag, startPoint x: 691, startPoint y: 135, endPoint x: 604, endPoint y: 135, distance: 87.1
click at [605, 135] on p "**********" at bounding box center [679, 223] width 149 height 178
copy p "**********"
click at [411, 216] on span "Write FAQs" at bounding box center [402, 218] width 65 height 6
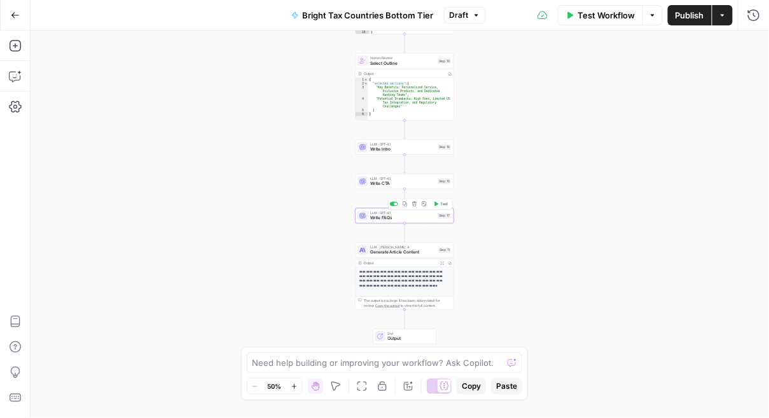
type textarea "Write FAQs"
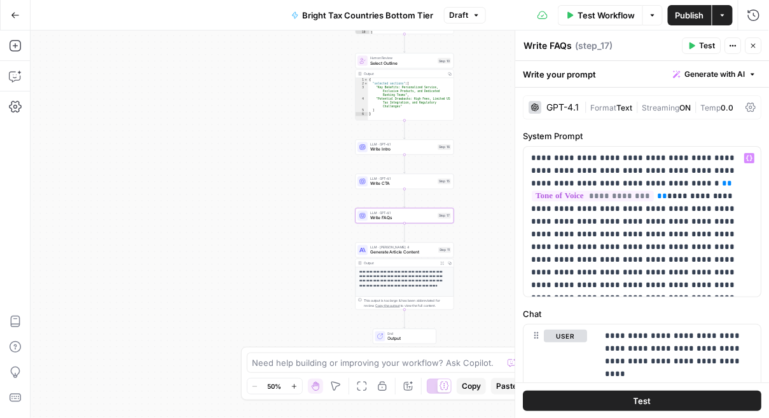
scroll to position [609, 0]
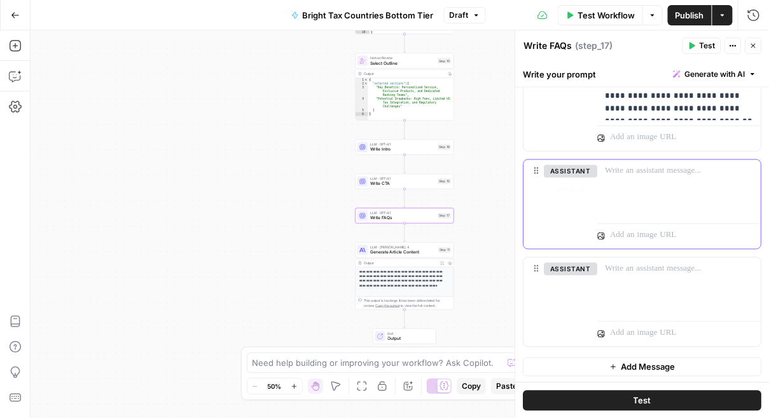
click at [621, 175] on p at bounding box center [679, 171] width 148 height 13
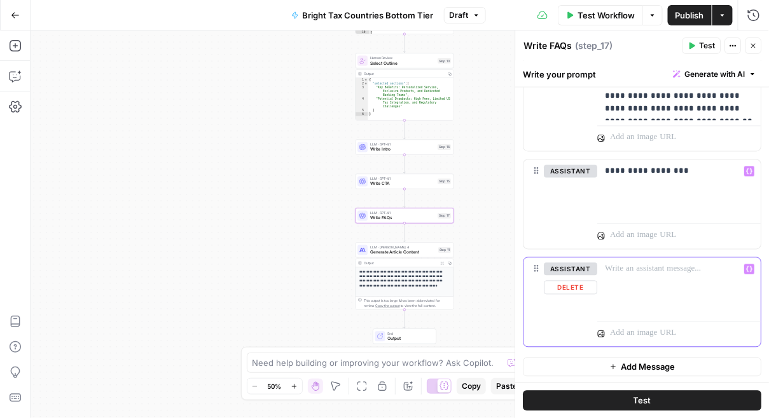
click at [627, 274] on div at bounding box center [679, 287] width 163 height 58
click at [641, 198] on div "**********" at bounding box center [679, 189] width 163 height 58
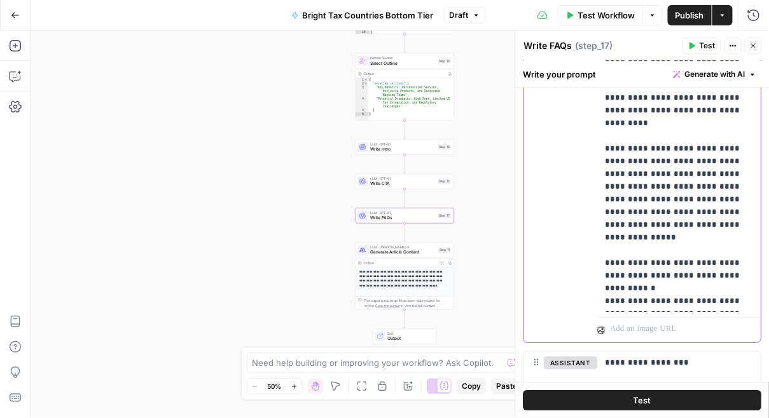
scroll to position [1068, 0]
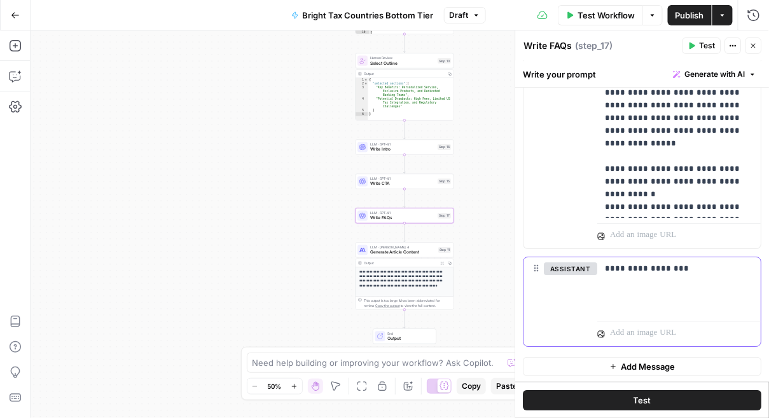
click at [674, 288] on div "**********" at bounding box center [679, 287] width 163 height 58
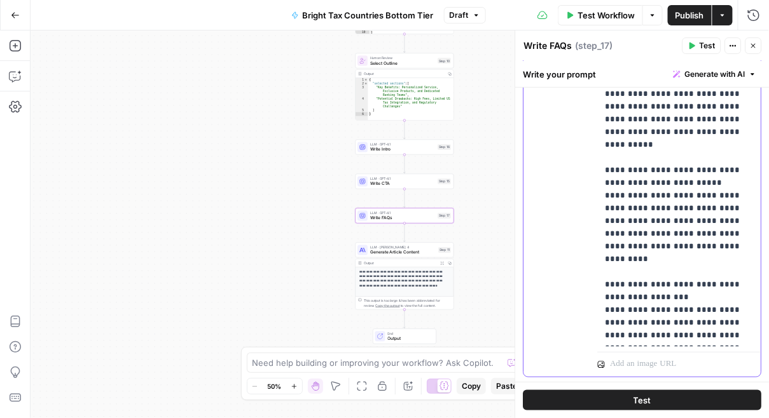
scroll to position [1519, 0]
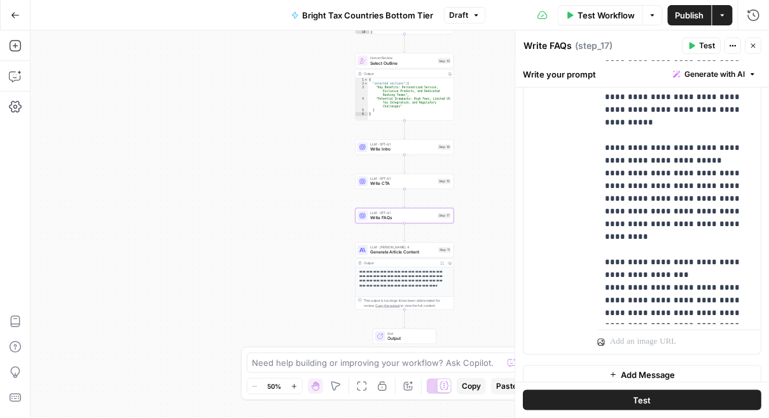
click at [753, 45] on span "E" at bounding box center [752, 42] width 10 height 13
click at [757, 46] on button "Close" at bounding box center [753, 46] width 17 height 17
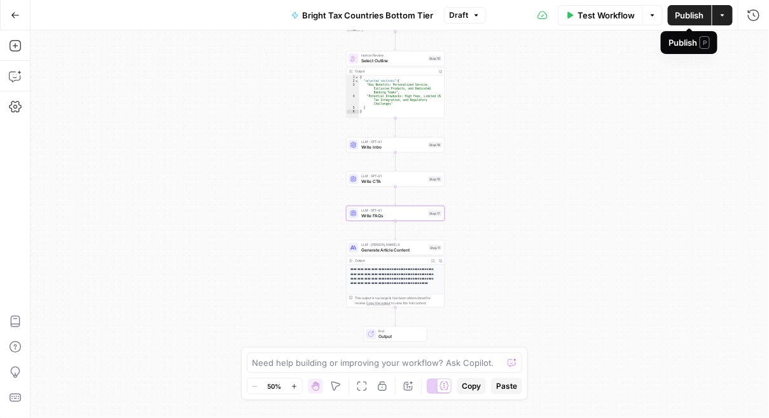
click at [694, 17] on span "Publish" at bounding box center [689, 15] width 29 height 13
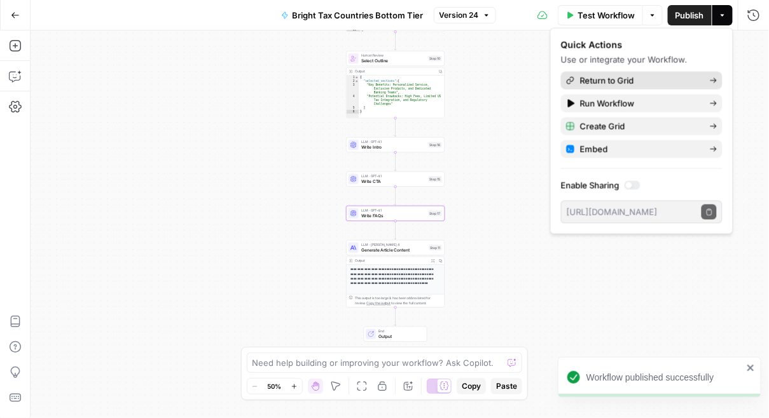
click at [636, 81] on span "Return to Grid" at bounding box center [640, 80] width 120 height 13
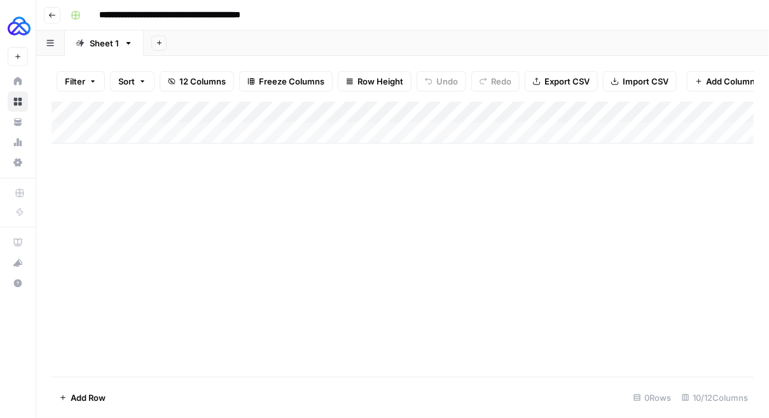
click at [53, 16] on icon "button" at bounding box center [52, 15] width 8 height 8
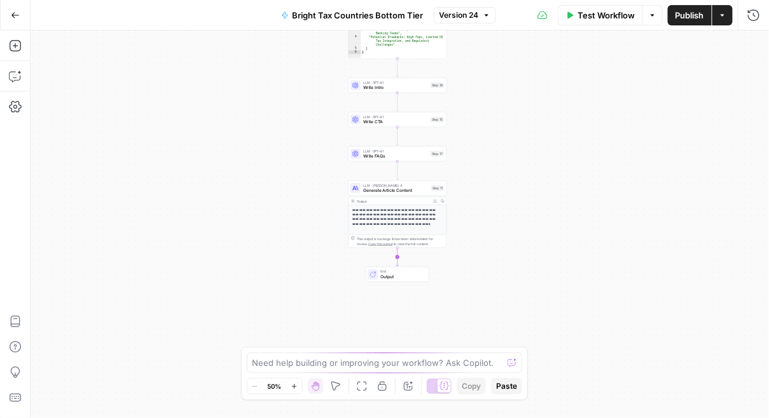
click at [398, 254] on icon "Edge from step_11 to end" at bounding box center [398, 257] width 2 height 18
click at [369, 277] on span "Write CTA" at bounding box center [395, 277] width 65 height 6
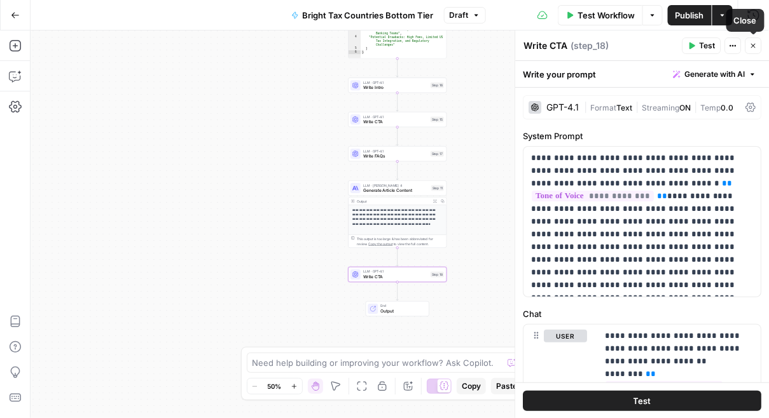
click at [753, 41] on button "Close" at bounding box center [753, 46] width 17 height 17
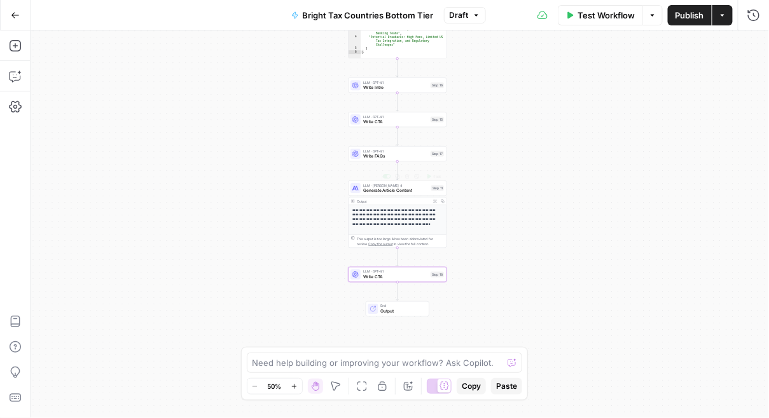
click at [380, 156] on span "Write FAQs" at bounding box center [395, 156] width 65 height 6
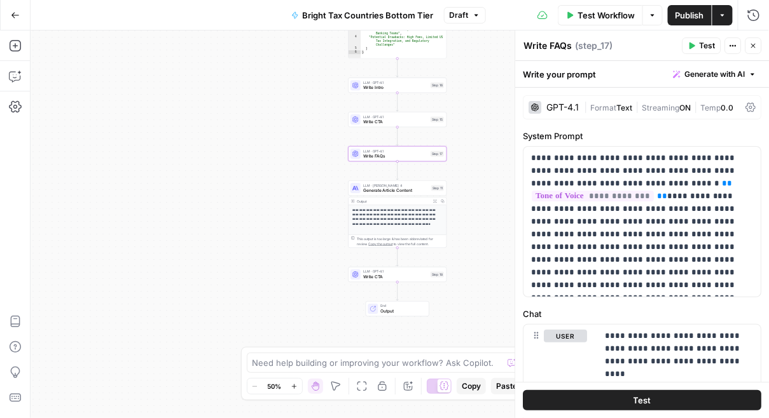
click at [747, 108] on icon at bounding box center [751, 107] width 10 height 10
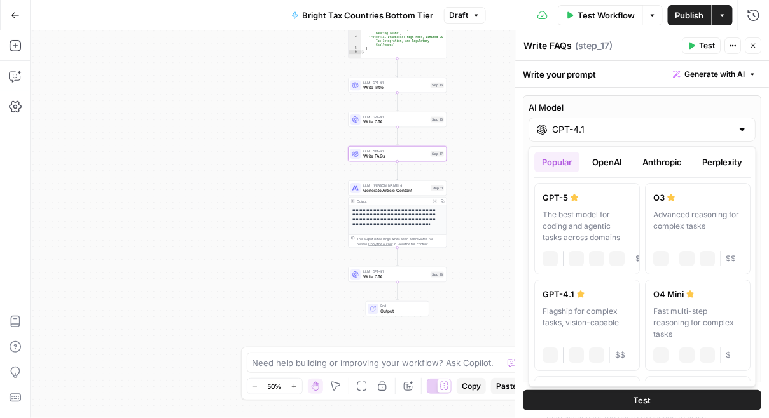
click at [582, 131] on input "GPT-4.1" at bounding box center [643, 129] width 180 height 13
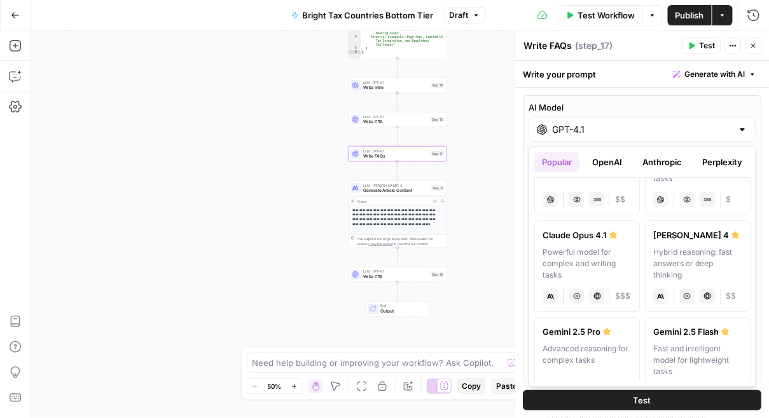
scroll to position [165, 0]
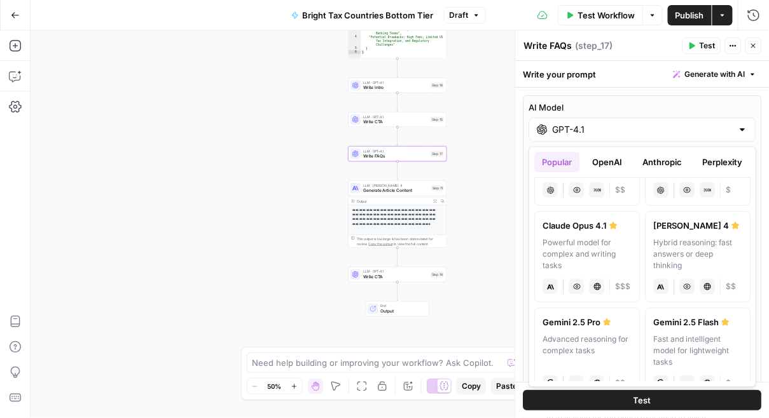
click at [711, 243] on div "Hybrid reasoning: fast answers or deep thinking" at bounding box center [697, 254] width 89 height 34
type input "Claude Sonnet 4"
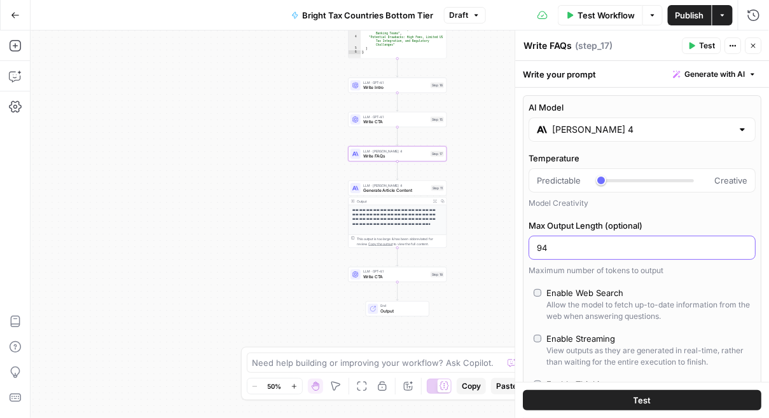
drag, startPoint x: 566, startPoint y: 242, endPoint x: 512, endPoint y: 242, distance: 54.0
click at [515, 242] on div "**********" at bounding box center [642, 225] width 254 height 388
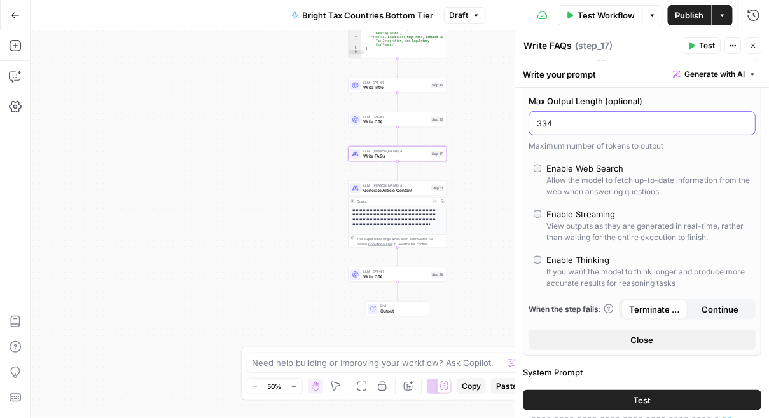
scroll to position [133, 0]
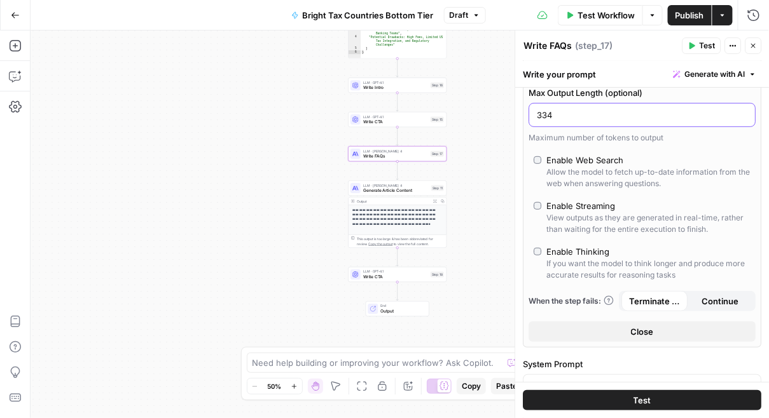
type input "334"
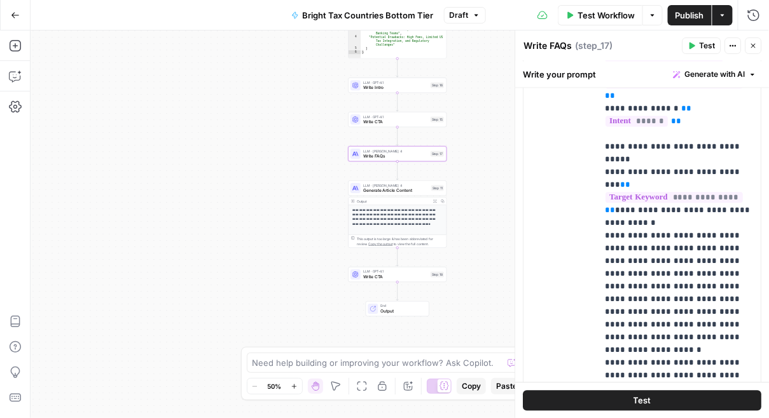
scroll to position [712, 0]
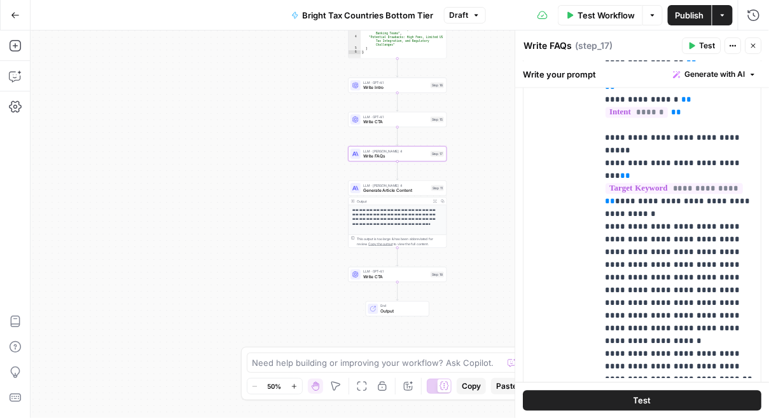
click at [385, 277] on span "Write CTA" at bounding box center [395, 277] width 65 height 6
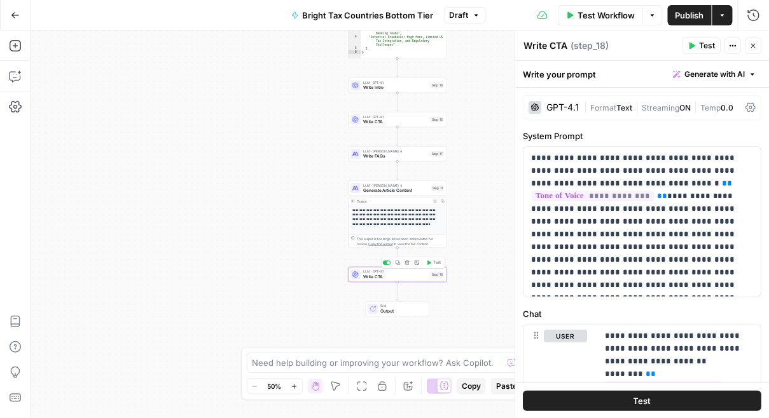
click at [406, 264] on icon "button" at bounding box center [407, 263] width 4 height 4
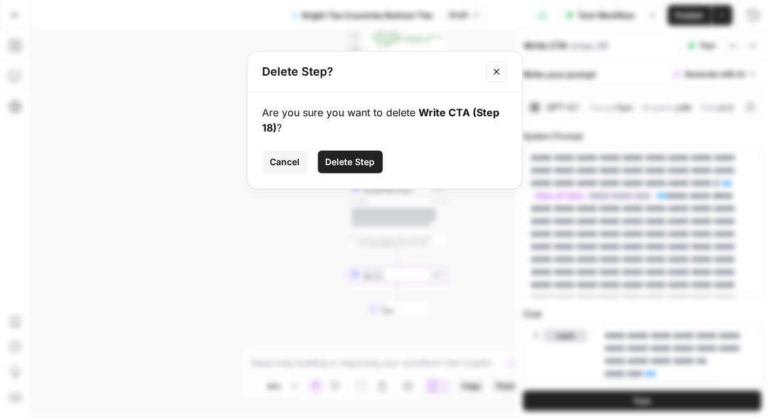
click at [340, 164] on span "Delete Step" at bounding box center [351, 162] width 50 height 13
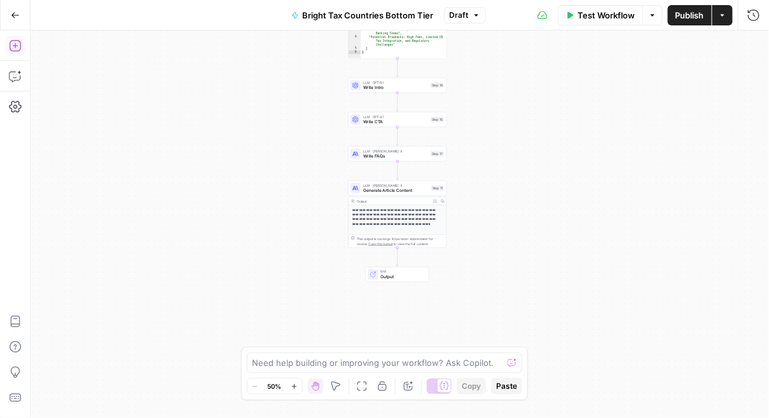
click at [10, 43] on icon "button" at bounding box center [14, 45] width 11 height 11
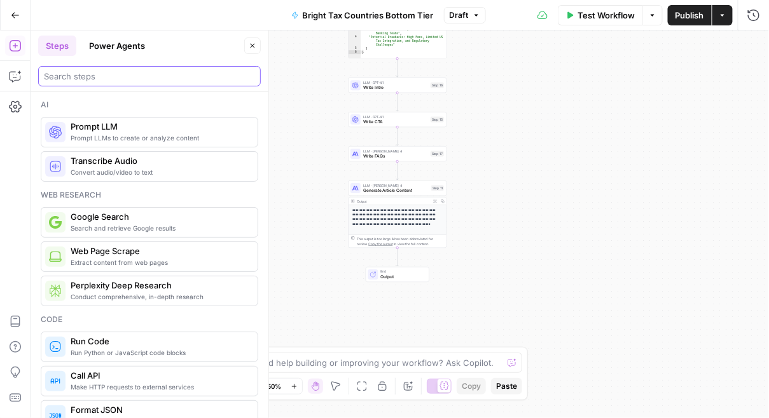
click at [80, 80] on input "search" at bounding box center [149, 76] width 211 height 13
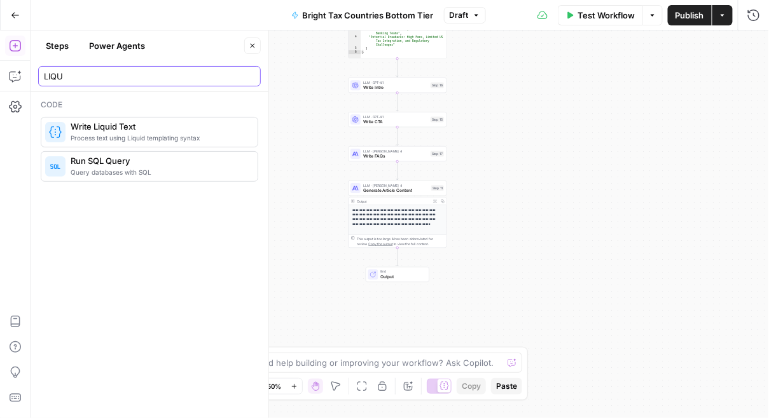
type input "LIQU"
click at [103, 137] on span "Process text using Liquid templating syntax" at bounding box center [159, 138] width 177 height 10
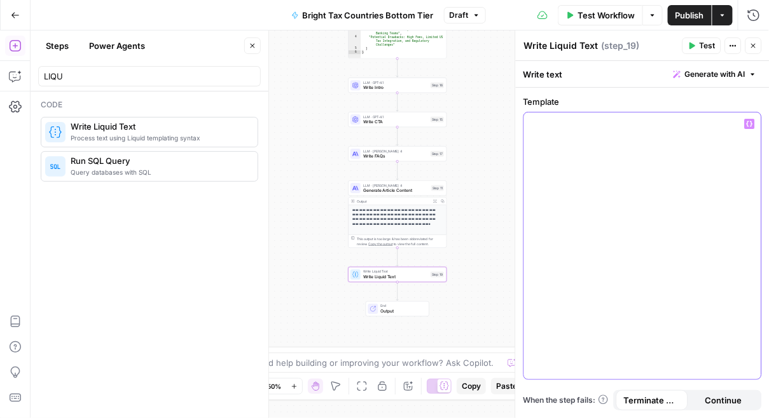
click at [570, 136] on div at bounding box center [642, 246] width 237 height 267
click at [749, 123] on icon "button" at bounding box center [750, 124] width 6 height 6
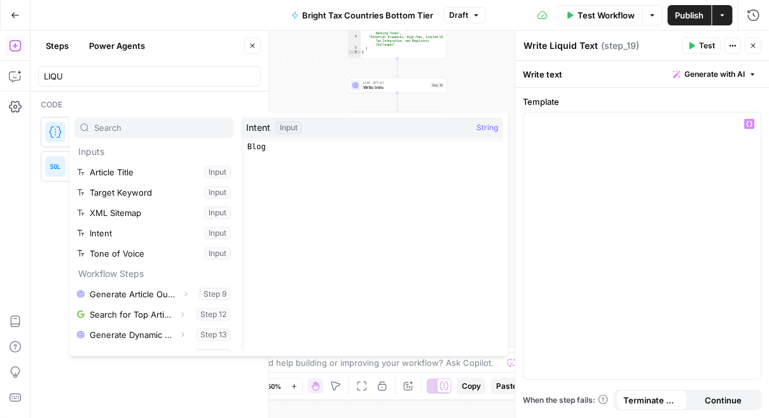
scroll to position [27, 0]
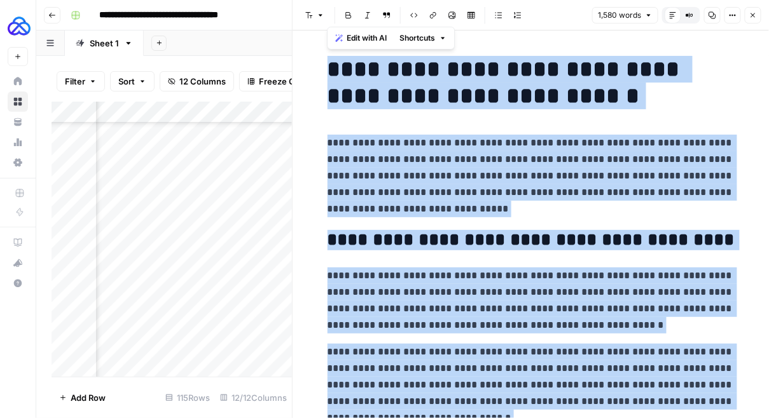
scroll to position [2243, 654]
click at [752, 20] on button "Close" at bounding box center [753, 15] width 17 height 17
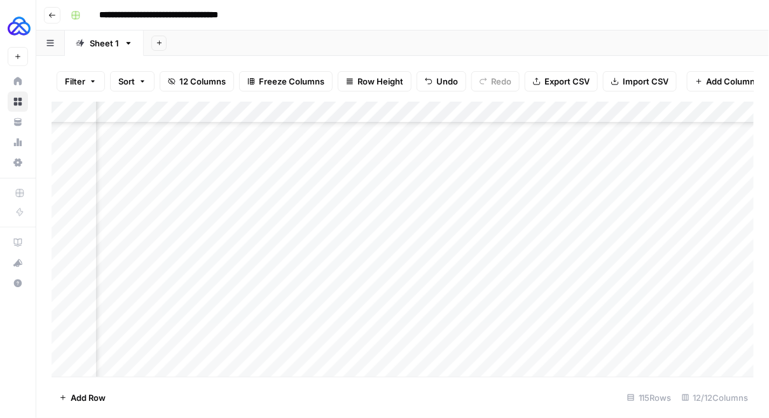
click at [54, 17] on icon "button" at bounding box center [52, 15] width 8 height 8
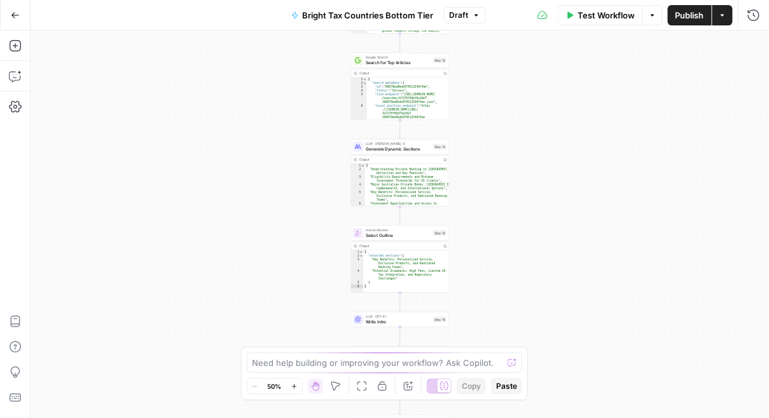
click at [17, 15] on icon "button" at bounding box center [15, 15] width 9 height 9
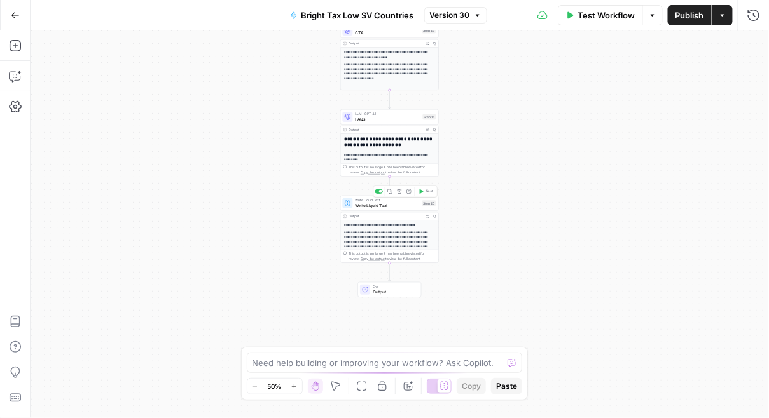
click at [385, 204] on span "Write Liquid Text" at bounding box center [387, 206] width 64 height 6
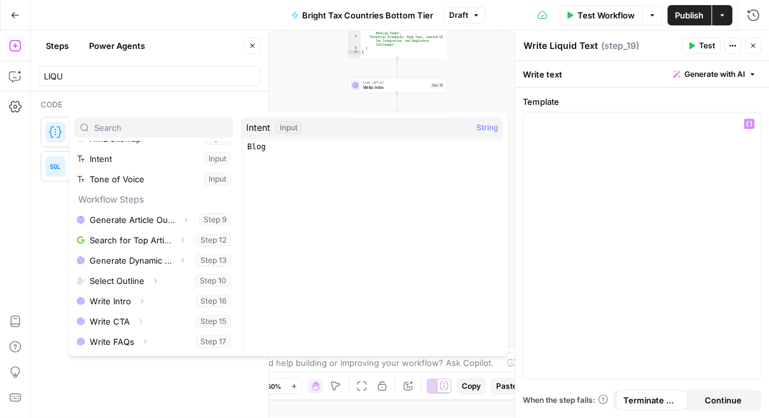
scroll to position [95, 0]
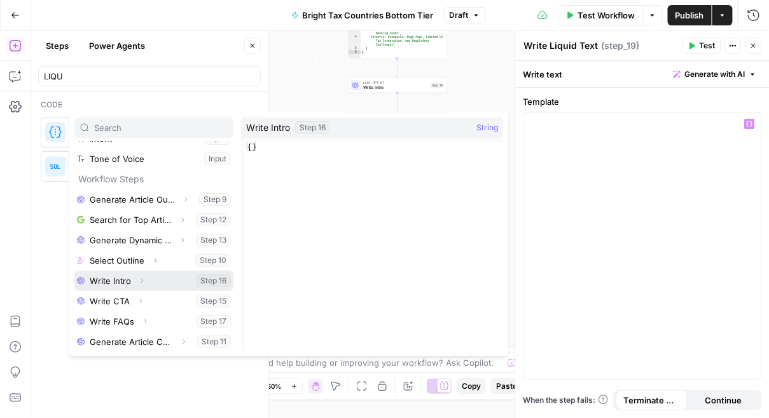
click at [153, 277] on button "Select variable Write Intro" at bounding box center [153, 281] width 159 height 20
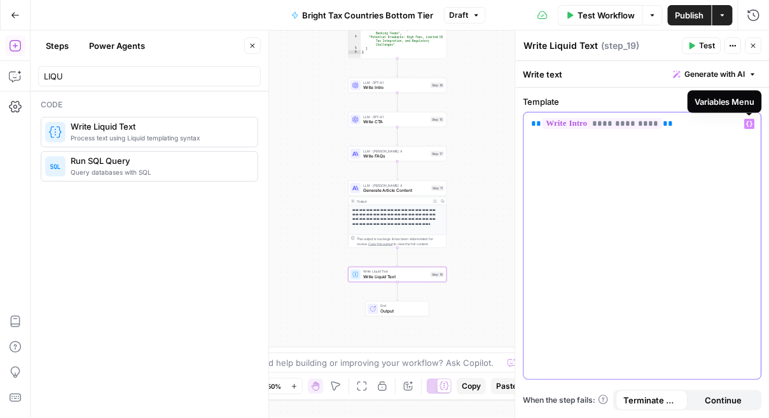
click at [745, 119] on button "Variables Menu" at bounding box center [750, 124] width 10 height 10
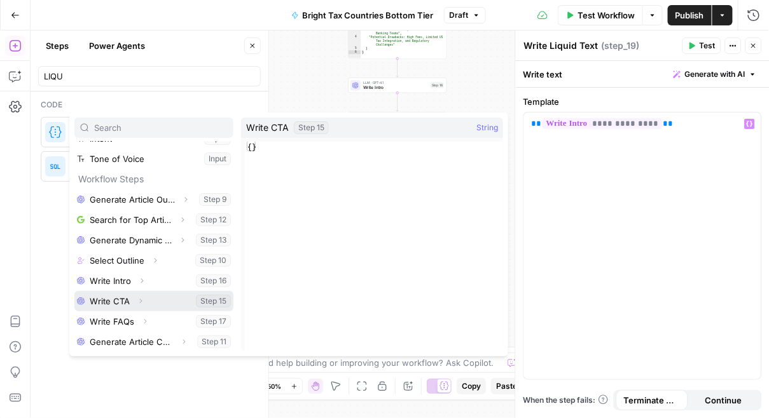
click at [146, 300] on button "Expand" at bounding box center [140, 301] width 17 height 17
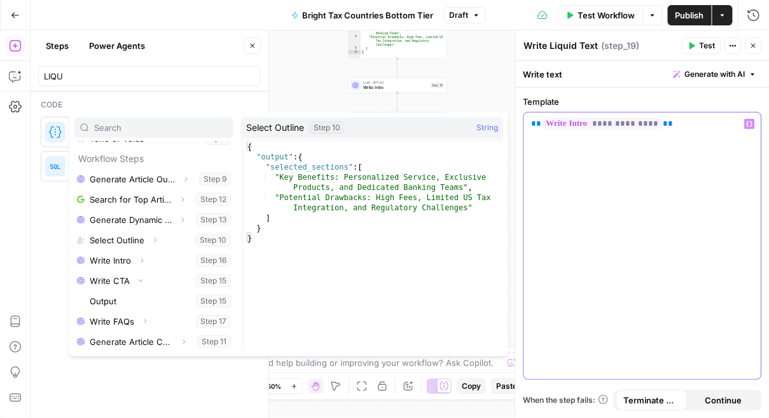
click at [671, 125] on p "**********" at bounding box center [643, 124] width 222 height 13
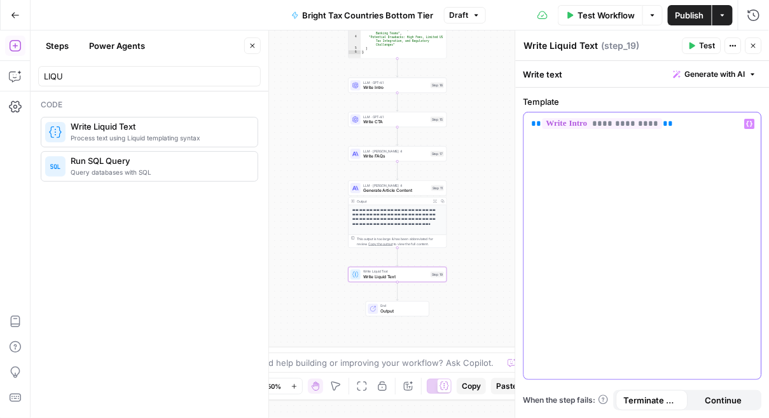
click at [750, 123] on icon "button" at bounding box center [750, 124] width 6 height 6
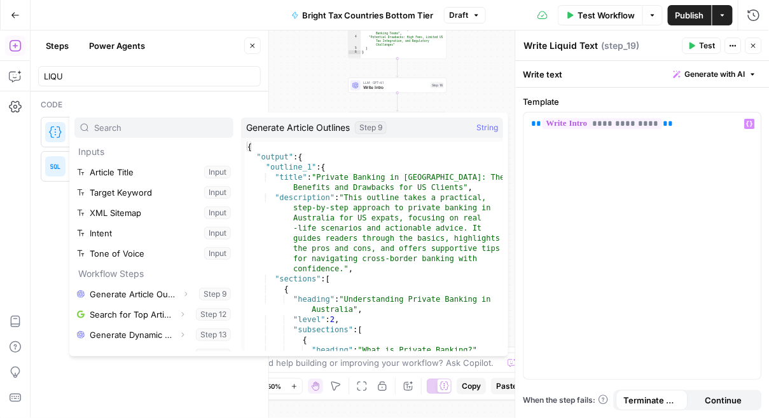
scroll to position [95, 0]
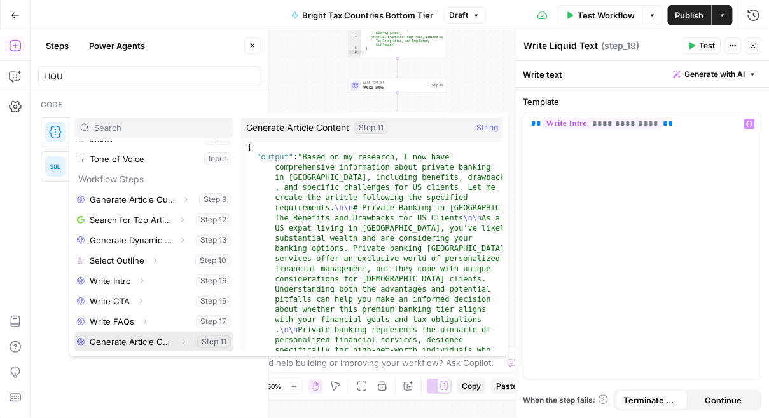
click at [134, 340] on button "Select variable Generate Article Content" at bounding box center [153, 342] width 159 height 20
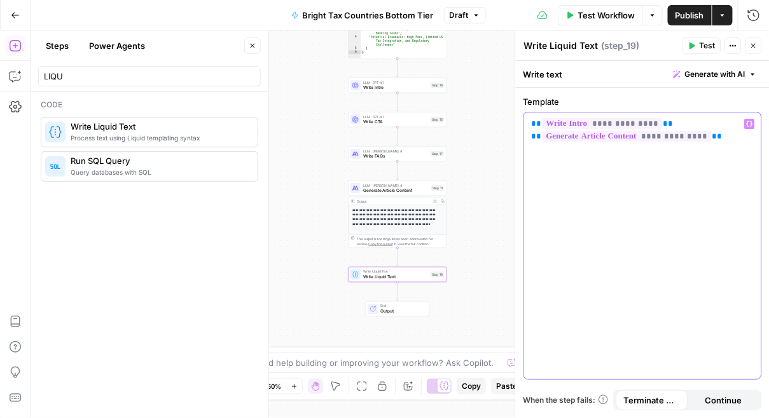
click at [749, 119] on button "Variables Menu" at bounding box center [750, 124] width 10 height 10
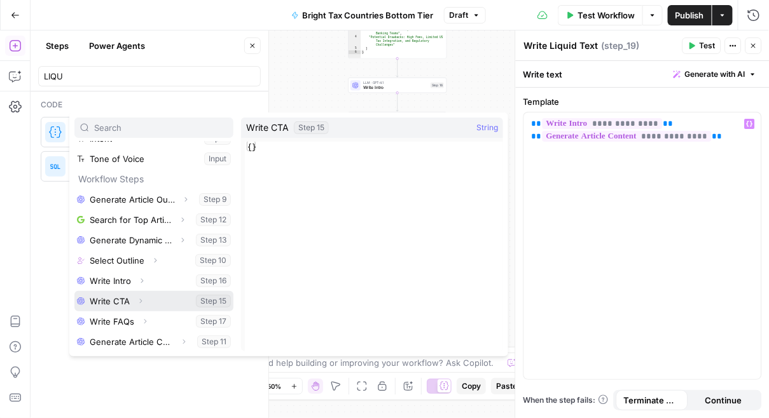
click at [129, 298] on button "Select variable Write CTA" at bounding box center [153, 301] width 159 height 20
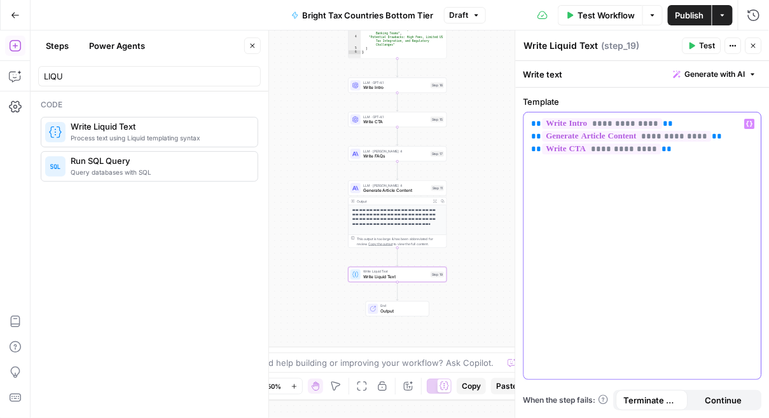
click at [753, 121] on button "Variables Menu" at bounding box center [750, 124] width 10 height 10
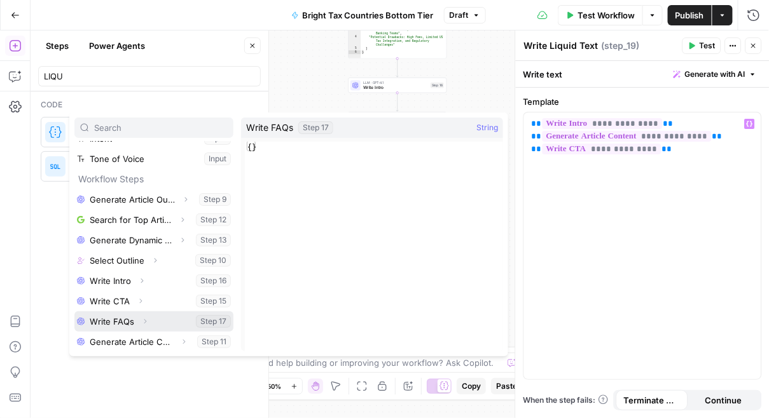
click at [125, 319] on button "Select variable Write FAQs" at bounding box center [153, 322] width 159 height 20
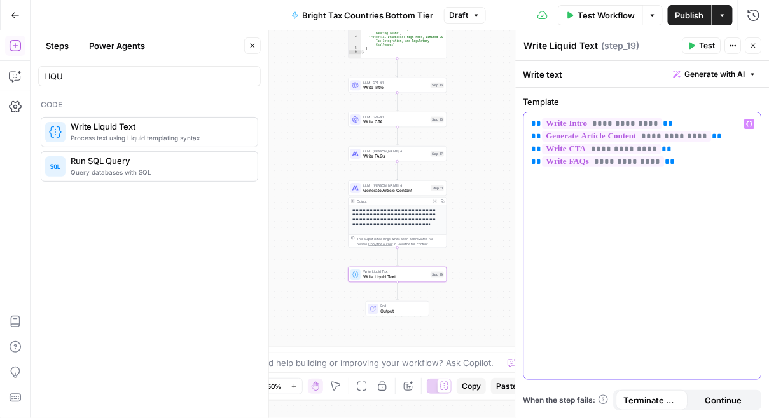
click at [628, 223] on div "**********" at bounding box center [642, 246] width 237 height 267
click at [682, 15] on span "Publish" at bounding box center [689, 15] width 29 height 13
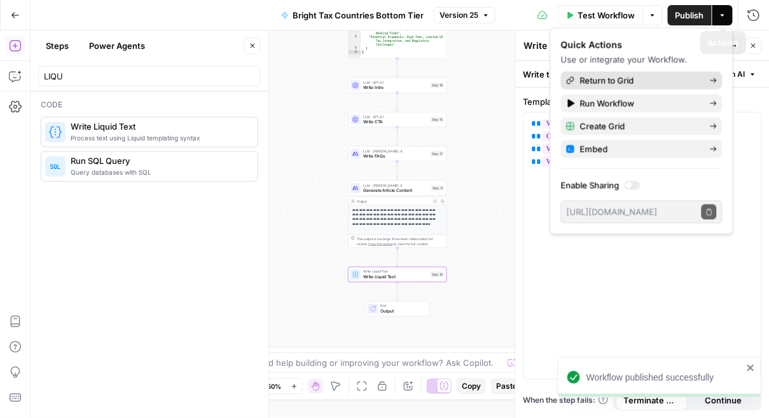
click at [621, 81] on span "Return to Grid" at bounding box center [640, 80] width 120 height 13
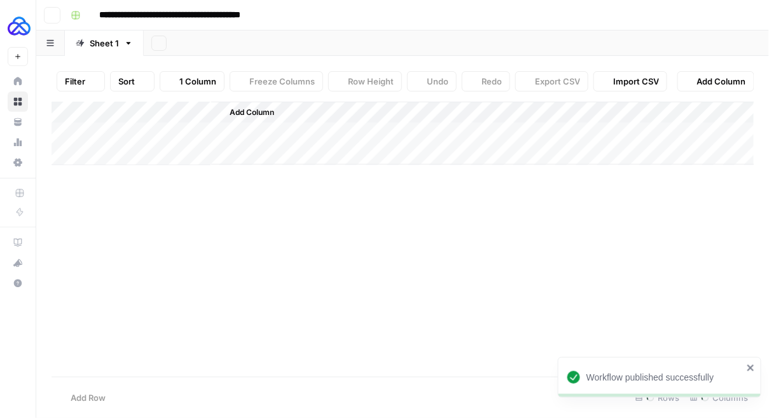
type input "**********"
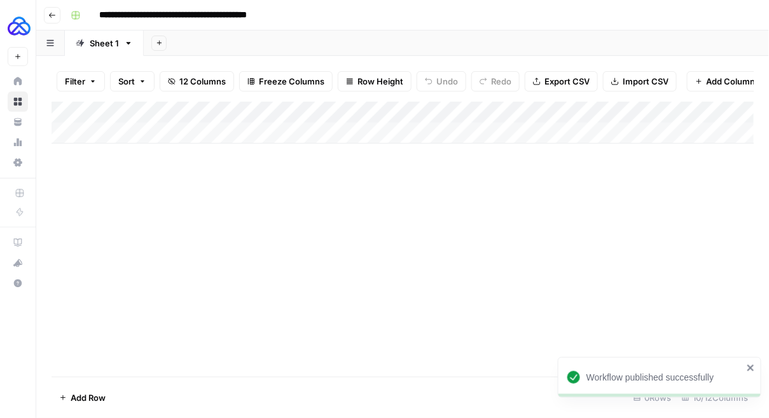
click at [52, 15] on icon "button" at bounding box center [52, 15] width 8 height 8
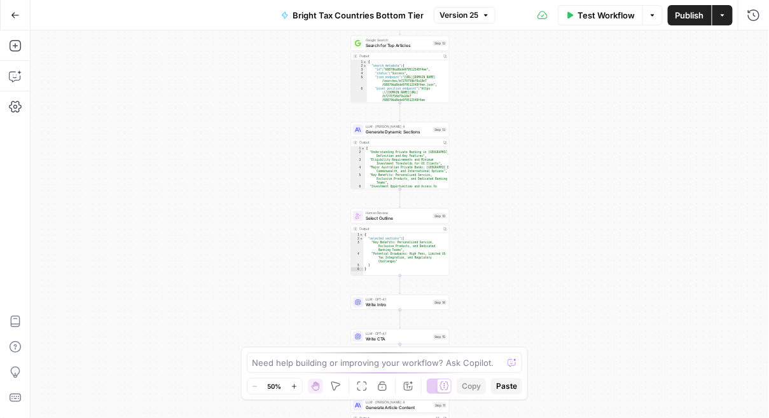
click at [23, 7] on button "Go Back" at bounding box center [15, 15] width 23 height 23
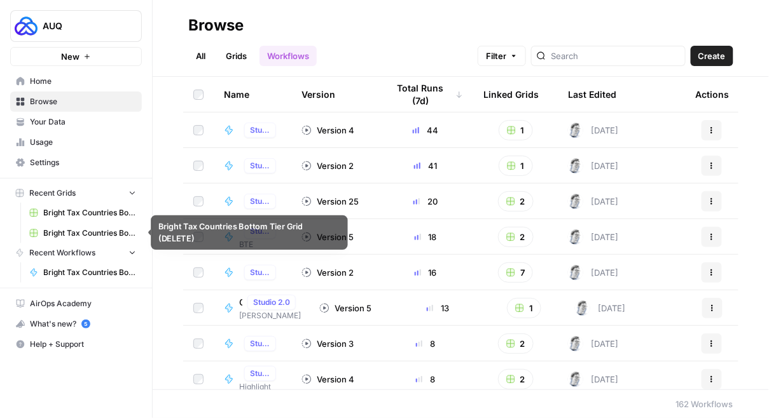
click at [67, 230] on span "Bright Tax Countries Bottom Tier Grid (DELETE)" at bounding box center [89, 233] width 93 height 11
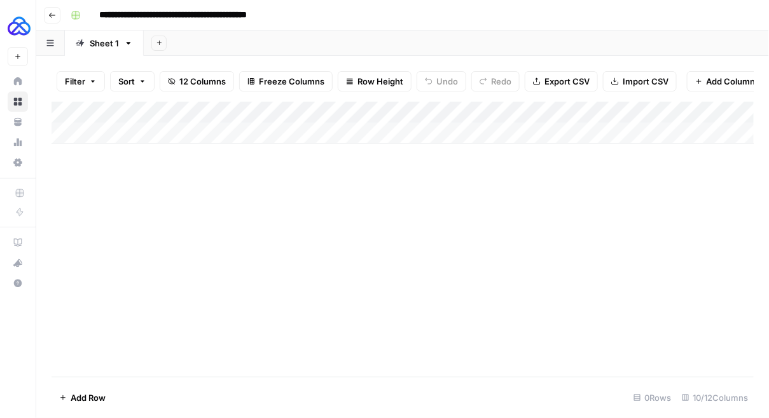
click at [50, 15] on icon "button" at bounding box center [52, 15] width 8 height 8
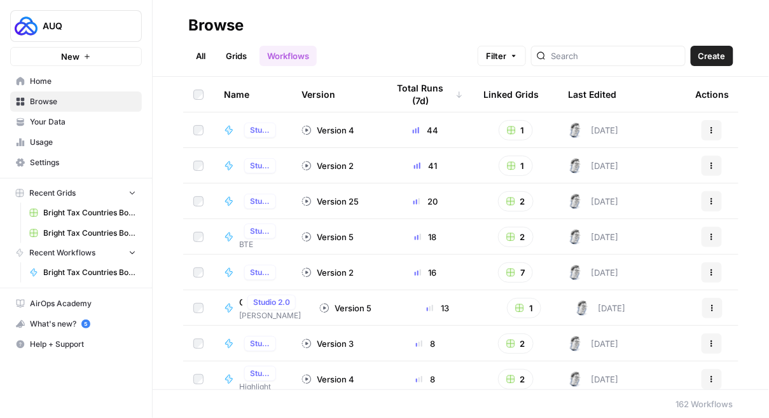
click at [47, 95] on link "Browse" at bounding box center [76, 102] width 132 height 20
click at [612, 55] on input "search" at bounding box center [615, 56] width 129 height 13
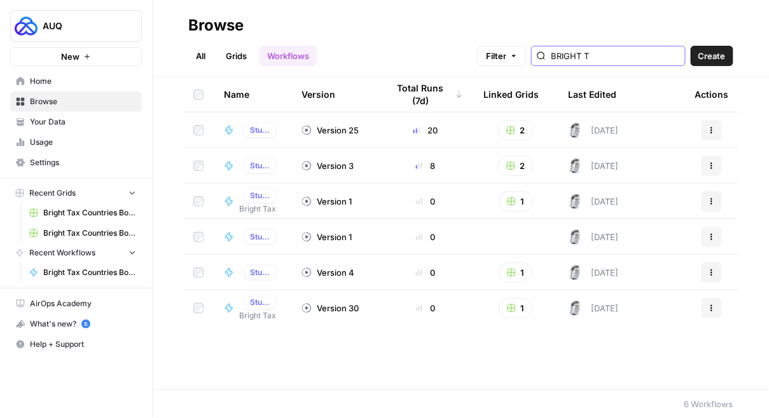
type input "BRIGHT T"
click at [198, 58] on link "All" at bounding box center [200, 56] width 25 height 20
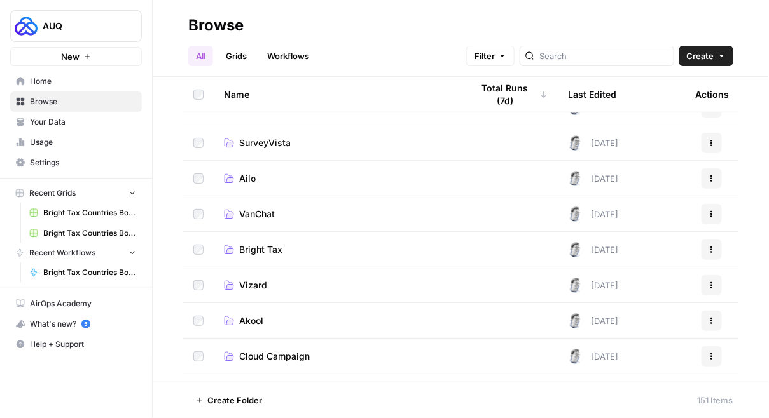
scroll to position [212, 0]
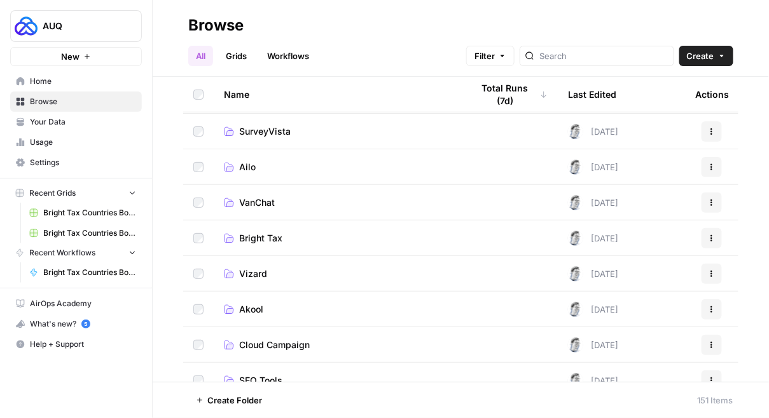
click at [256, 237] on span "Bright Tax" at bounding box center [260, 238] width 43 height 13
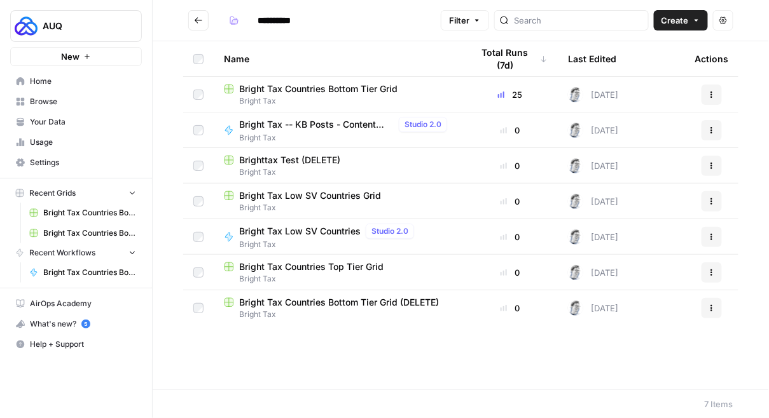
click at [316, 90] on span "Bright Tax Countries Bottom Tier Grid" at bounding box center [318, 89] width 158 height 13
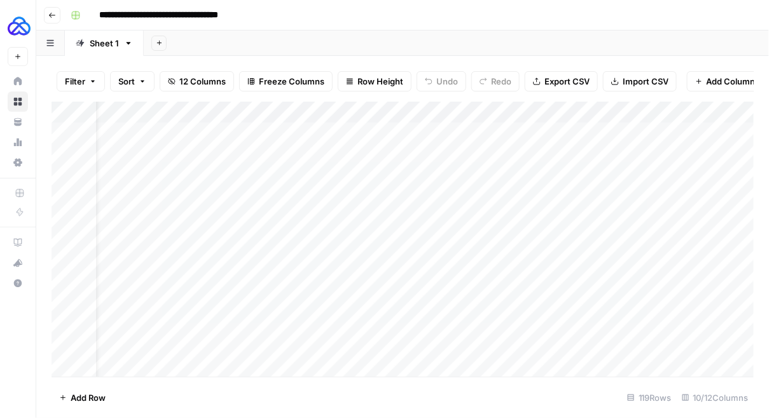
scroll to position [0, 71]
click at [684, 113] on div "Add Column" at bounding box center [403, 240] width 703 height 276
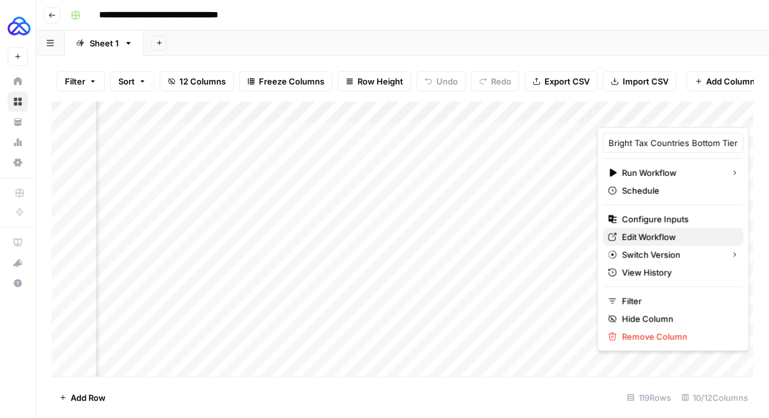
click at [637, 240] on span "Edit Workflow" at bounding box center [677, 237] width 111 height 13
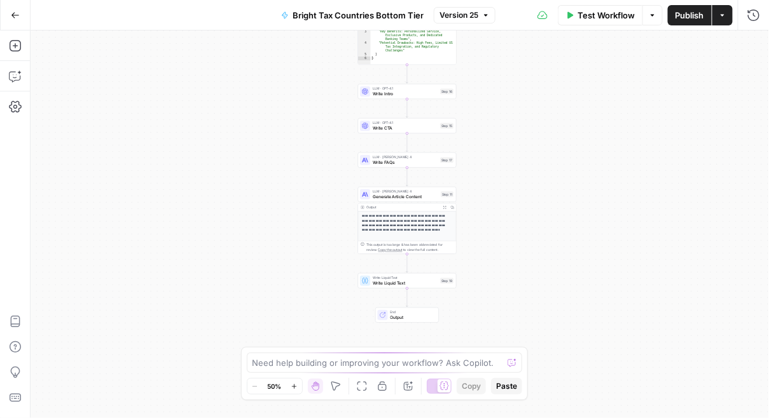
click at [12, 11] on icon "button" at bounding box center [15, 15] width 9 height 9
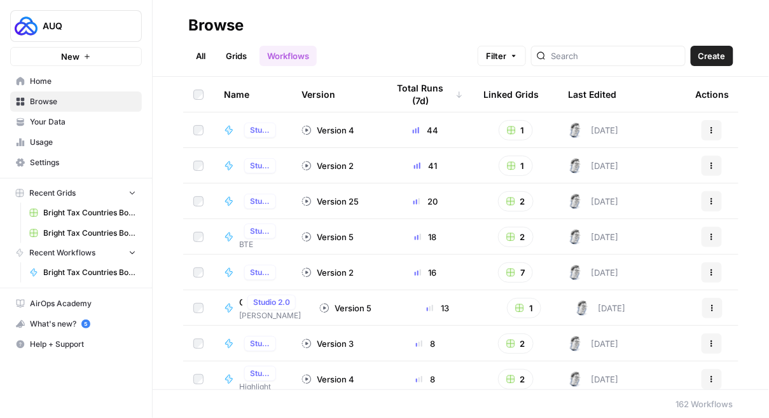
click at [203, 52] on link "All" at bounding box center [200, 56] width 25 height 20
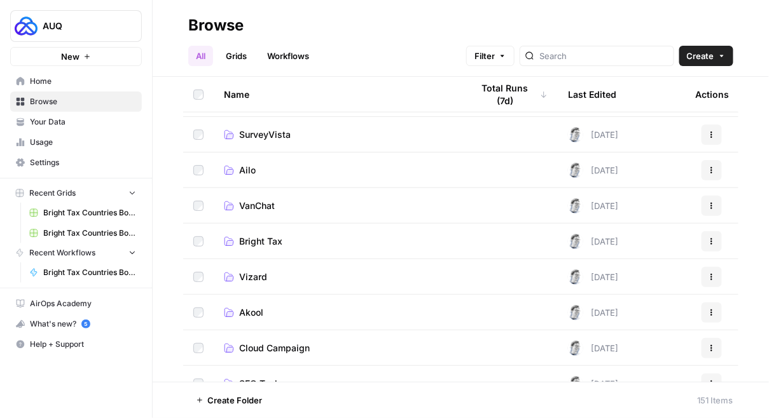
scroll to position [217, 0]
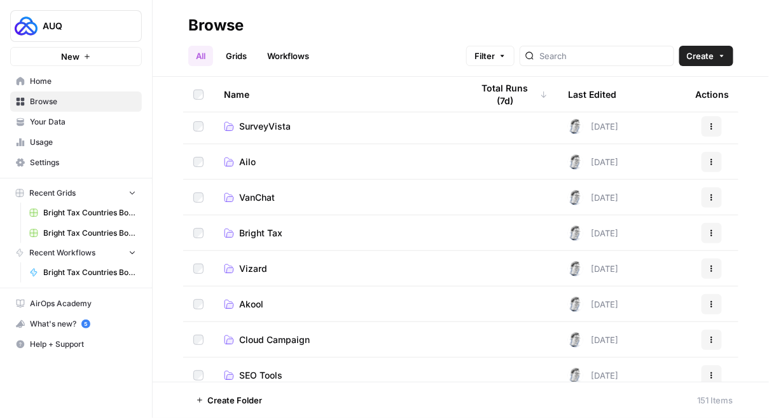
click at [243, 234] on span "Bright Tax" at bounding box center [260, 233] width 43 height 13
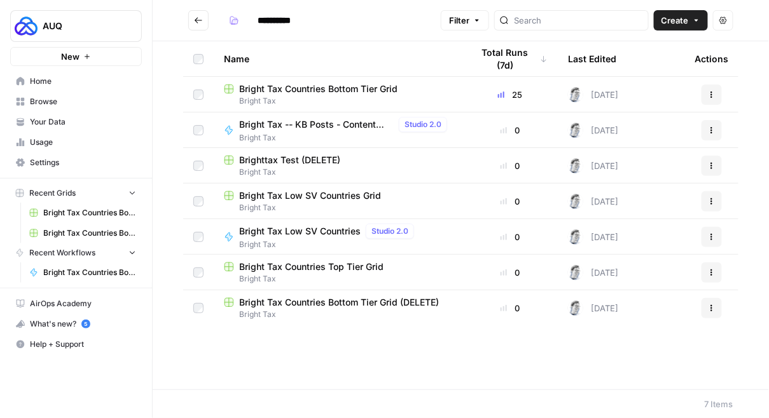
click at [284, 85] on span "Bright Tax Countries Bottom Tier Grid" at bounding box center [318, 89] width 158 height 13
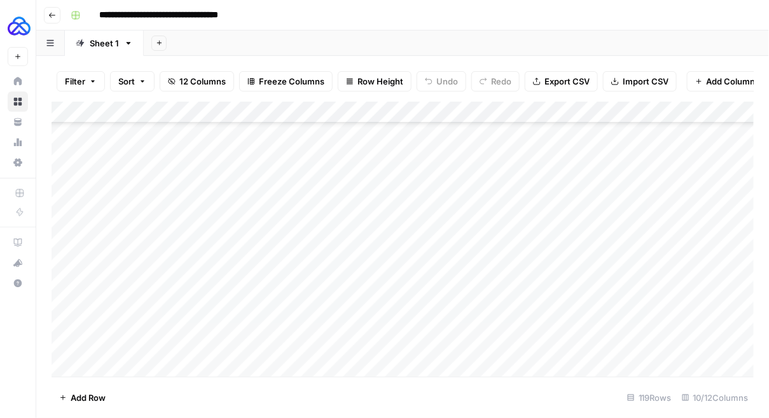
scroll to position [2339, 0]
click at [135, 284] on div "Add Column" at bounding box center [403, 240] width 703 height 276
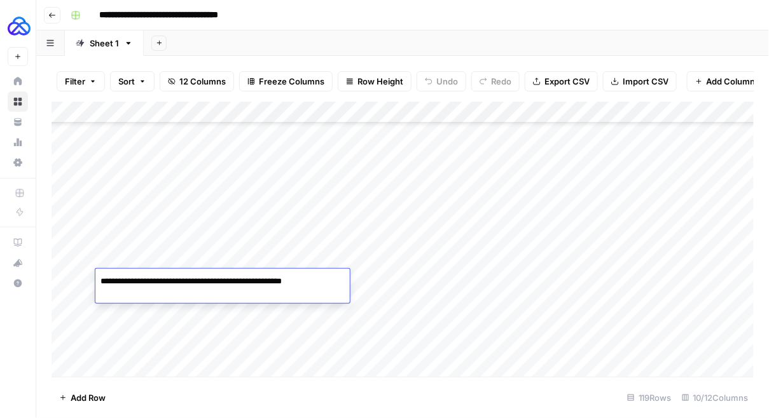
click at [132, 365] on div "Add Column" at bounding box center [403, 240] width 703 height 276
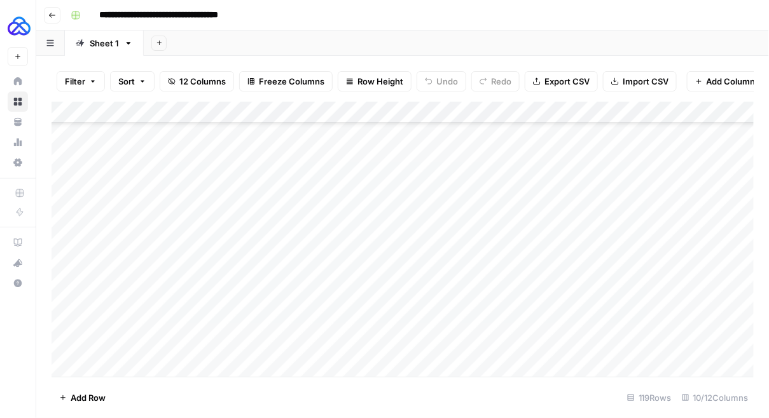
scroll to position [2360, 0]
type textarea "**********"
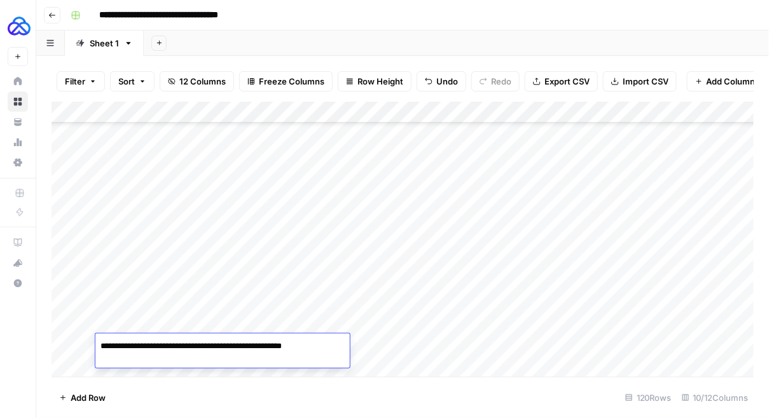
click at [240, 261] on div "Add Column" at bounding box center [403, 240] width 703 height 276
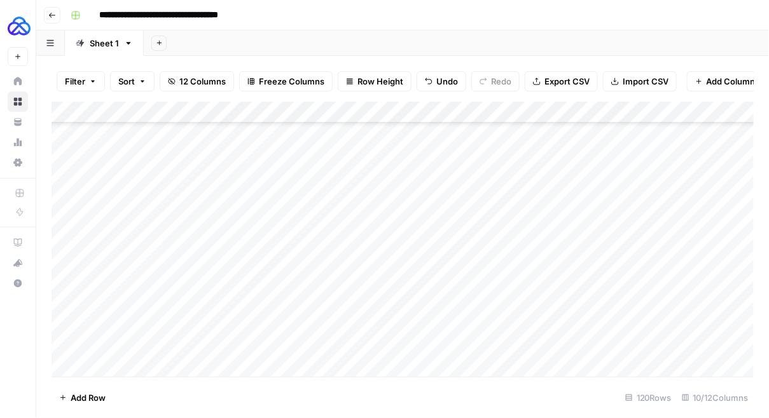
click at [240, 261] on div "Add Column" at bounding box center [403, 240] width 703 height 276
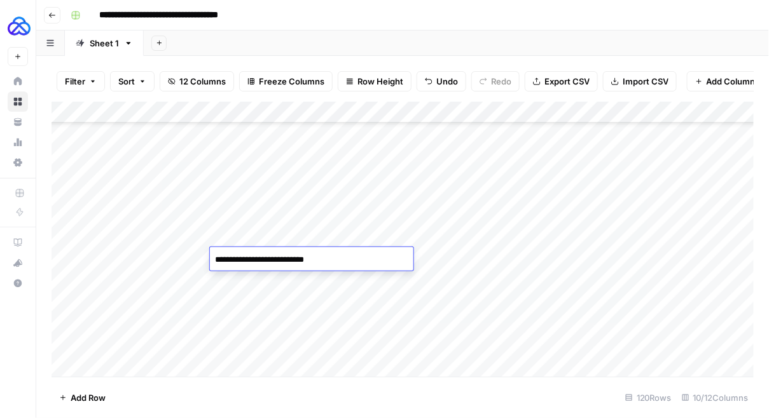
click at [238, 348] on div "Add Column" at bounding box center [403, 240] width 703 height 276
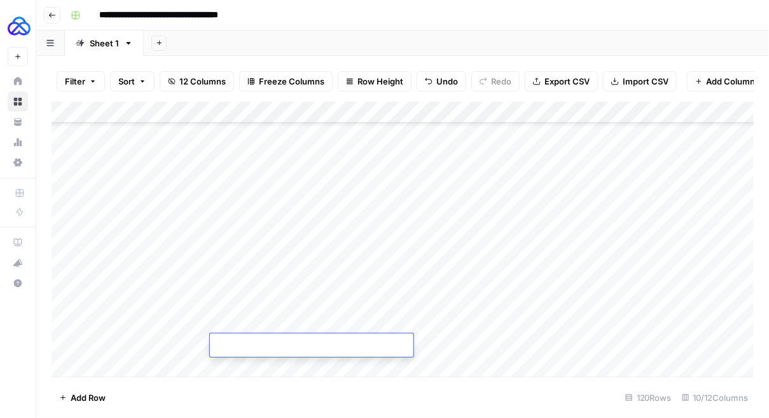
type textarea "**********"
click at [383, 327] on div "Add Column" at bounding box center [403, 240] width 703 height 276
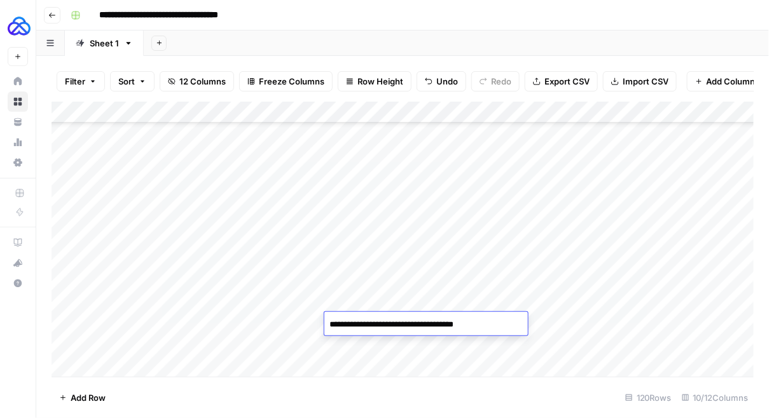
click at [383, 327] on textarea "**********" at bounding box center [425, 325] width 203 height 18
click at [375, 350] on div "Add Column" at bounding box center [403, 240] width 703 height 276
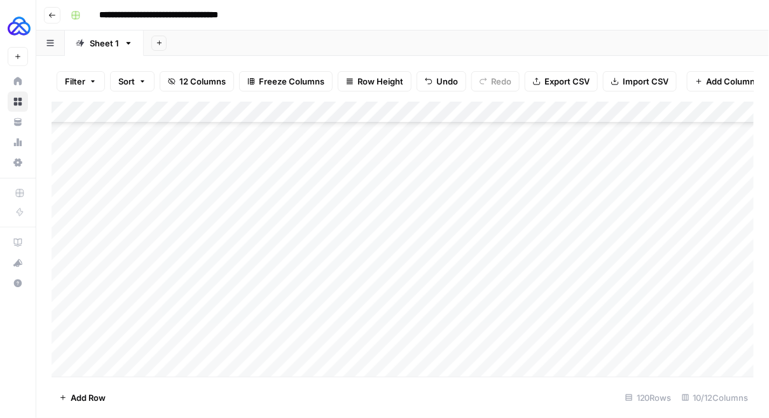
click at [375, 349] on div "Add Column" at bounding box center [403, 240] width 703 height 276
click at [452, 320] on div "Add Column" at bounding box center [403, 240] width 703 height 276
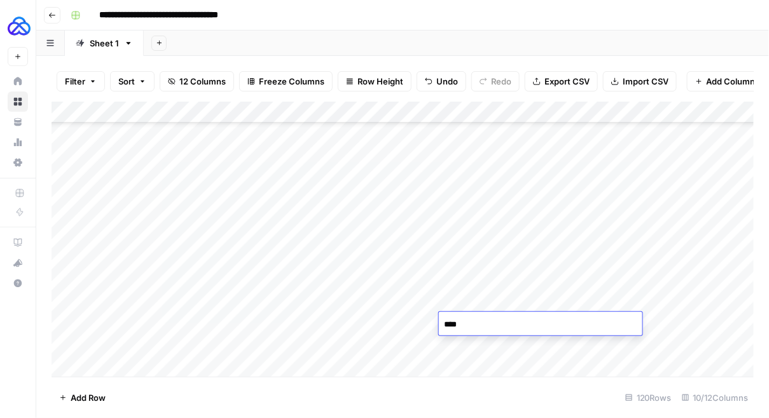
click at [452, 320] on textarea "****" at bounding box center [540, 325] width 203 height 18
click at [455, 346] on div "Add Column" at bounding box center [403, 240] width 703 height 276
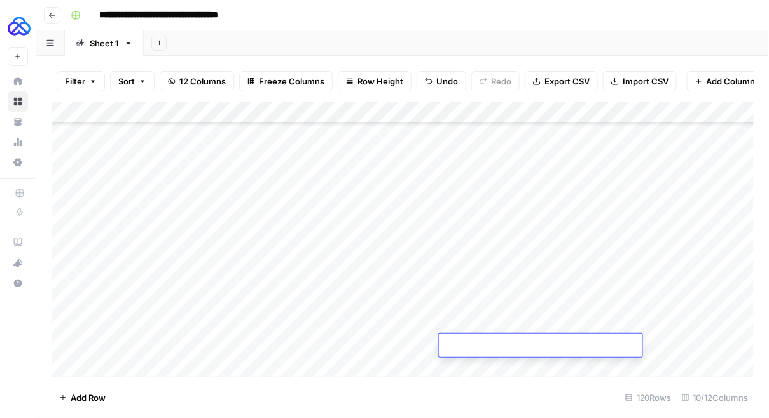
type textarea "****"
click at [585, 324] on div "Add Column" at bounding box center [403, 240] width 703 height 276
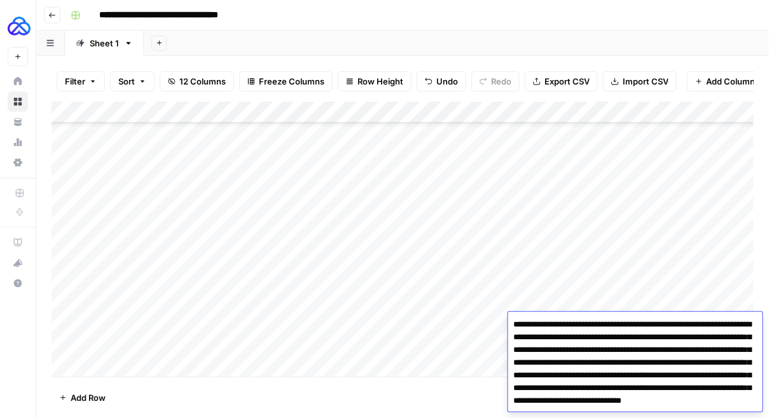
scroll to position [23, 0]
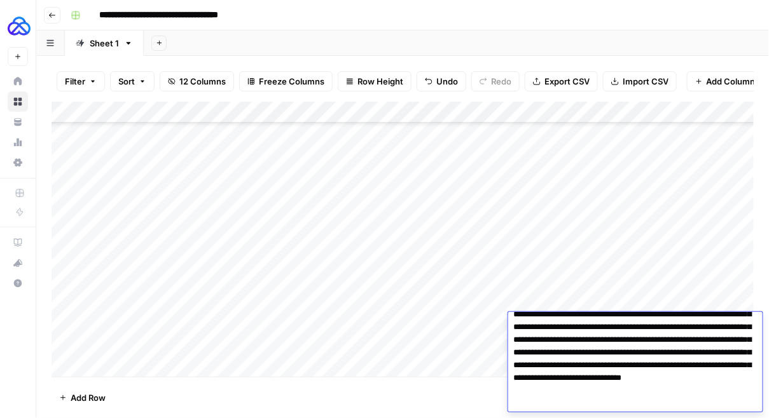
click at [481, 323] on div "Add Column" at bounding box center [403, 240] width 703 height 276
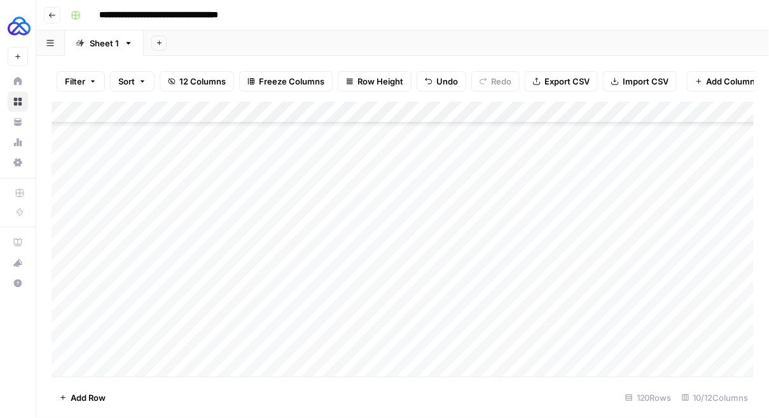
click at [589, 341] on div "Add Column" at bounding box center [403, 240] width 703 height 276
type textarea "**********"
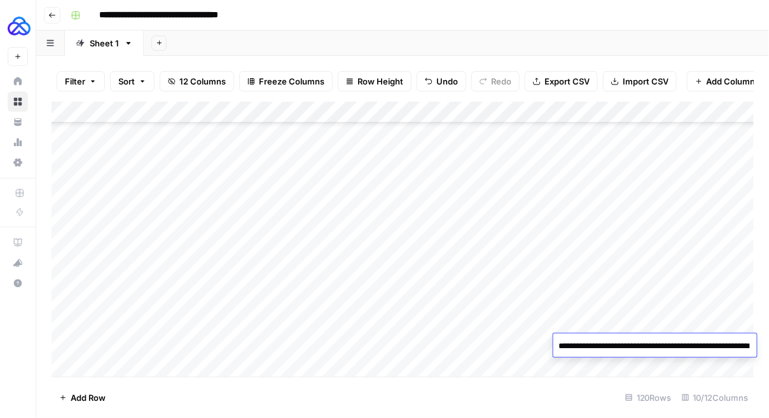
scroll to position [41, 0]
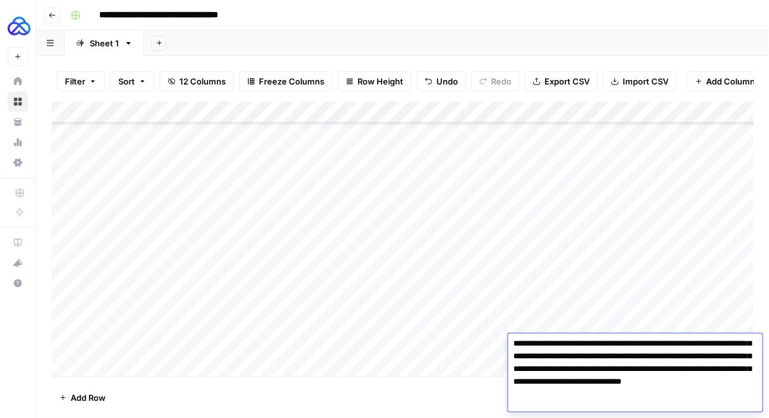
click at [543, 306] on div "Add Column" at bounding box center [403, 240] width 703 height 276
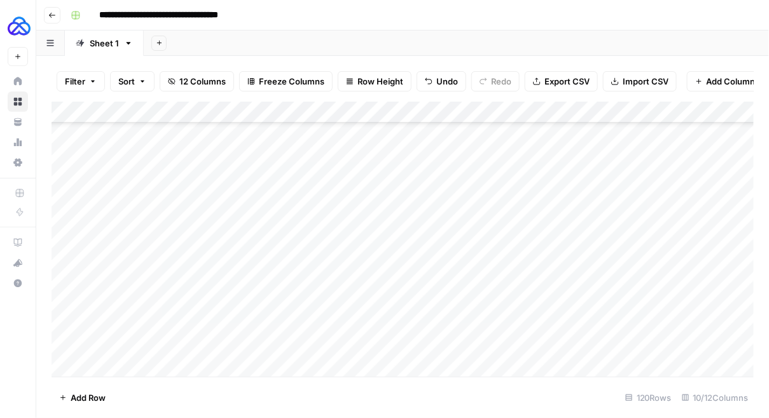
click at [722, 345] on div "Add Column" at bounding box center [403, 240] width 703 height 276
click at [554, 347] on div "Add Column" at bounding box center [403, 240] width 703 height 276
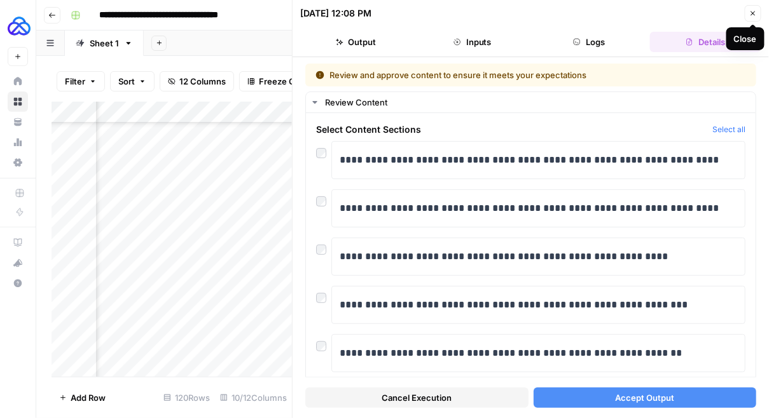
click at [443, 401] on span "Cancel Execution" at bounding box center [417, 398] width 70 height 13
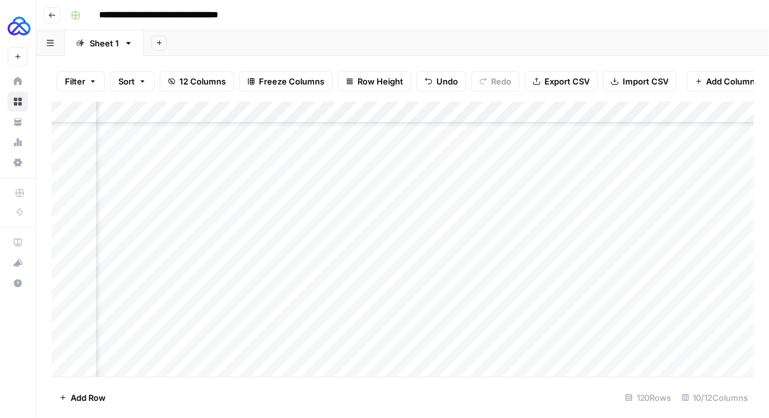
click at [539, 113] on div "Add Column" at bounding box center [403, 240] width 703 height 276
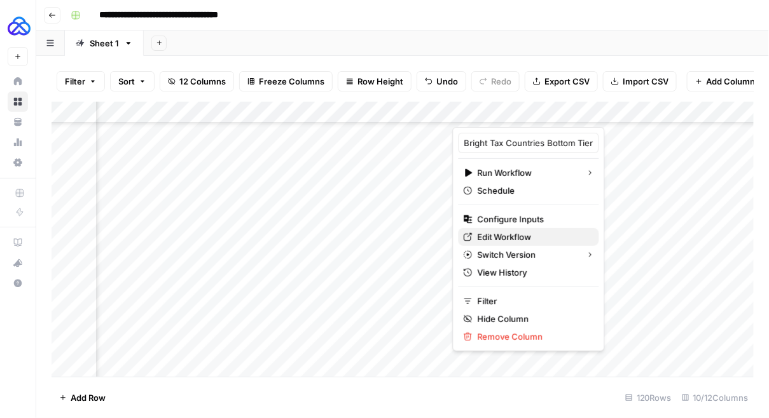
click at [493, 233] on span "Edit Workflow" at bounding box center [533, 237] width 111 height 13
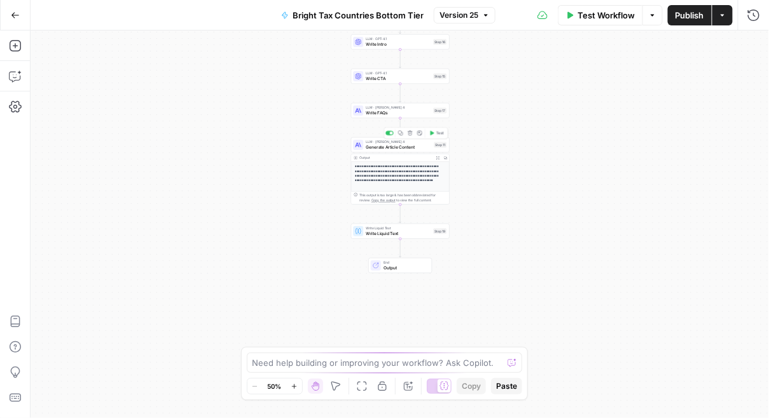
click at [387, 147] on span "Generate Article Content" at bounding box center [398, 147] width 65 height 6
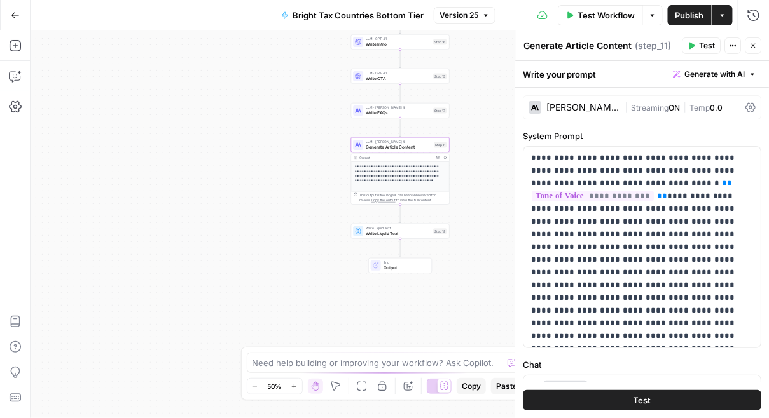
click at [740, 106] on div "| Streaming ON | Temp 0.0" at bounding box center [682, 108] width 116 height 12
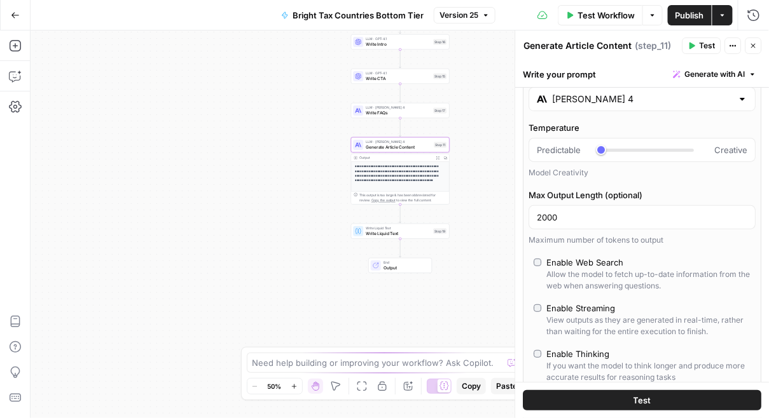
scroll to position [31, 0]
click at [593, 215] on input "2000" at bounding box center [642, 217] width 210 height 13
paste input "1334"
type input "1334"
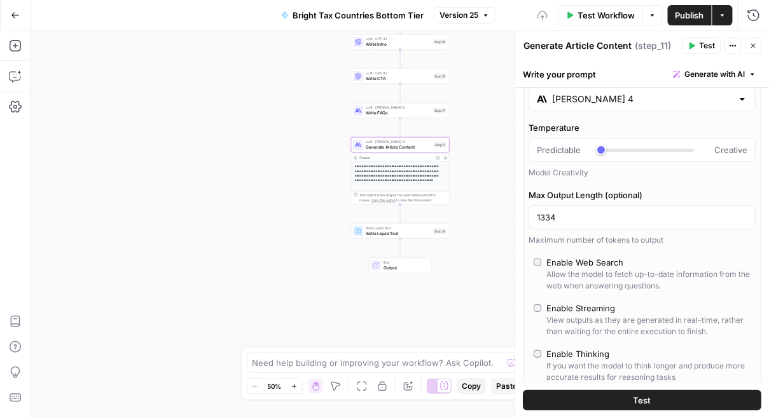
click at [750, 47] on icon "button" at bounding box center [754, 46] width 8 height 8
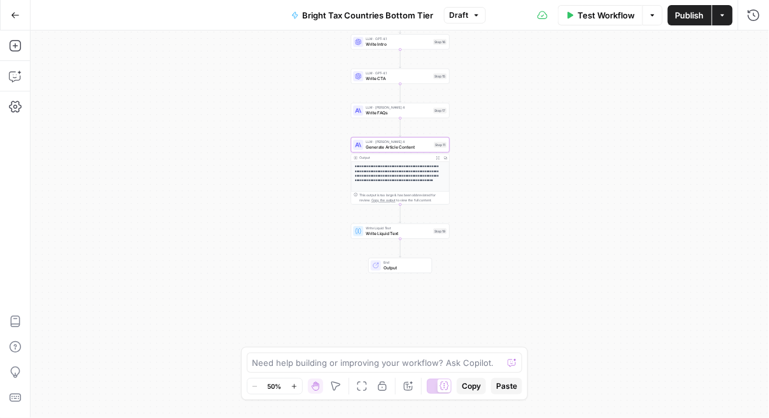
click at [694, 21] on span "Publish" at bounding box center [689, 15] width 29 height 13
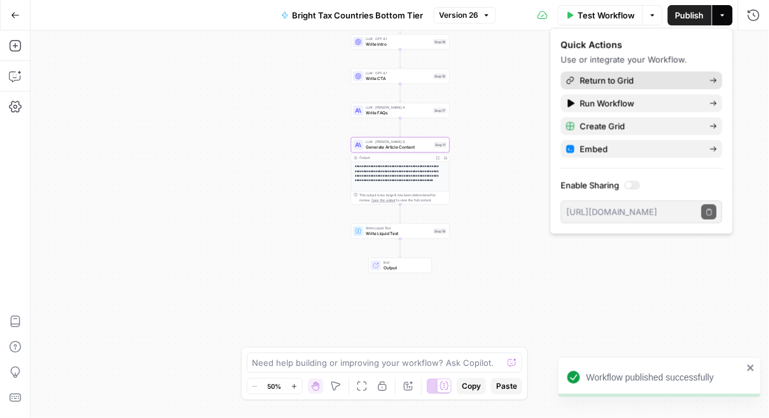
click at [630, 81] on span "Return to Grid" at bounding box center [640, 80] width 120 height 13
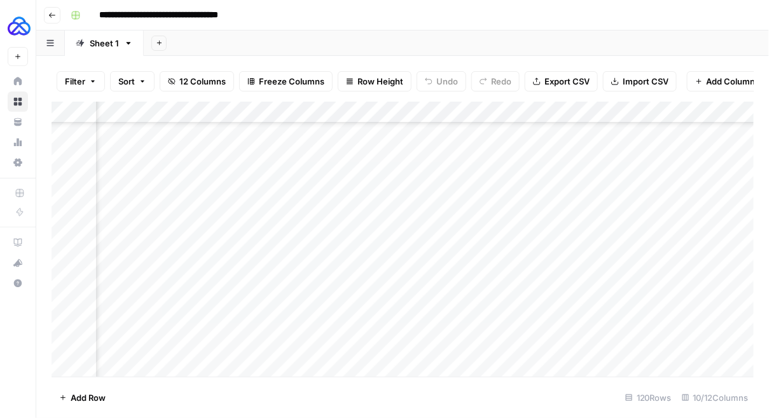
scroll to position [2360, 208]
click at [563, 342] on div "Add Column" at bounding box center [403, 240] width 703 height 276
click at [564, 346] on div "Add Column" at bounding box center [403, 240] width 703 height 276
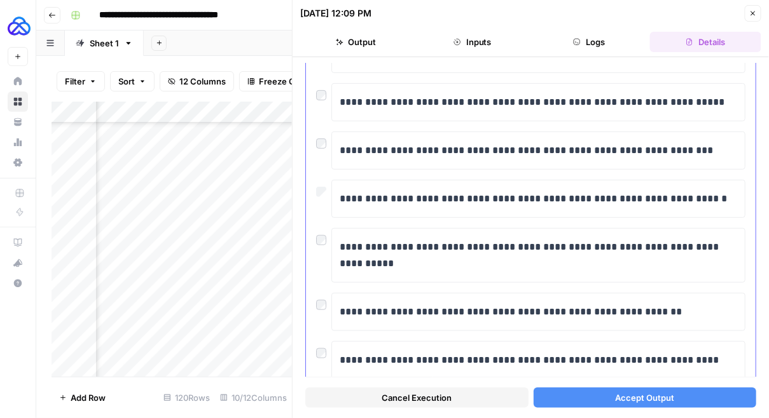
scroll to position [191, 0]
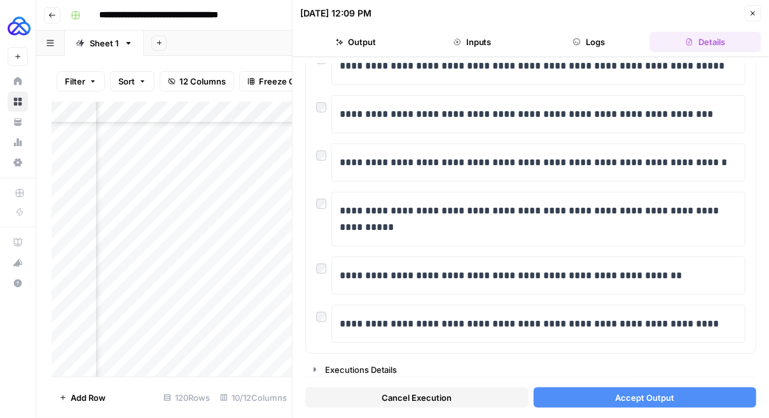
click at [602, 403] on button "Accept Output" at bounding box center [644, 398] width 223 height 20
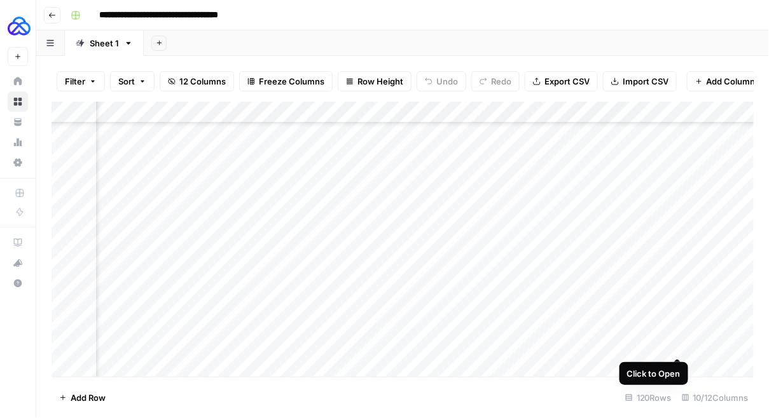
click at [675, 341] on div "Add Column" at bounding box center [403, 240] width 703 height 276
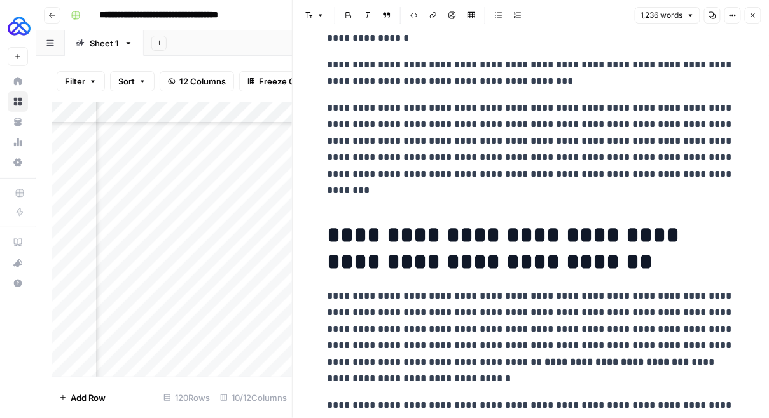
scroll to position [1829, 0]
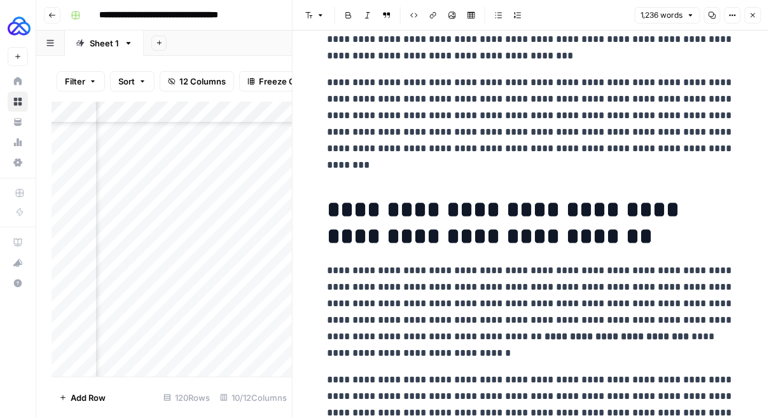
click at [752, 20] on button "Close" at bounding box center [753, 15] width 17 height 17
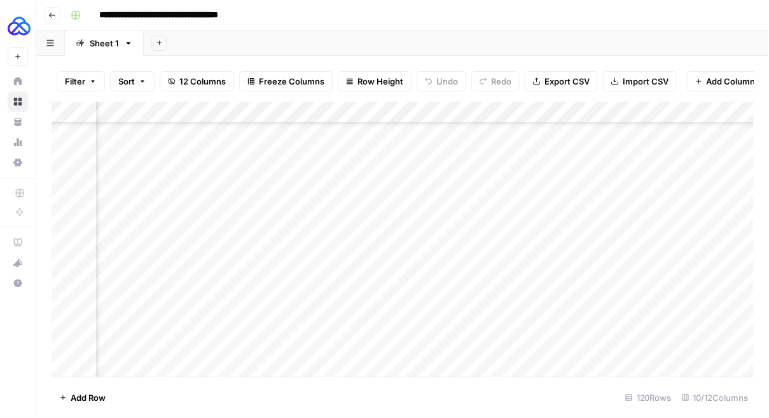
click at [550, 114] on div "Add Column" at bounding box center [403, 240] width 703 height 276
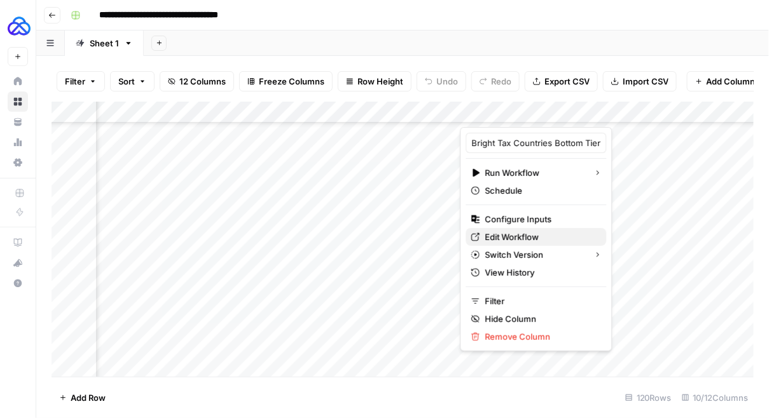
click at [506, 237] on span "Edit Workflow" at bounding box center [540, 237] width 111 height 13
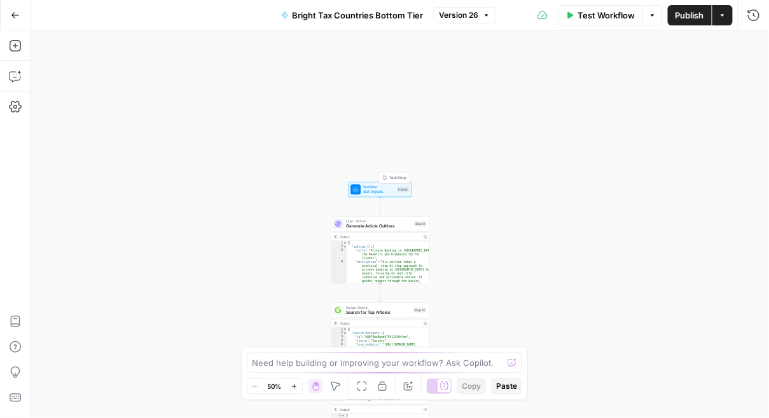
click at [373, 192] on span "Set Inputs" at bounding box center [379, 192] width 32 height 6
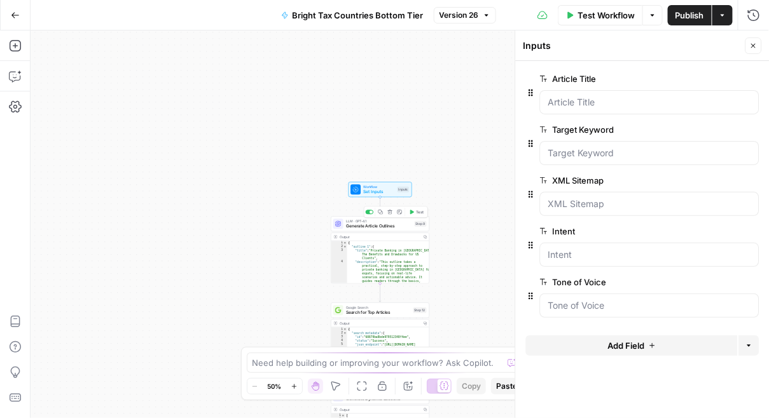
click at [347, 225] on span "Generate Article Outlines" at bounding box center [379, 226] width 66 height 6
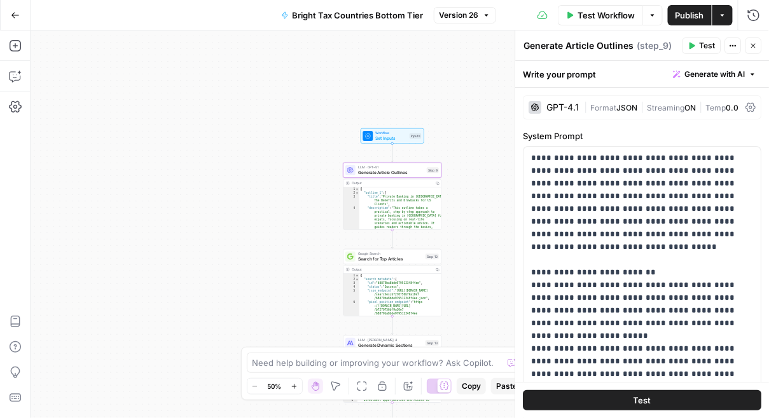
click at [381, 261] on span "Search for Top Articles" at bounding box center [390, 259] width 65 height 6
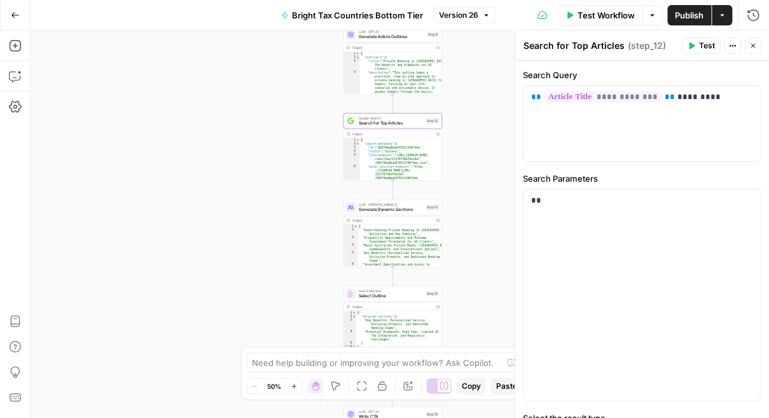
click at [383, 209] on span "Generate Dynamic Sections" at bounding box center [391, 210] width 65 height 6
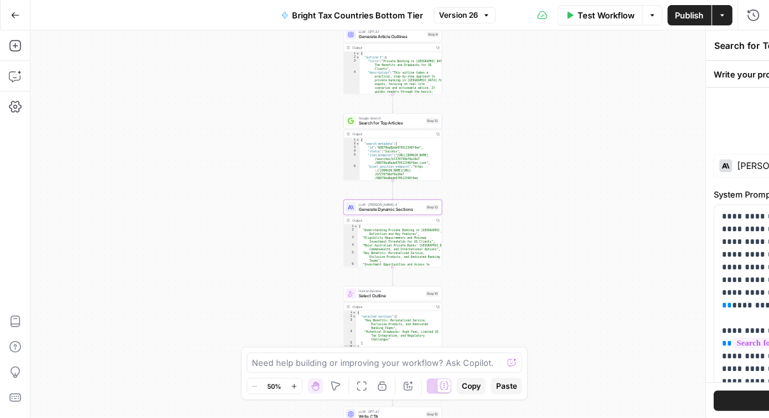
type textarea "Generate Dynamic Sections"
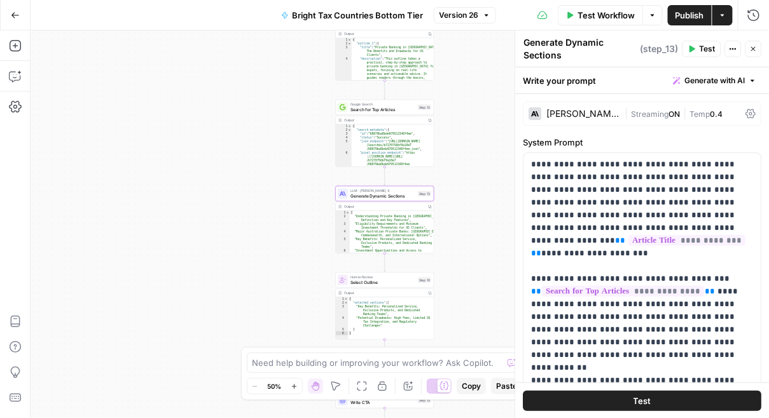
click at [748, 113] on icon at bounding box center [751, 114] width 10 height 10
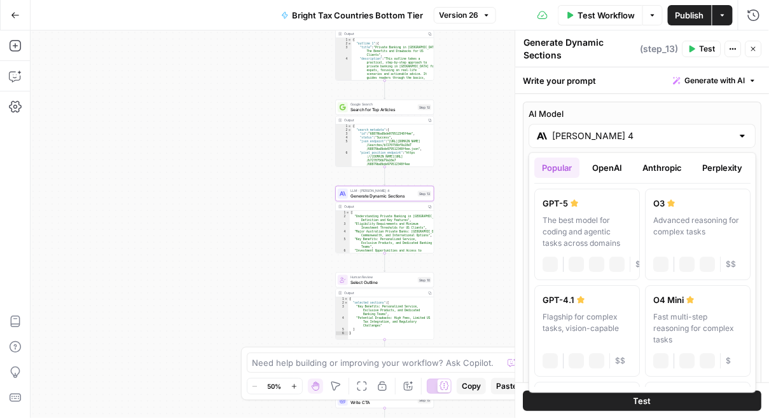
click at [579, 142] on div "[PERSON_NAME] 4" at bounding box center [642, 136] width 227 height 24
click at [573, 294] on div "GPT-4.1" at bounding box center [586, 300] width 89 height 13
type input "GPT-4.1"
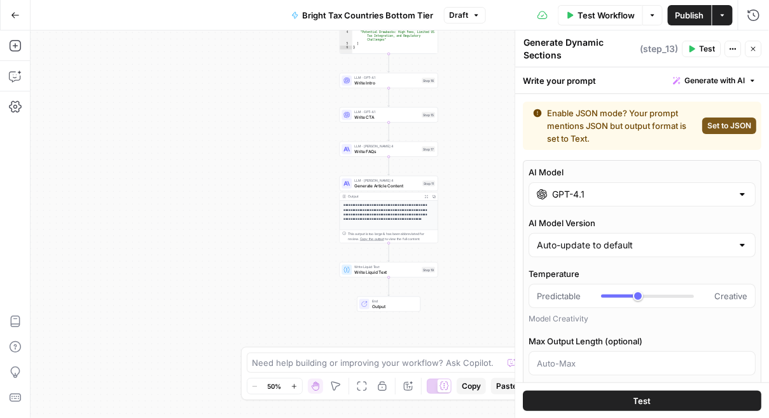
click at [752, 54] on button "Close" at bounding box center [753, 49] width 17 height 17
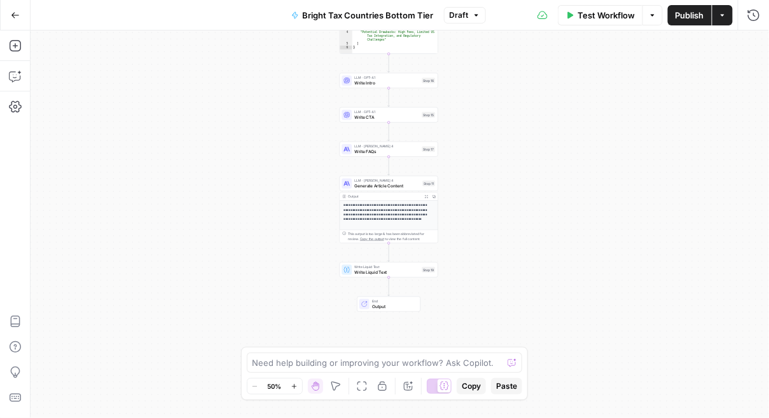
click at [692, 15] on span "Publish" at bounding box center [689, 15] width 29 height 13
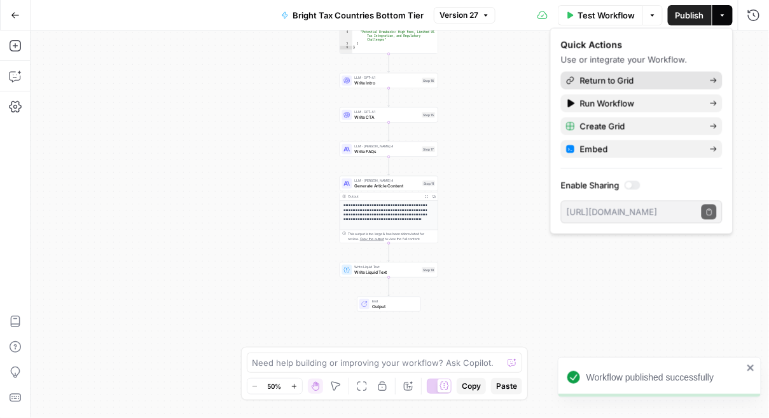
click at [602, 81] on span "Return to Grid" at bounding box center [640, 80] width 120 height 13
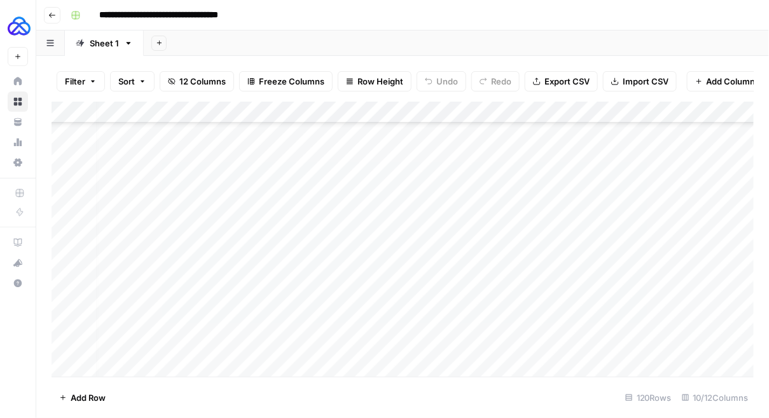
scroll to position [2360, 333]
click at [441, 345] on div "Add Column" at bounding box center [403, 240] width 703 height 276
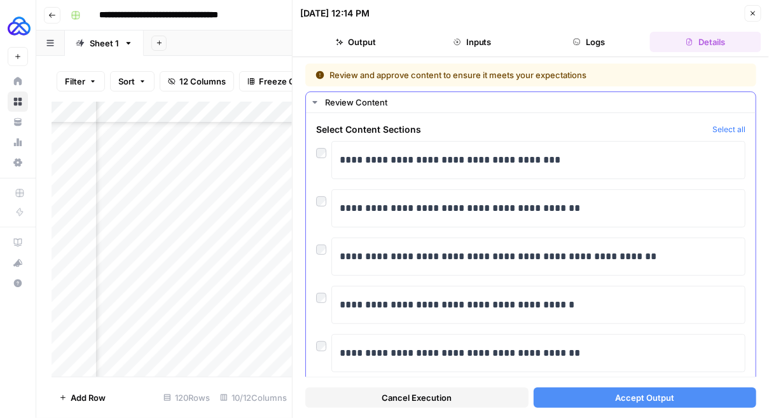
click at [326, 156] on div at bounding box center [323, 150] width 15 height 18
click at [320, 206] on div "**********" at bounding box center [530, 208] width 429 height 38
click at [322, 255] on div "**********" at bounding box center [530, 257] width 429 height 38
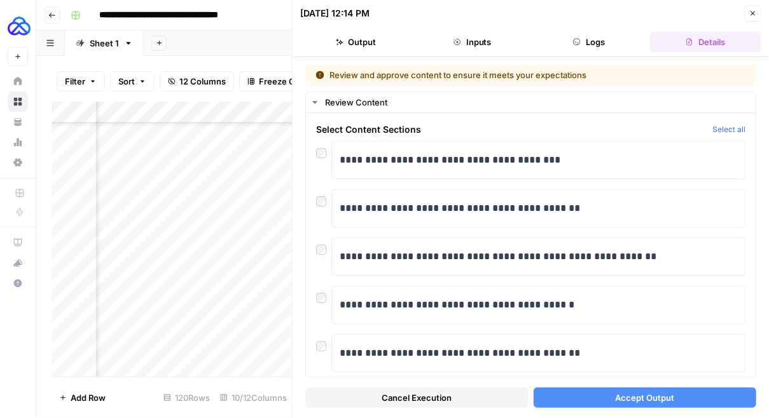
click at [617, 402] on span "Accept Output" at bounding box center [644, 398] width 59 height 13
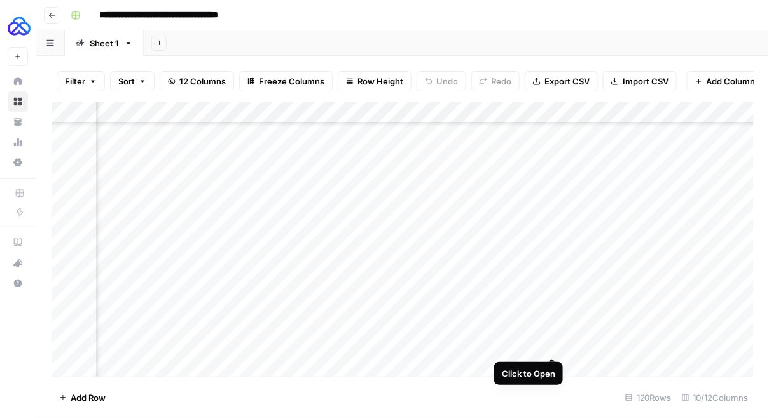
click at [550, 343] on div "Add Column" at bounding box center [403, 240] width 703 height 276
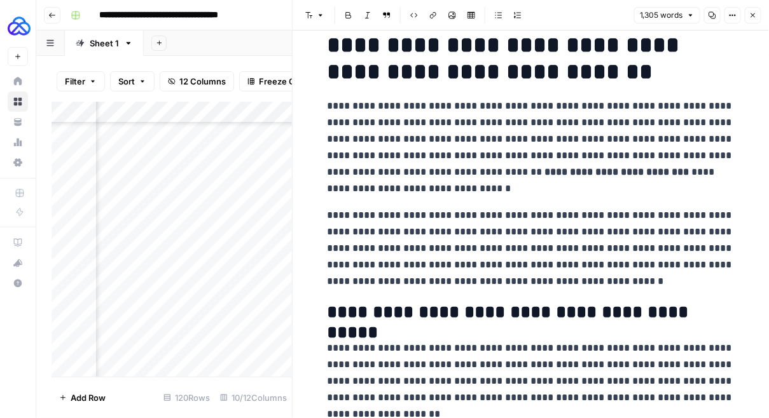
scroll to position [1863, 0]
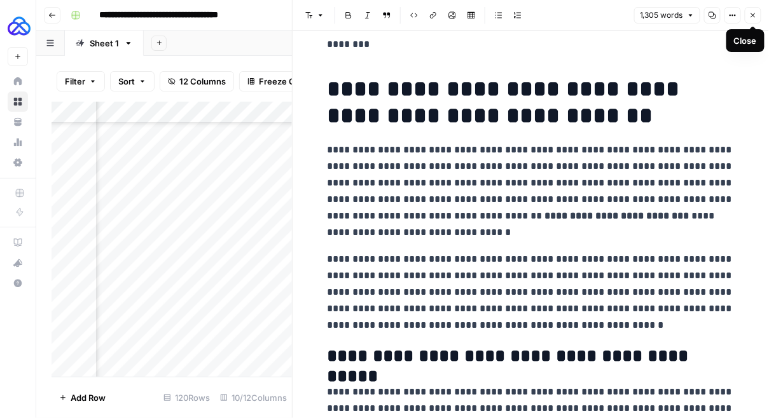
click at [747, 15] on button "Close" at bounding box center [753, 15] width 17 height 17
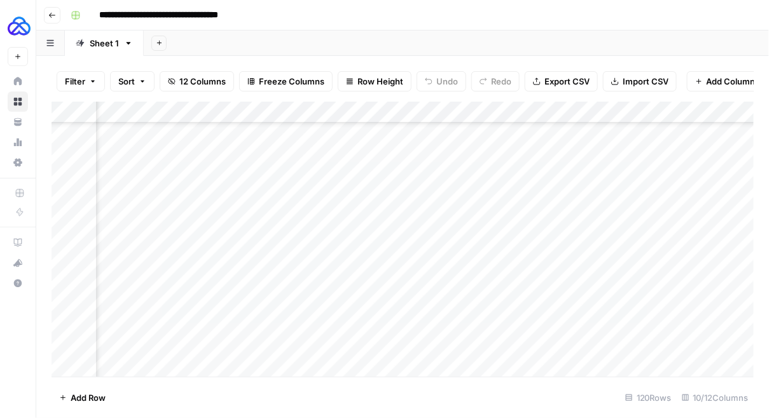
click at [423, 111] on div "Add Column" at bounding box center [403, 240] width 703 height 276
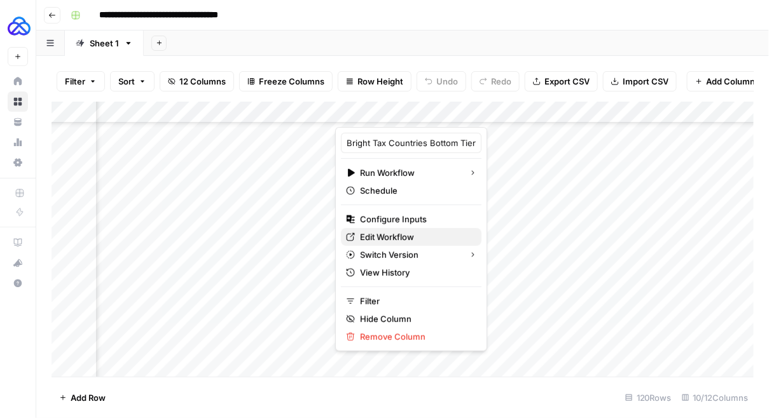
click at [387, 232] on span "Edit Workflow" at bounding box center [415, 237] width 111 height 13
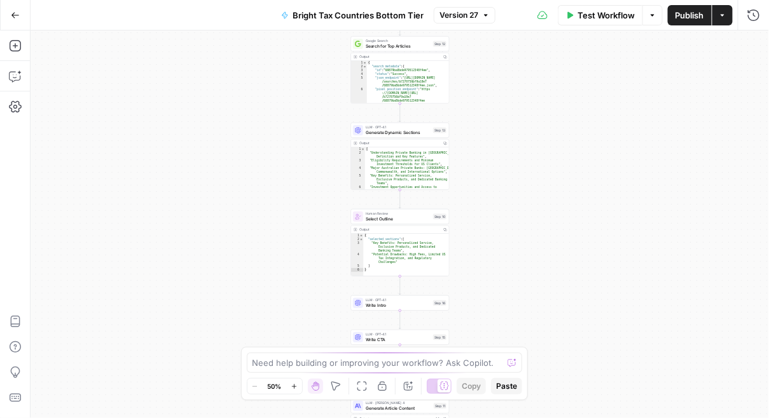
click at [539, 273] on div "Workflow Set Inputs Inputs LLM · GPT-4.1 Generate Article Outlines Step 9 Outpu…" at bounding box center [400, 225] width 738 height 388
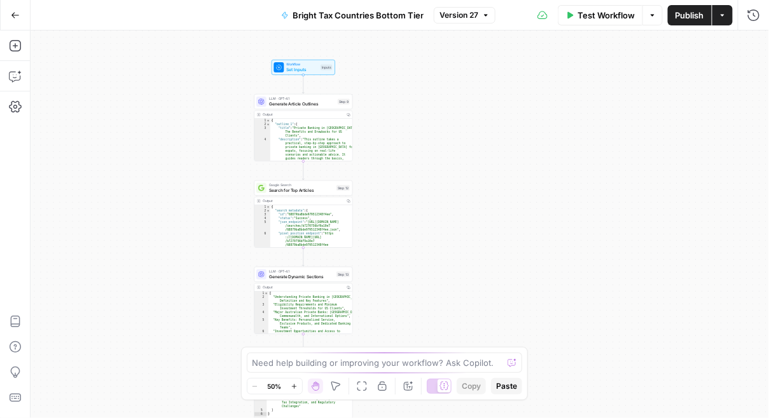
drag, startPoint x: 540, startPoint y: 273, endPoint x: 442, endPoint y: 413, distance: 170.8
click at [443, 416] on div "Workflow Set Inputs Inputs LLM · GPT-4.1 Generate Article Outlines Step 9 Outpu…" at bounding box center [400, 225] width 738 height 388
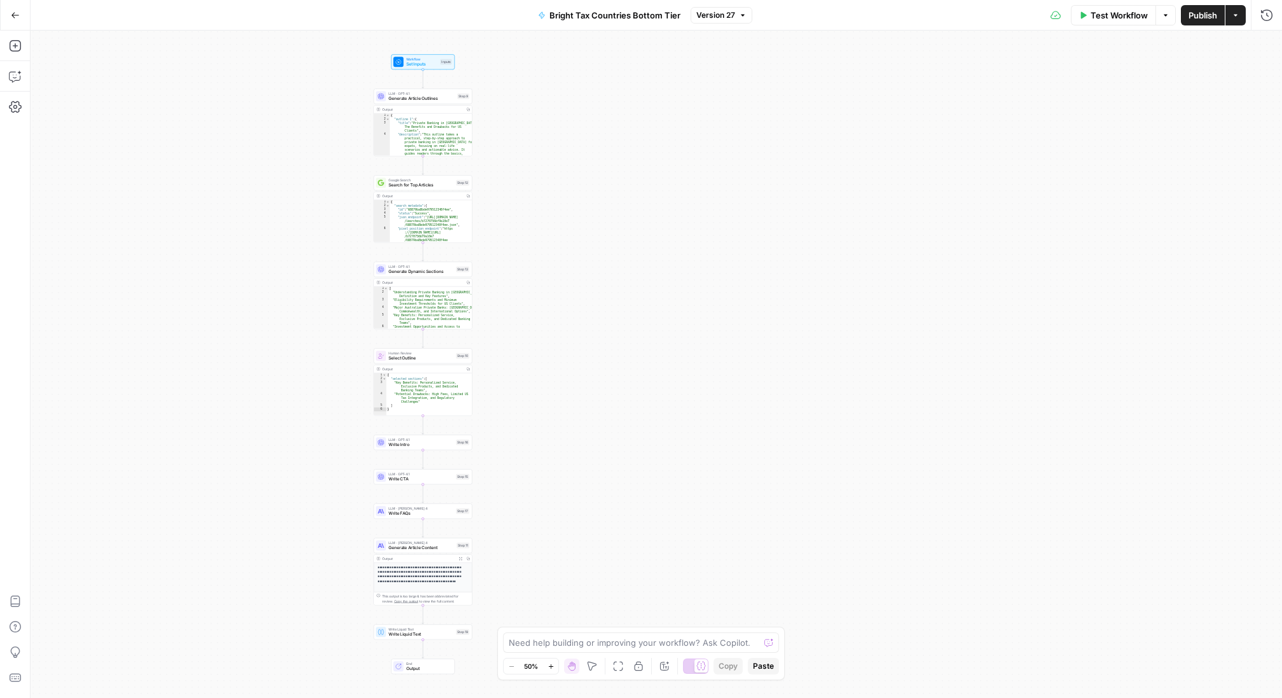
click at [9, 6] on button "Go Back" at bounding box center [15, 15] width 23 height 23
